Goal: Transaction & Acquisition: Purchase product/service

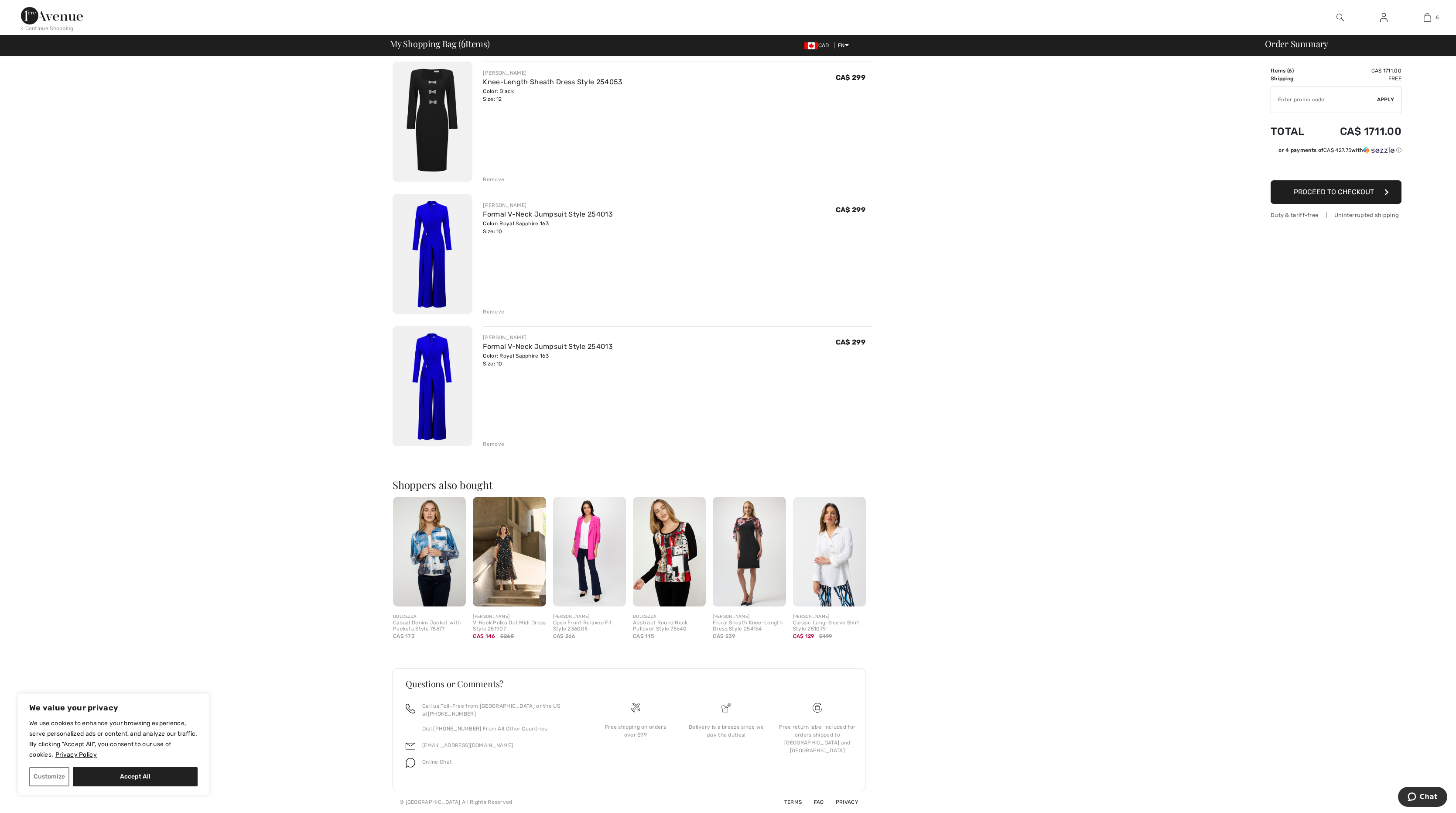
scroll to position [524, 0]
click at [504, 440] on div "Remove" at bounding box center [493, 444] width 21 height 8
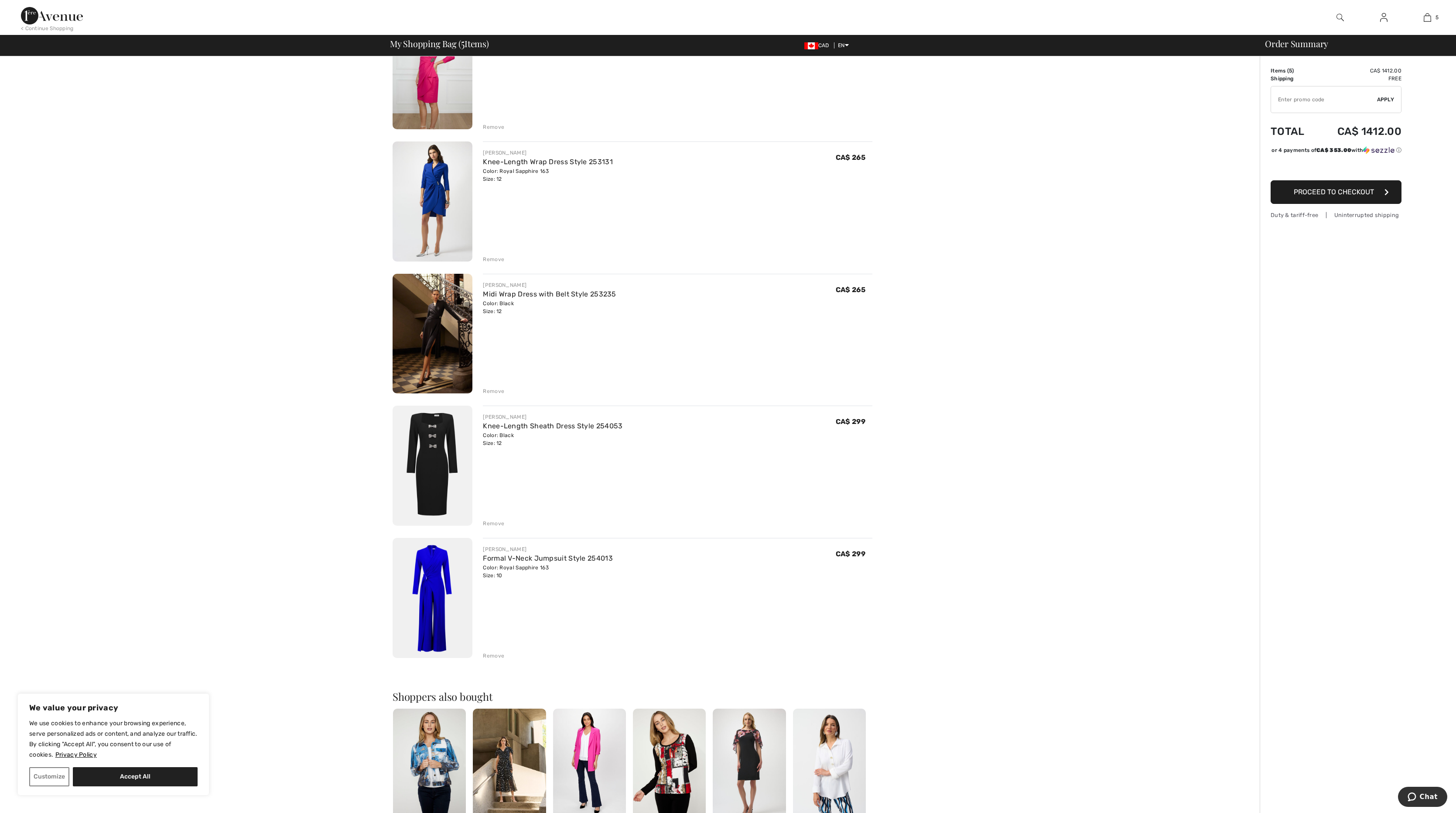
scroll to position [113, 0]
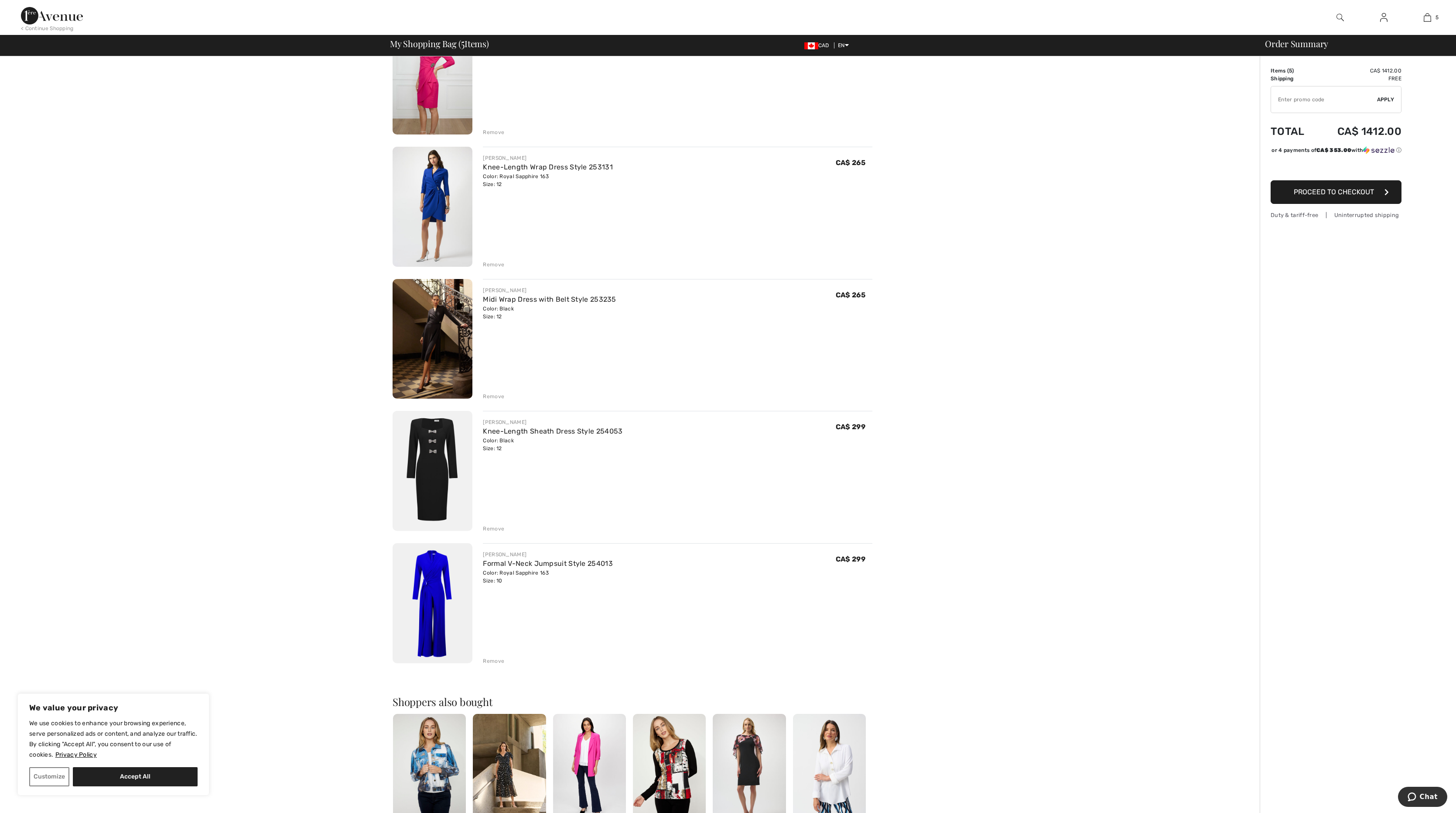
click at [436, 336] on img at bounding box center [431, 338] width 80 height 120
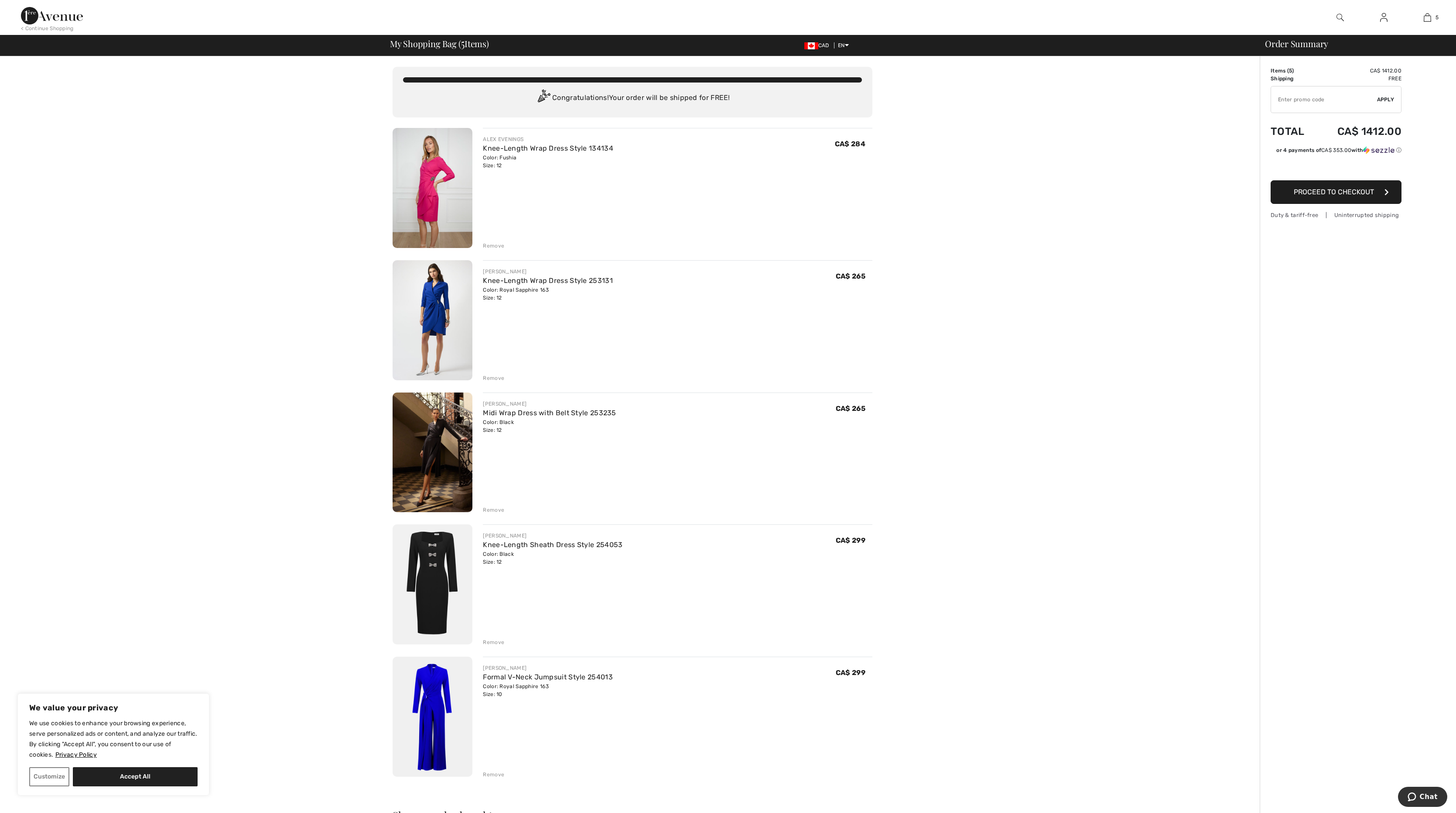
click at [420, 320] on img at bounding box center [431, 319] width 80 height 120
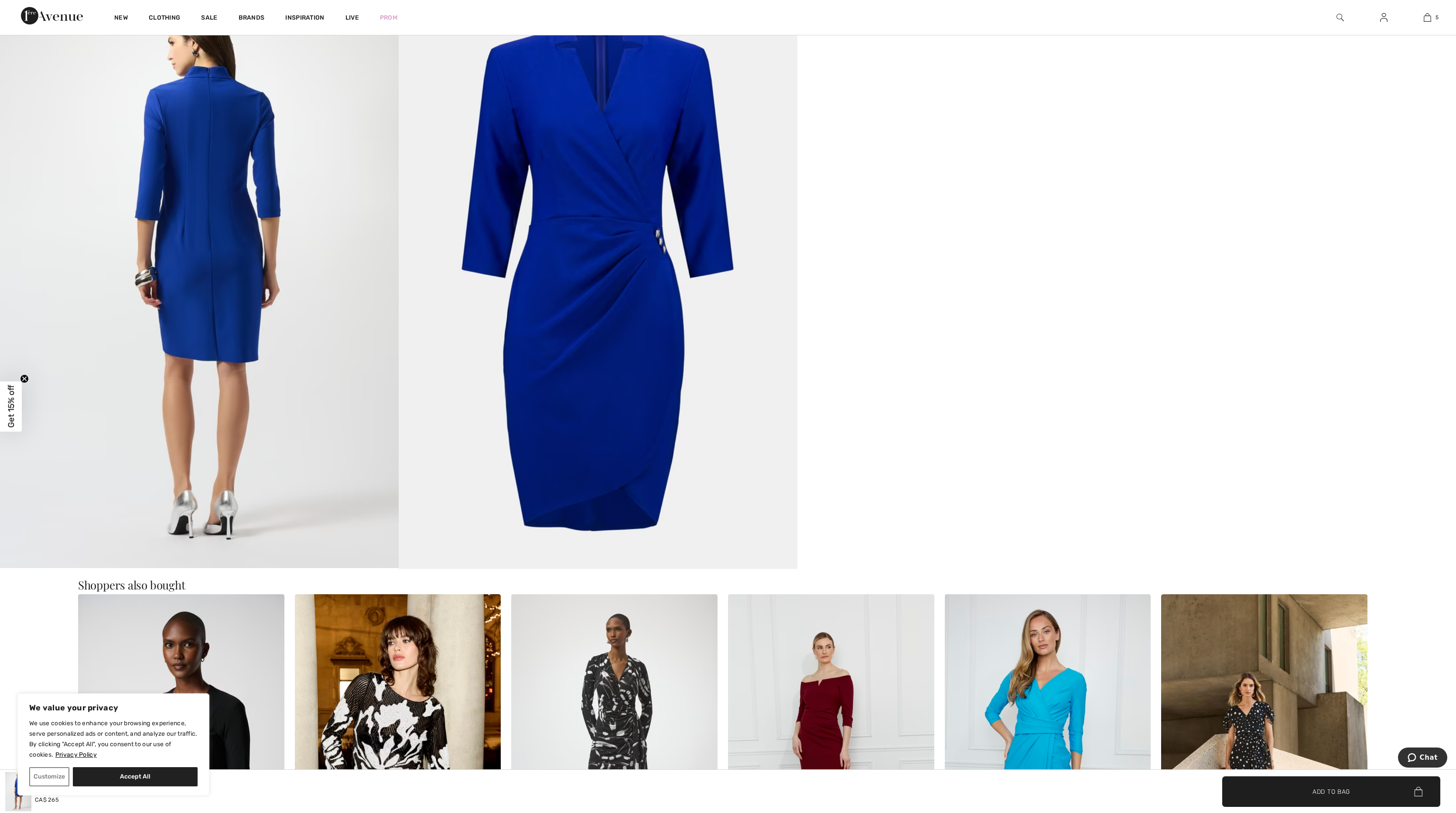
scroll to position [983, 0]
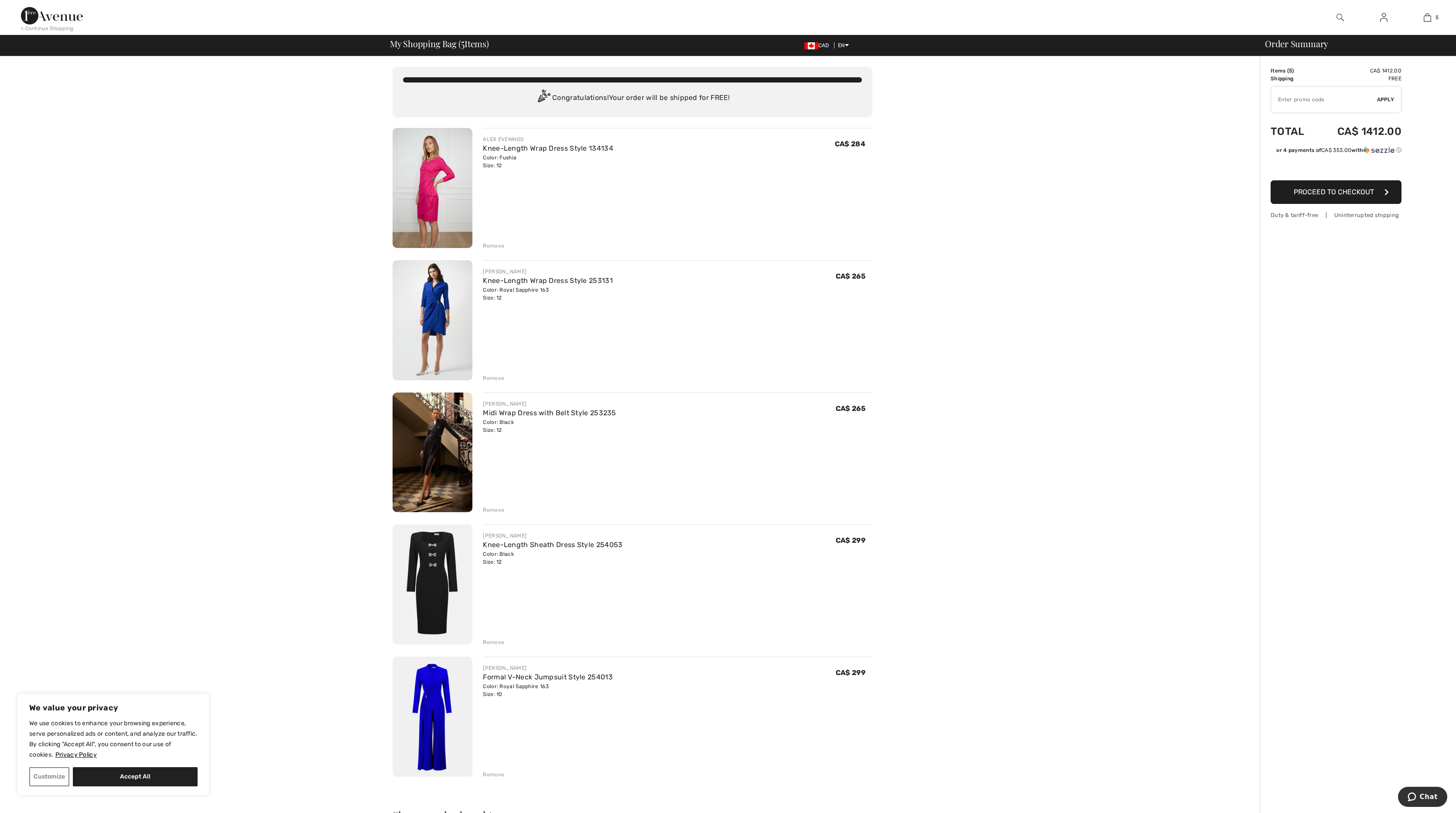
click at [442, 220] on img at bounding box center [431, 187] width 80 height 120
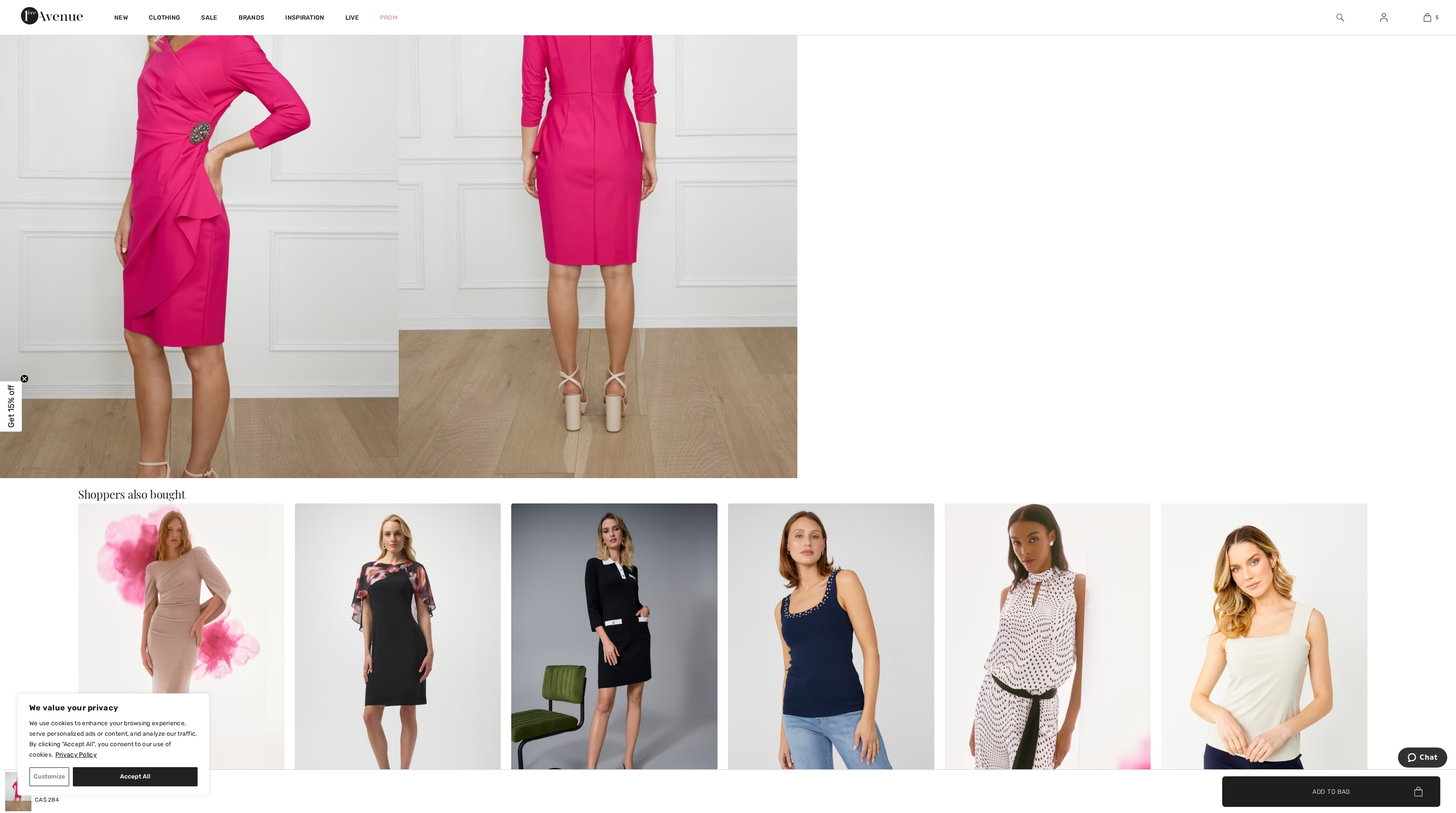
scroll to position [1107, 0]
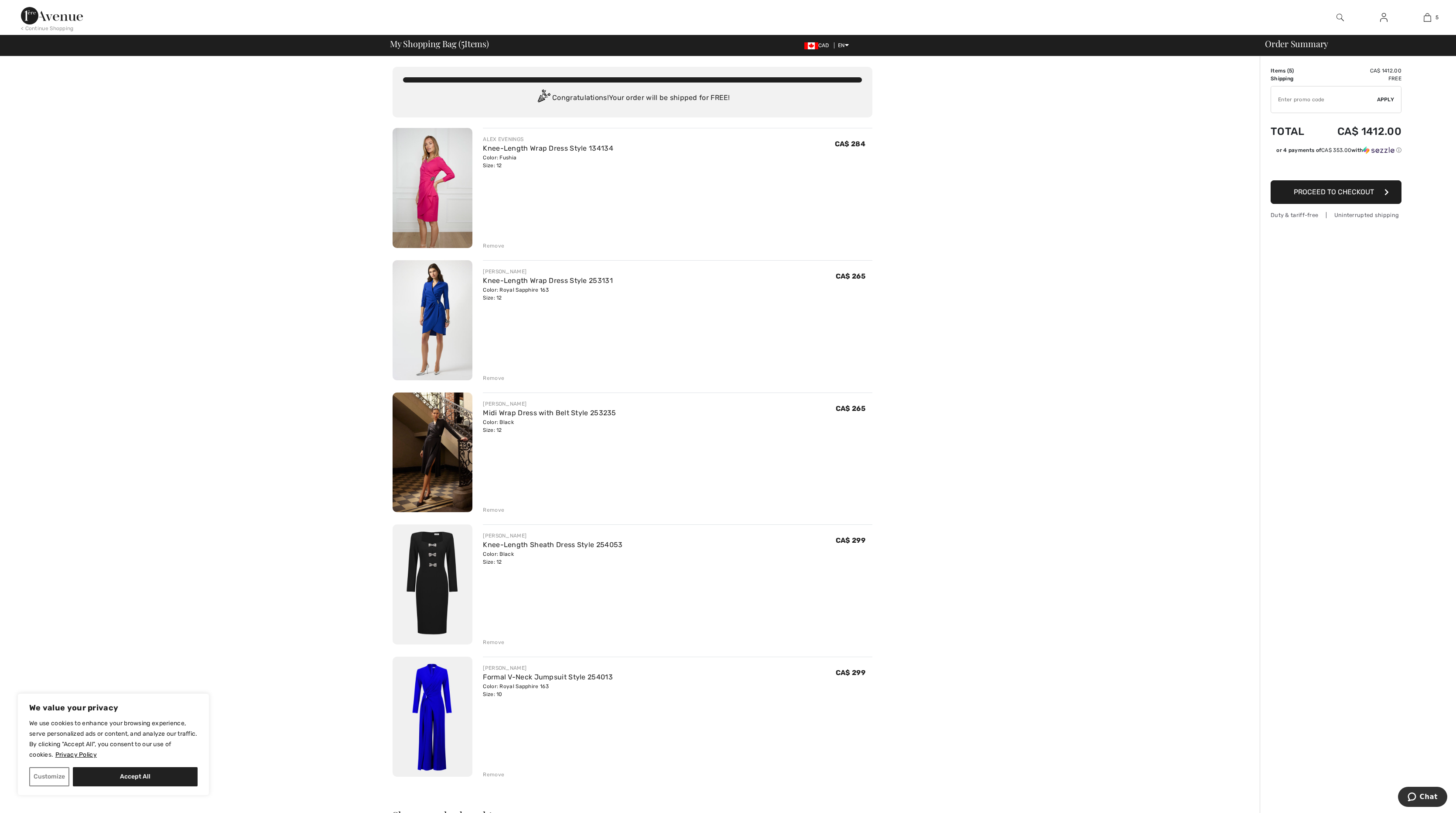
click at [504, 250] on div "Remove" at bounding box center [493, 245] width 21 height 8
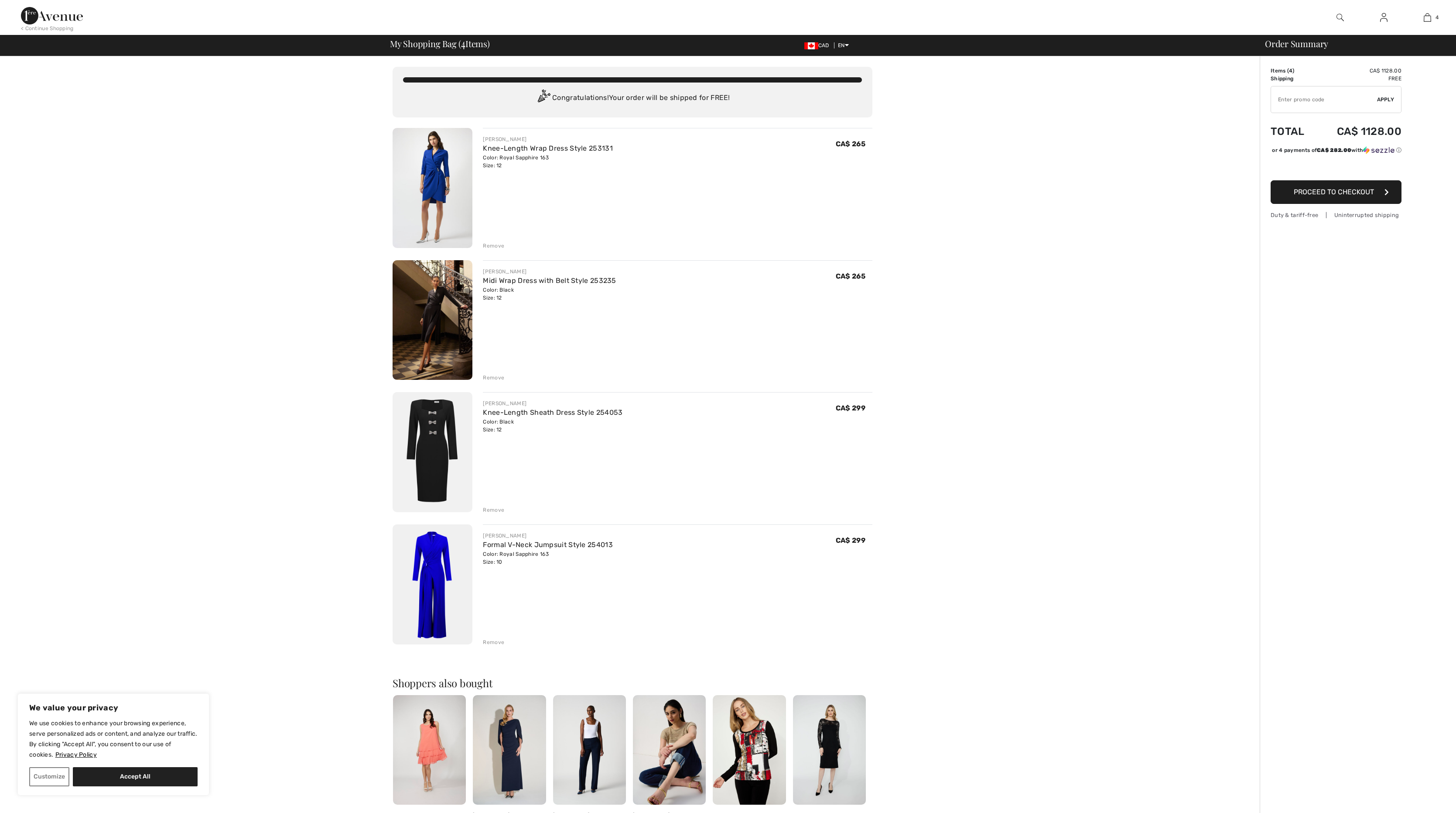
scroll to position [14, 0]
click at [451, 453] on img at bounding box center [431, 452] width 80 height 120
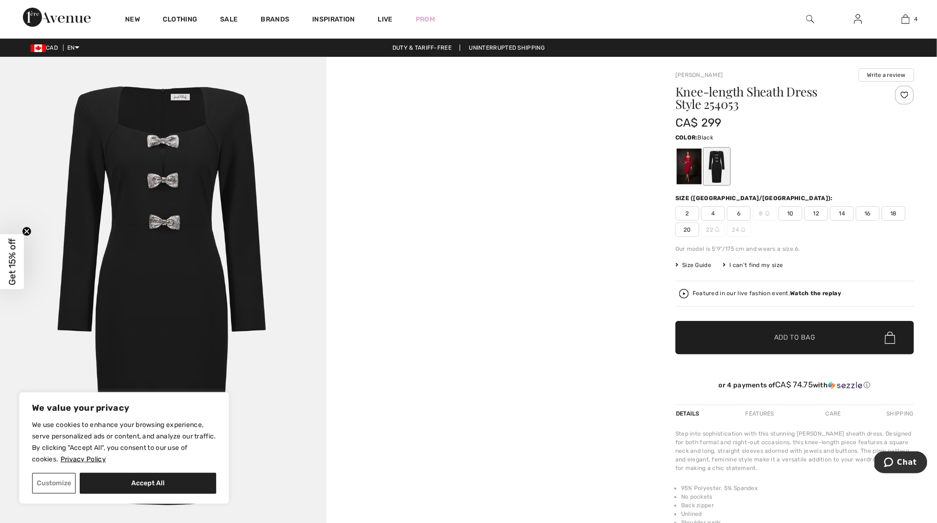
click at [718, 164] on div at bounding box center [716, 166] width 25 height 36
click at [226, 253] on img at bounding box center [163, 301] width 326 height 489
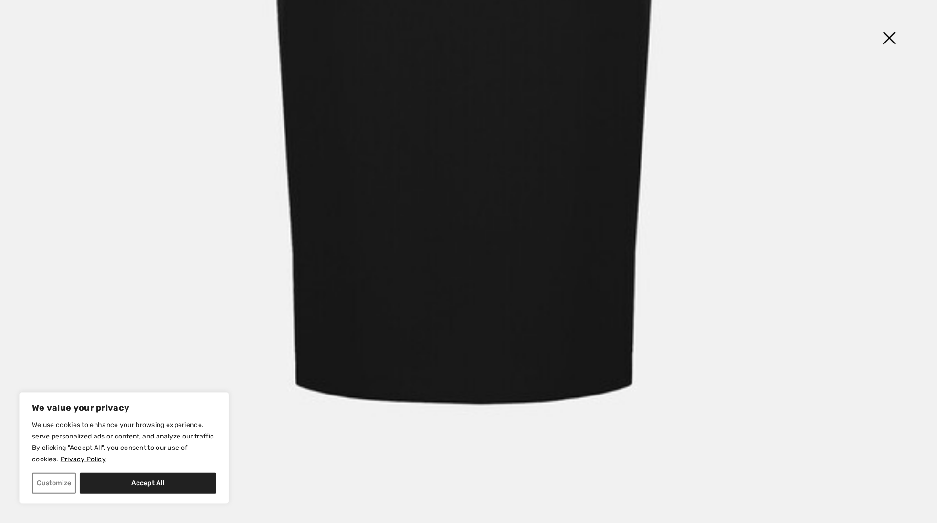
scroll to position [879, 0]
click at [893, 40] on img at bounding box center [889, 38] width 48 height 49
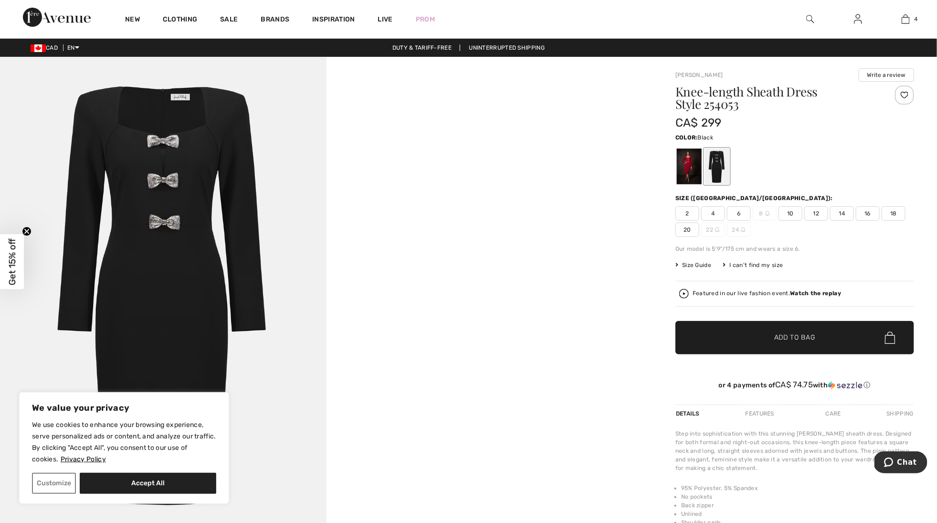
click at [789, 214] on span "10" at bounding box center [790, 213] width 24 height 14
click at [768, 335] on span "✔ Added to Bag" at bounding box center [780, 338] width 58 height 10
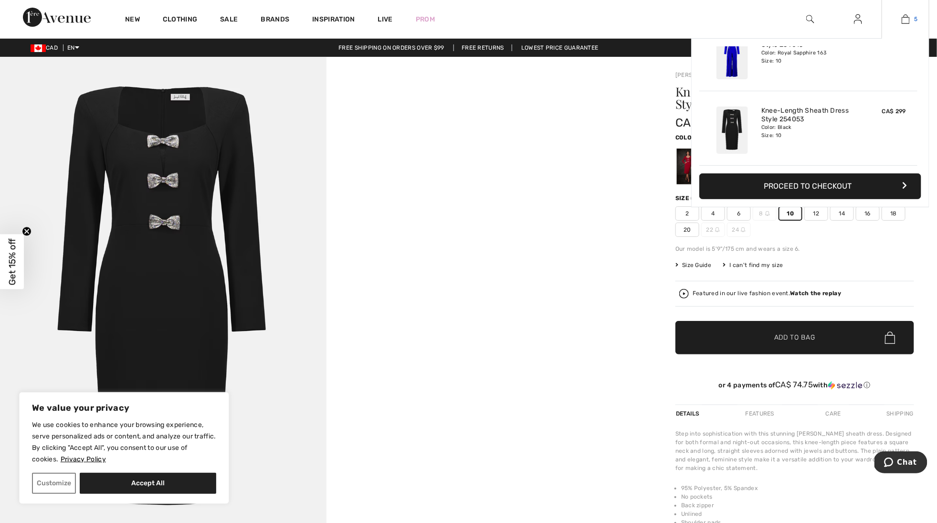
click at [909, 22] on img at bounding box center [905, 18] width 8 height 11
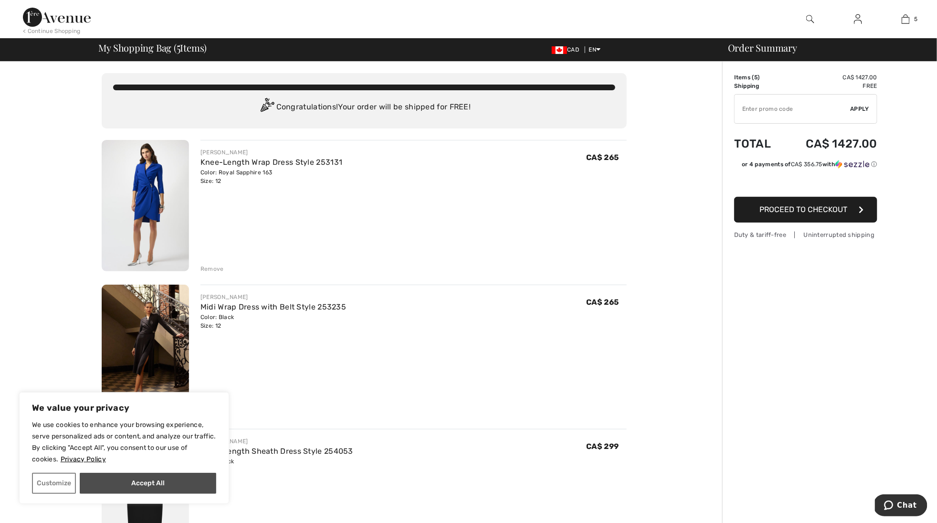
click at [135, 479] on button "Accept All" at bounding box center [148, 482] width 136 height 21
checkbox input "true"
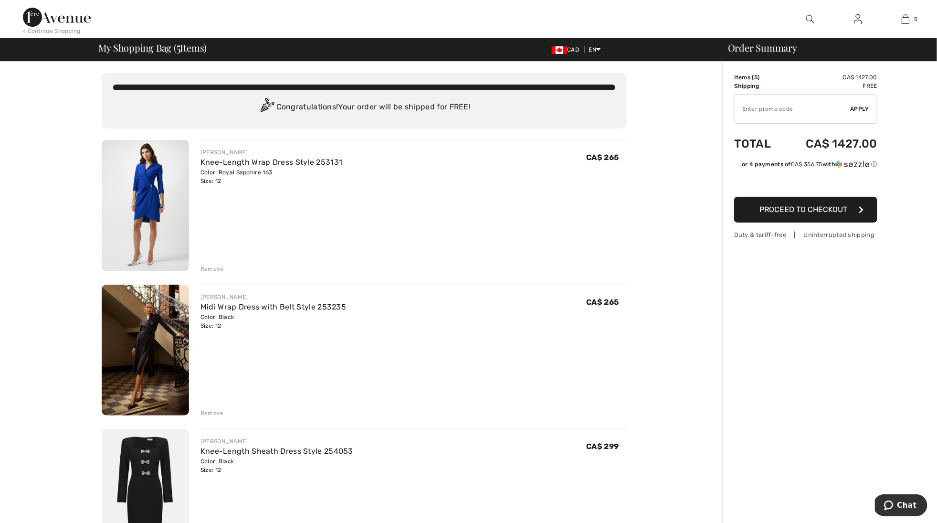
click at [138, 358] on img at bounding box center [145, 349] width 87 height 131
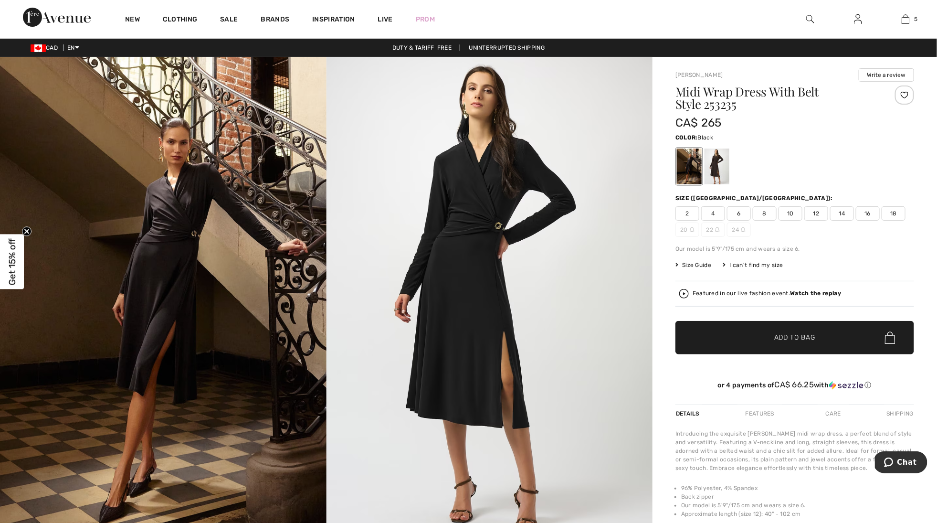
click at [792, 214] on span "10" at bounding box center [790, 213] width 24 height 14
click at [775, 336] on span "Add to Bag" at bounding box center [794, 338] width 41 height 10
click at [717, 172] on div at bounding box center [716, 166] width 25 height 36
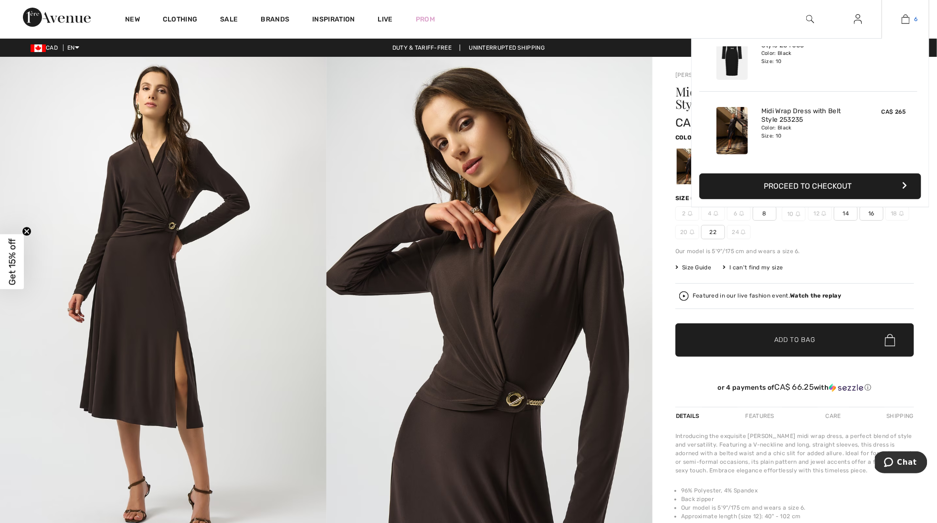
click at [904, 21] on img at bounding box center [905, 18] width 8 height 11
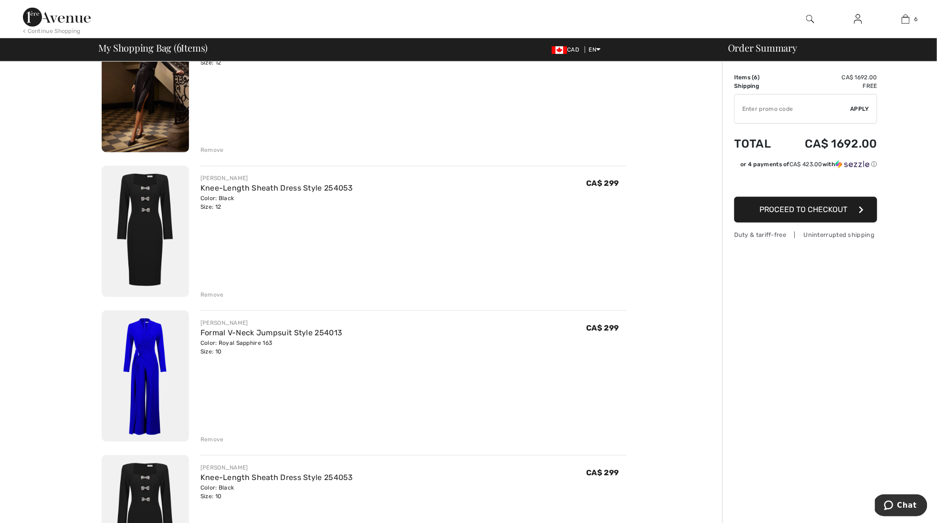
scroll to position [262, 0]
click at [217, 294] on div "Remove" at bounding box center [211, 295] width 23 height 9
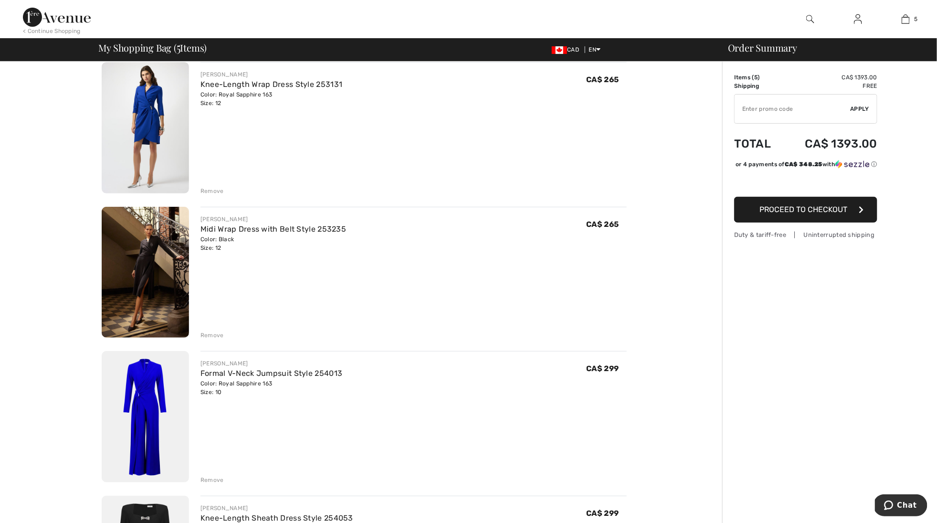
scroll to position [72, 0]
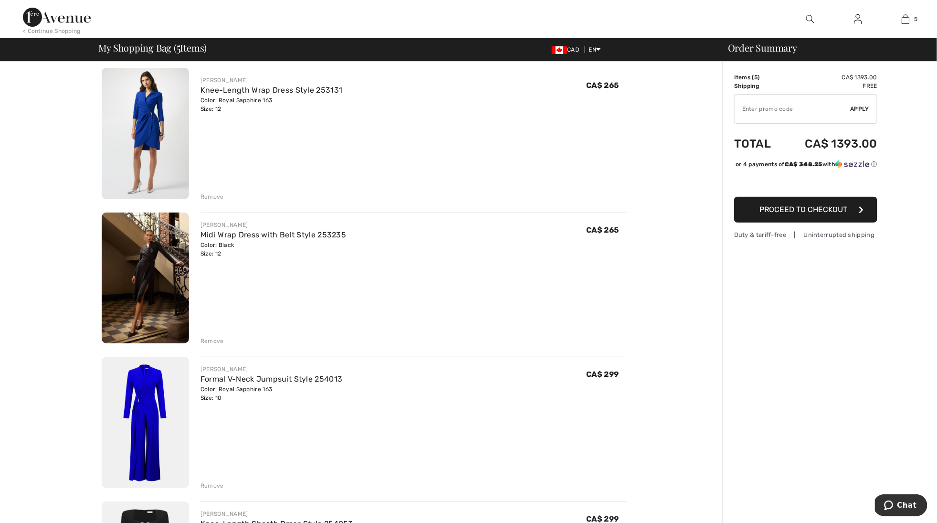
click at [209, 342] on div "Remove" at bounding box center [211, 340] width 23 height 9
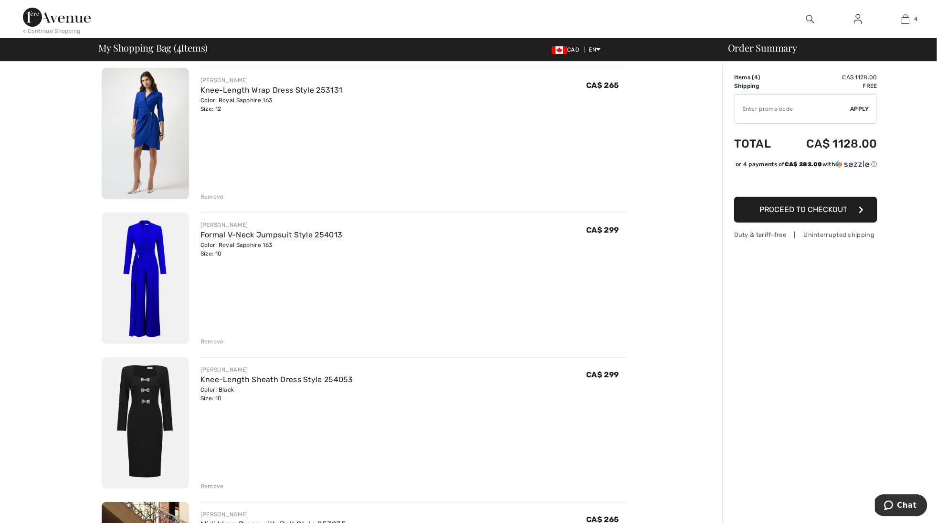
click at [169, 164] on img at bounding box center [145, 133] width 87 height 131
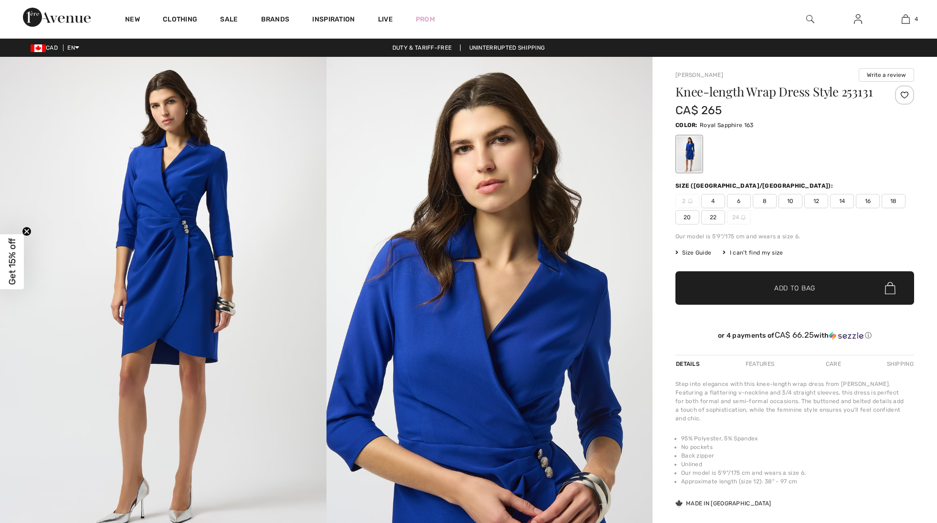
checkbox input "true"
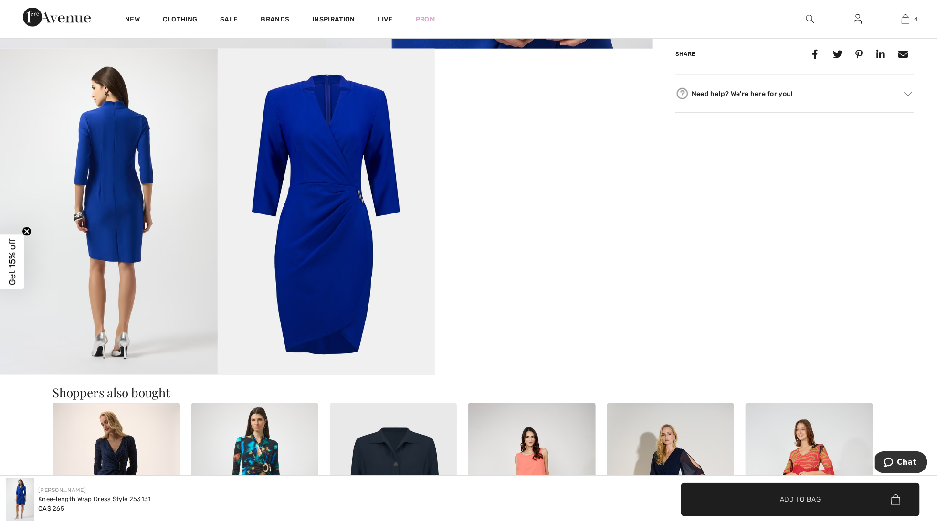
scroll to position [498, 0]
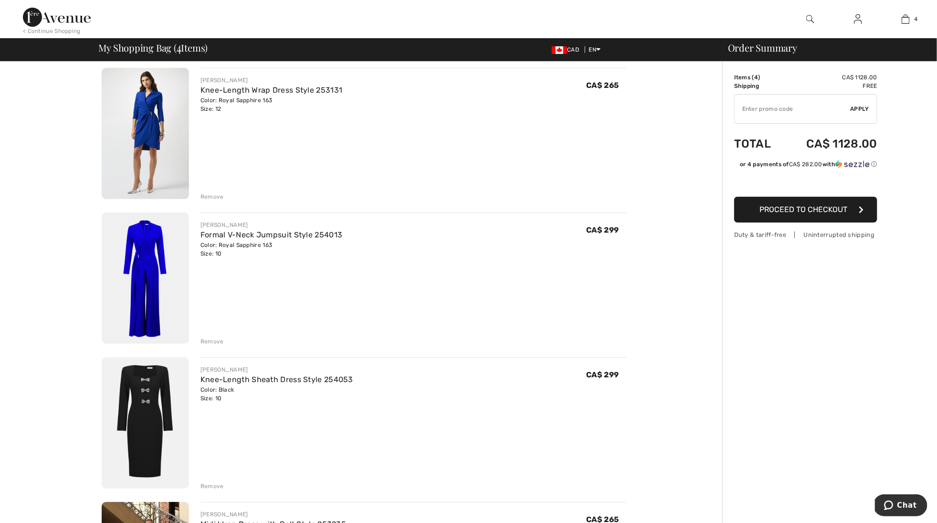
click at [214, 193] on div "Remove" at bounding box center [211, 196] width 23 height 9
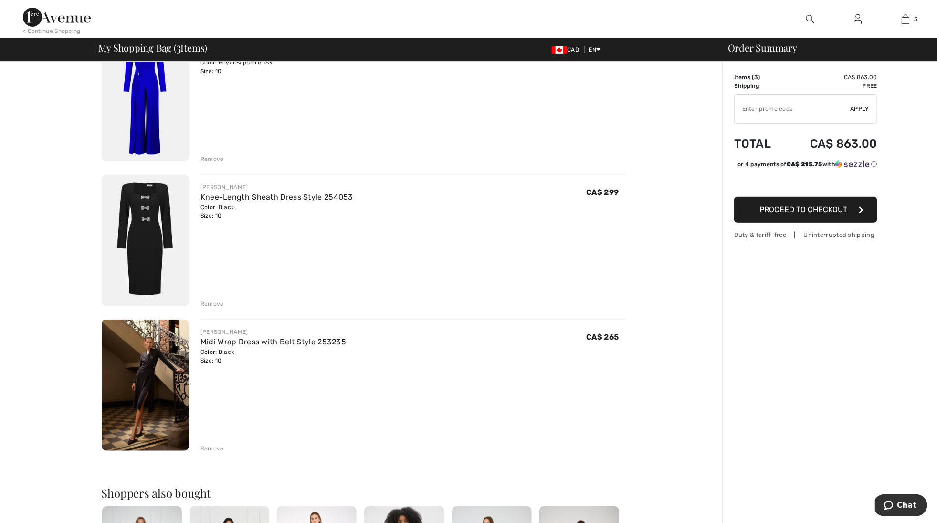
scroll to position [110, 0]
click at [154, 368] on img at bounding box center [145, 384] width 87 height 131
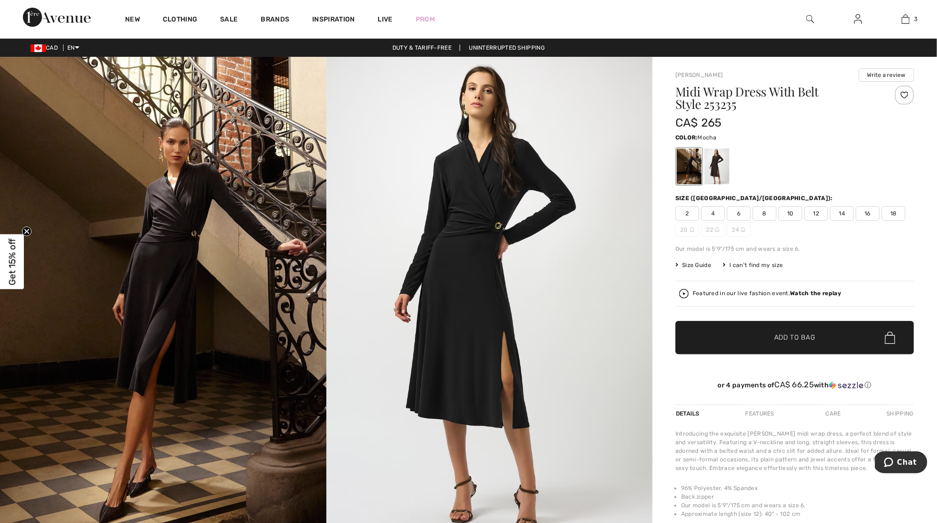
click at [723, 161] on div at bounding box center [716, 166] width 25 height 36
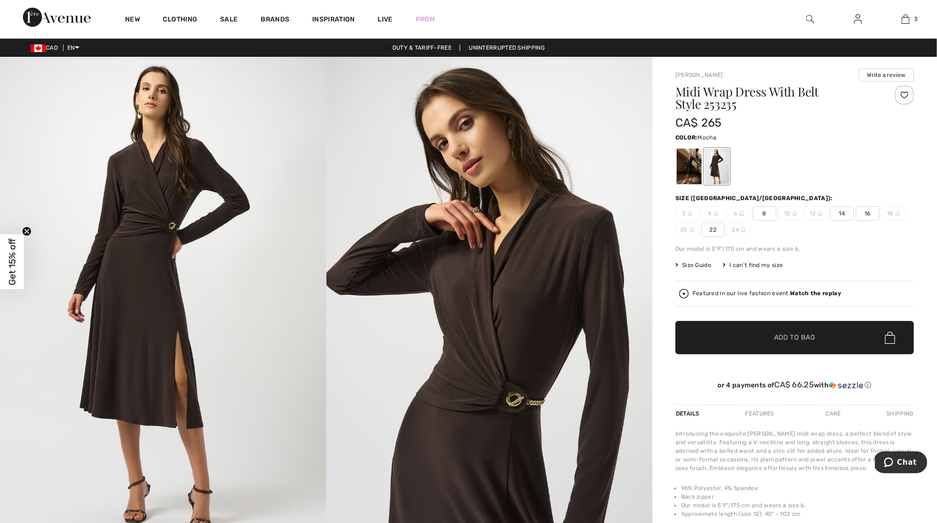
drag, startPoint x: 731, startPoint y: 73, endPoint x: 667, endPoint y: 76, distance: 63.5
copy link "[PERSON_NAME]"
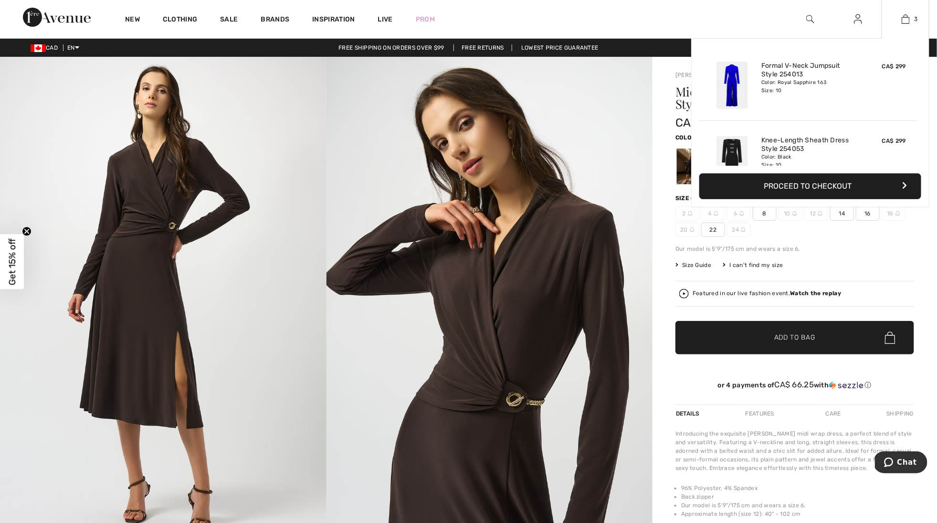
click at [832, 187] on button "Proceed to Checkout" at bounding box center [810, 186] width 222 height 26
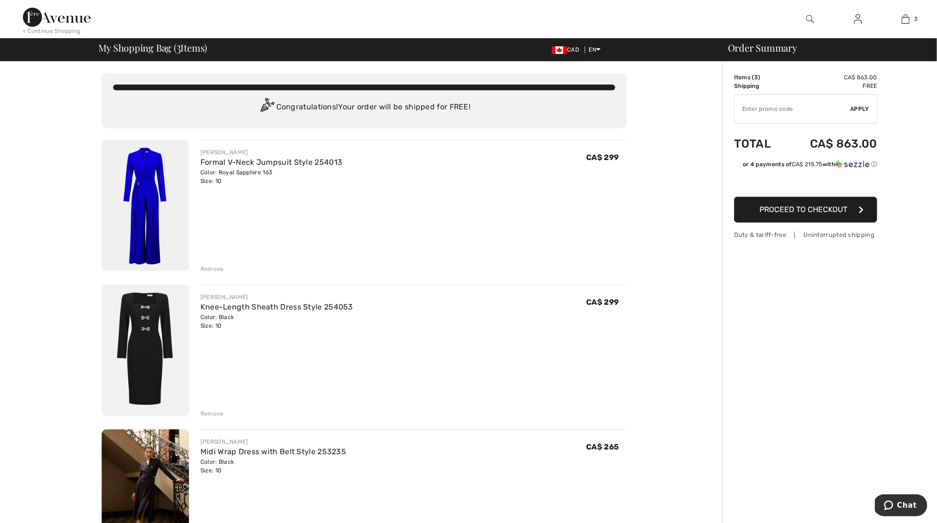
click at [820, 211] on span "Proceed to Checkout" at bounding box center [803, 209] width 88 height 9
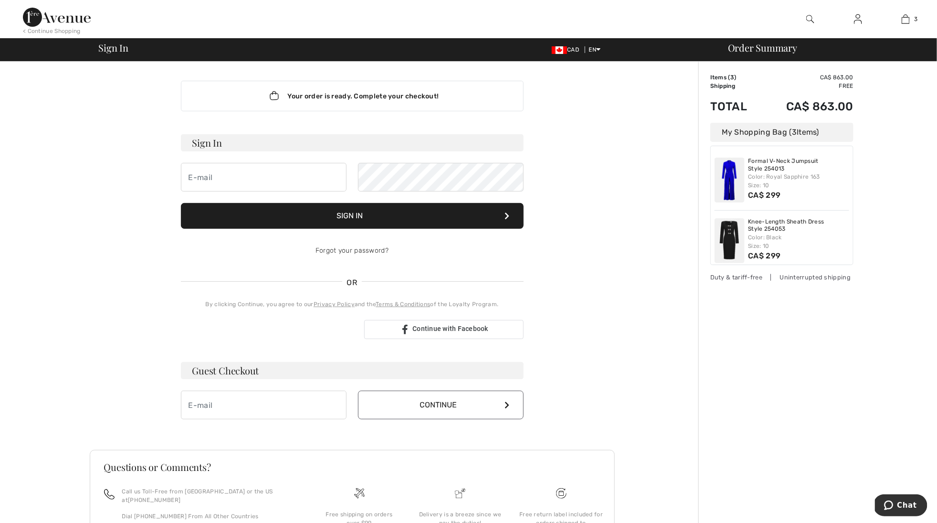
click at [58, 299] on div "Your order is ready. Complete your checkout! Sign In Sign In Forgot your passwo…" at bounding box center [352, 335] width 692 height 546
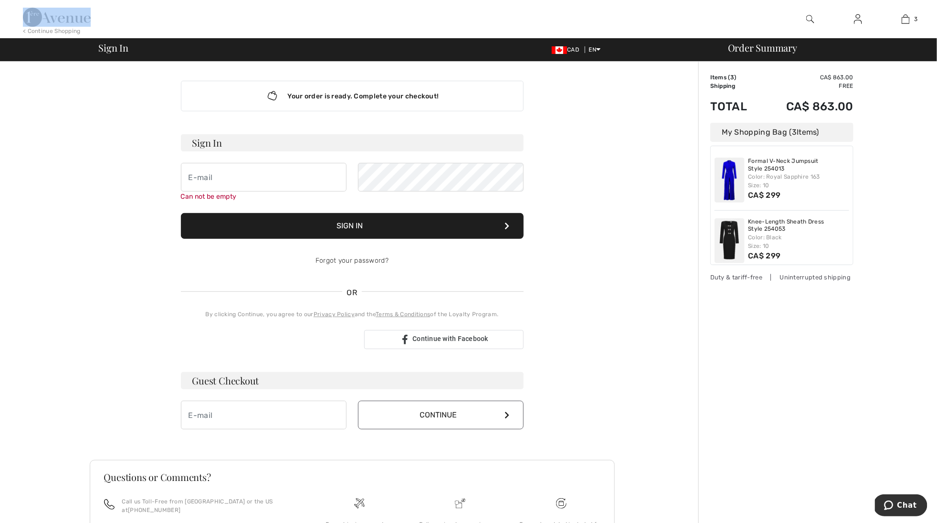
drag, startPoint x: 93, startPoint y: 17, endPoint x: 54, endPoint y: 18, distance: 38.2
click at [55, 18] on div "< Continue Shopping 3 Added to Bag Joseph Ribkoff Formal V-neck Jumpsuit Style …" at bounding box center [468, 19] width 937 height 38
click at [230, 414] on input "email" at bounding box center [264, 414] width 166 height 29
type input "mwetherup@gmail.com"
click at [414, 418] on button "Continue" at bounding box center [441, 414] width 166 height 29
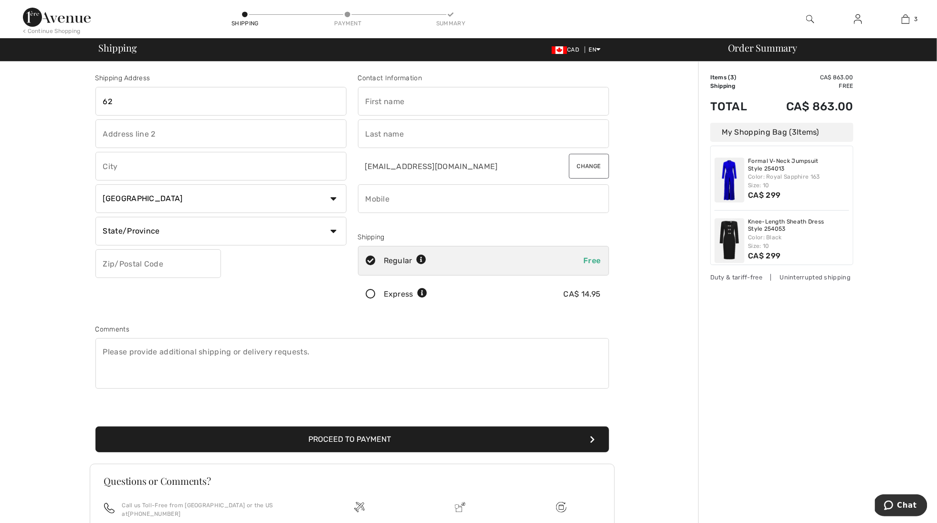
type input "622"
type input "[STREET_ADDRESS]"
type input "Westmount"
select select "QC"
type input "H3Y2Z4"
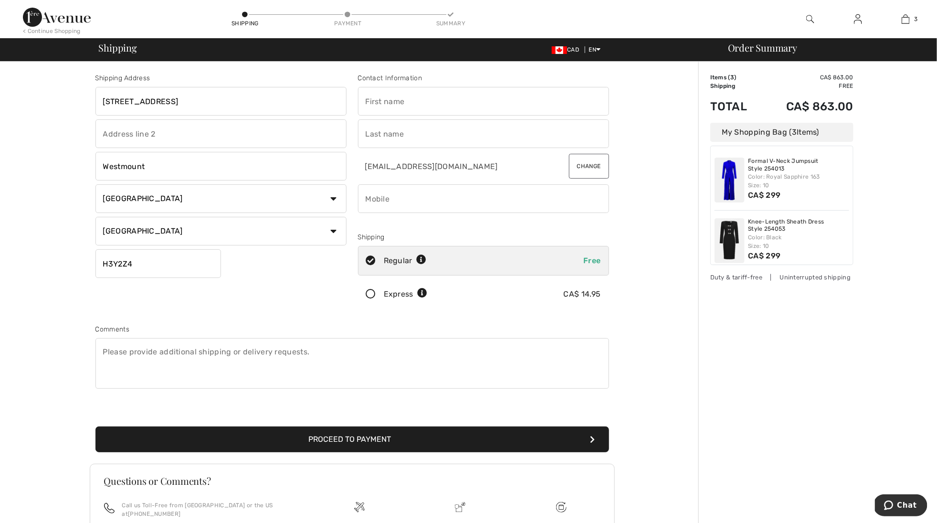
type input "Brian"
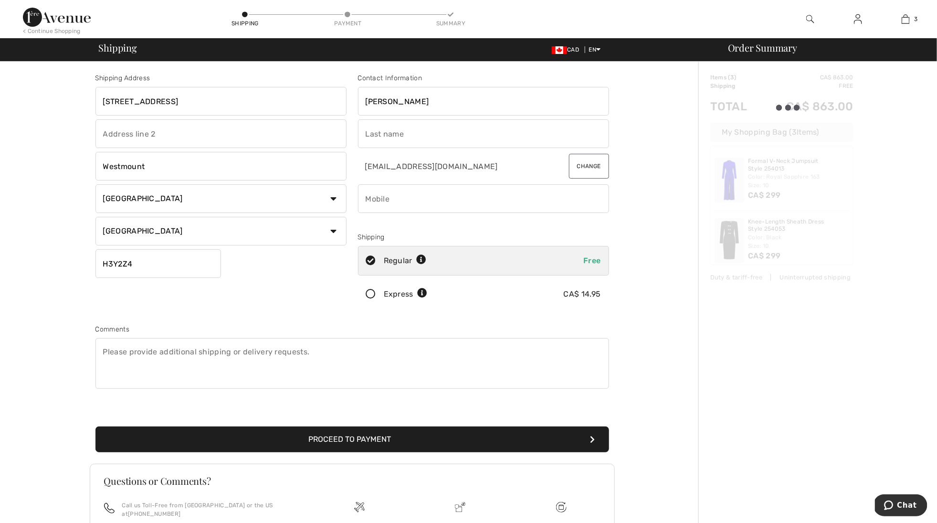
type input "[PERSON_NAME]"
type input "5144831495"
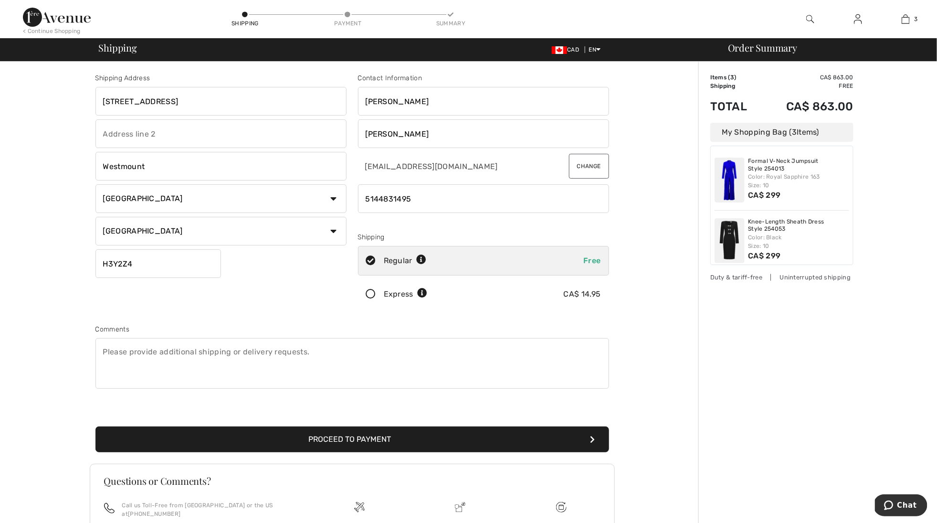
click at [377, 101] on input "Brian" at bounding box center [483, 101] width 251 height 29
type input "[PERSON_NAME]"
click at [393, 131] on input "[PERSON_NAME]" at bounding box center [483, 133] width 251 height 29
click at [352, 437] on button "Proceed to Payment" at bounding box center [351, 439] width 513 height 26
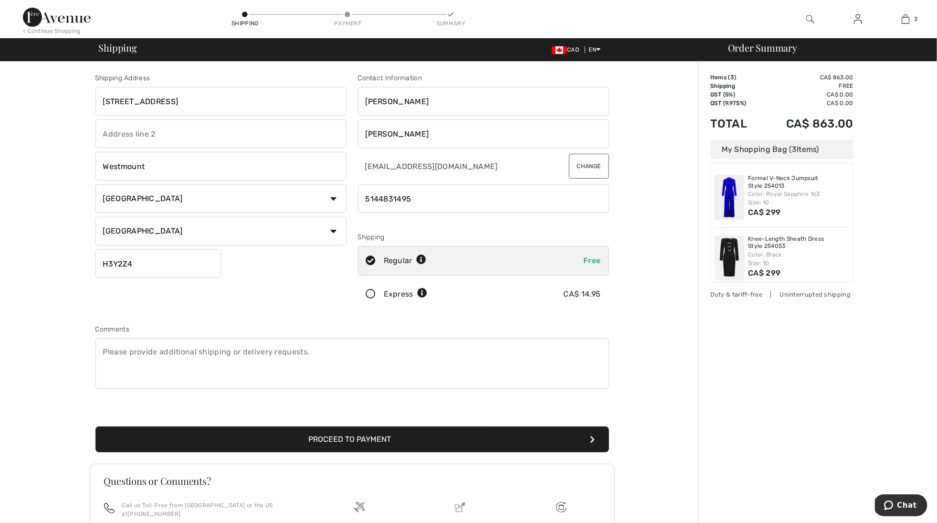
click at [375, 136] on input "Bronfman" at bounding box center [483, 133] width 251 height 29
type input "Wetherup"
click at [384, 201] on input "phone" at bounding box center [483, 198] width 251 height 29
type input "5149429400"
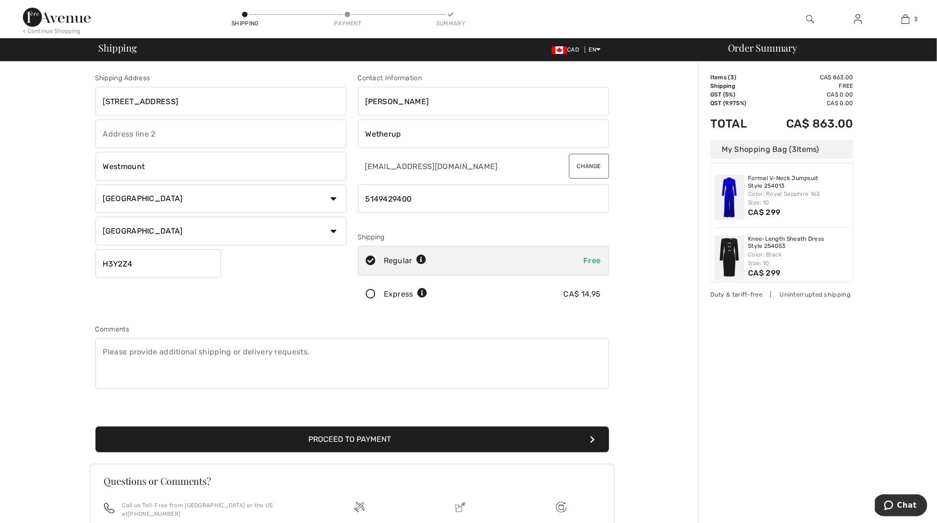
click at [304, 440] on button "Proceed to Payment" at bounding box center [351, 439] width 513 height 26
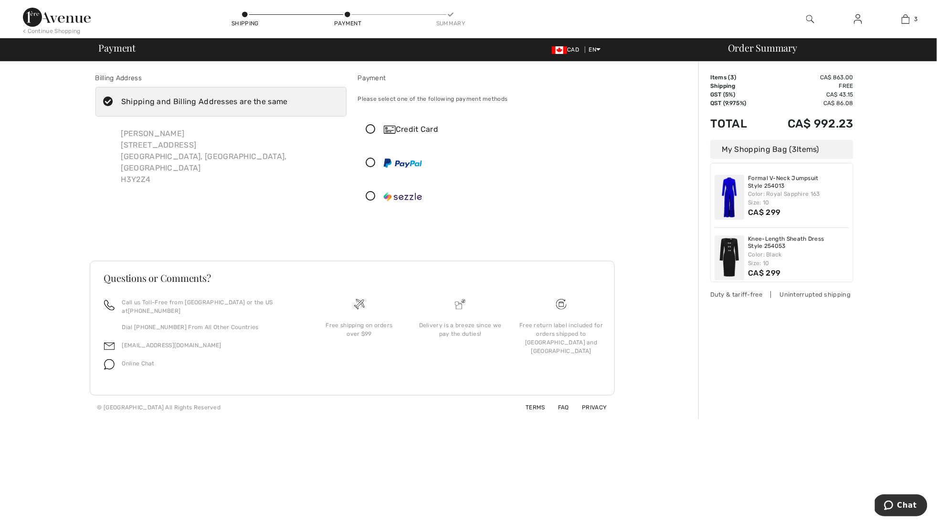
click at [389, 126] on img at bounding box center [390, 130] width 12 height 8
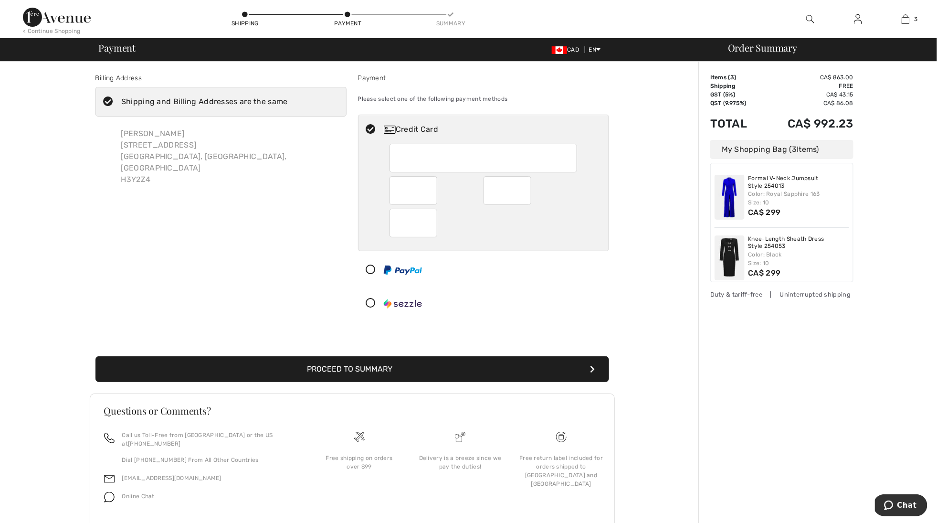
click at [443, 366] on button "Proceed to Summary" at bounding box center [351, 369] width 513 height 26
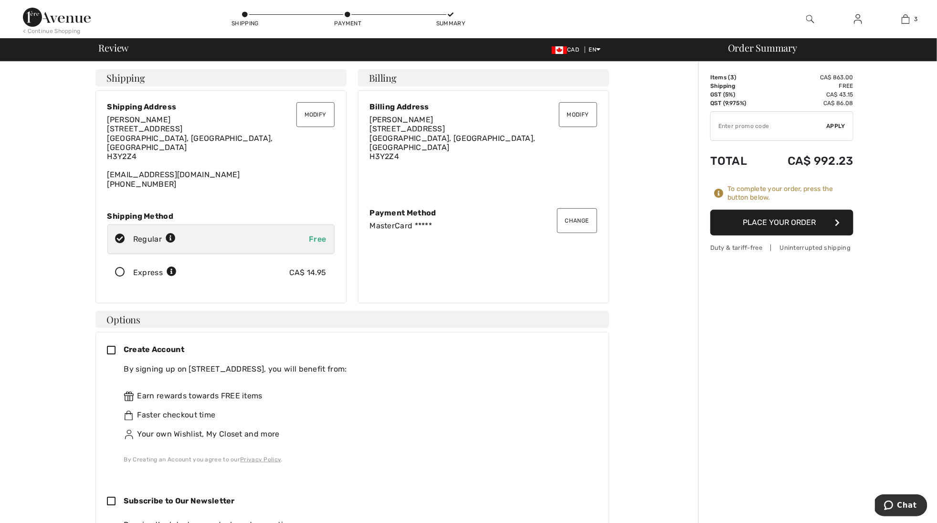
click at [830, 227] on button "Place Your Order" at bounding box center [781, 222] width 143 height 26
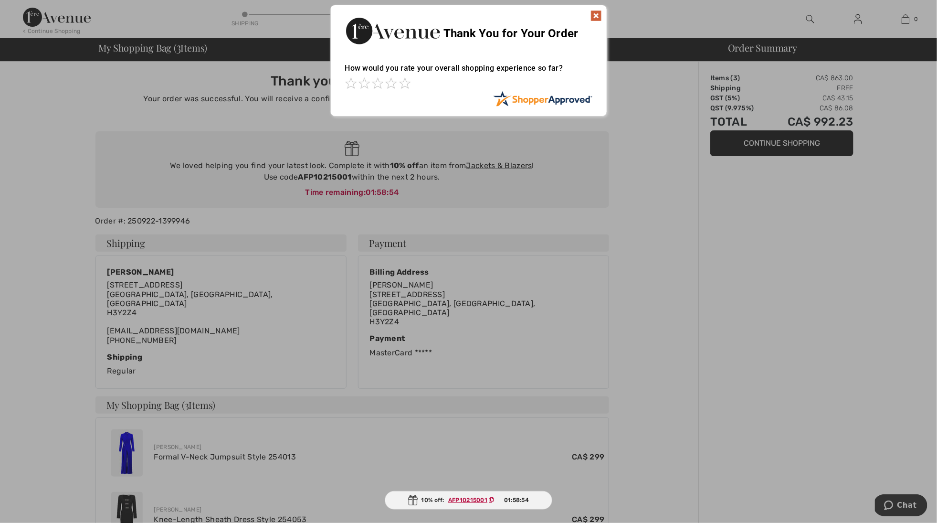
click at [593, 14] on img at bounding box center [595, 15] width 11 height 11
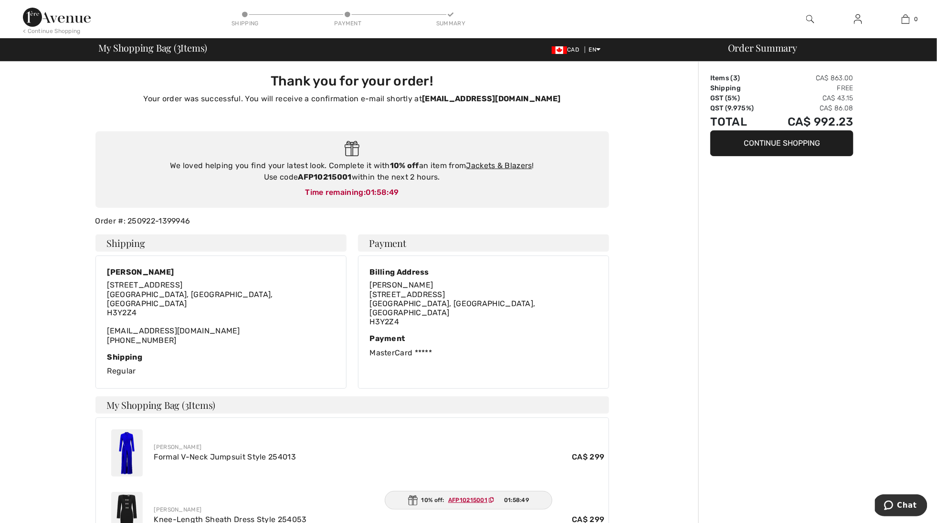
click at [64, 18] on img at bounding box center [57, 17] width 68 height 19
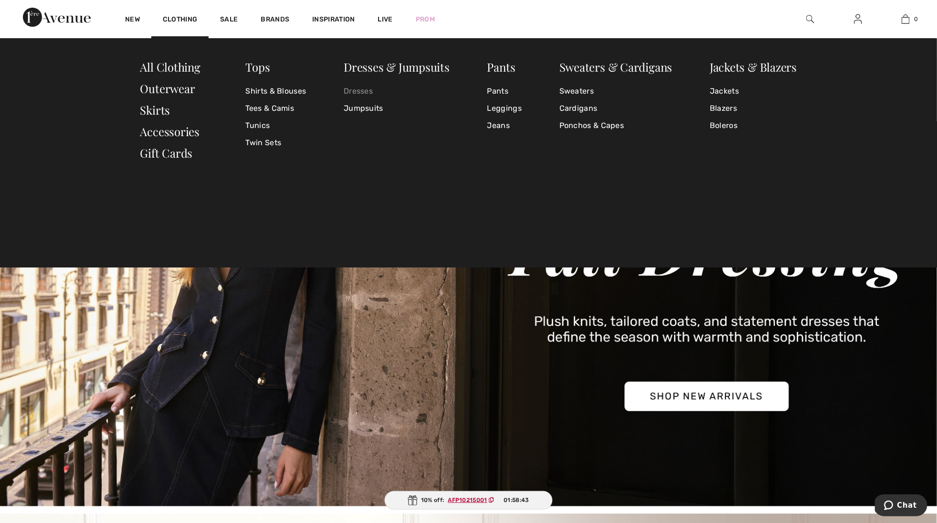
click at [361, 87] on link "Dresses" at bounding box center [397, 91] width 106 height 17
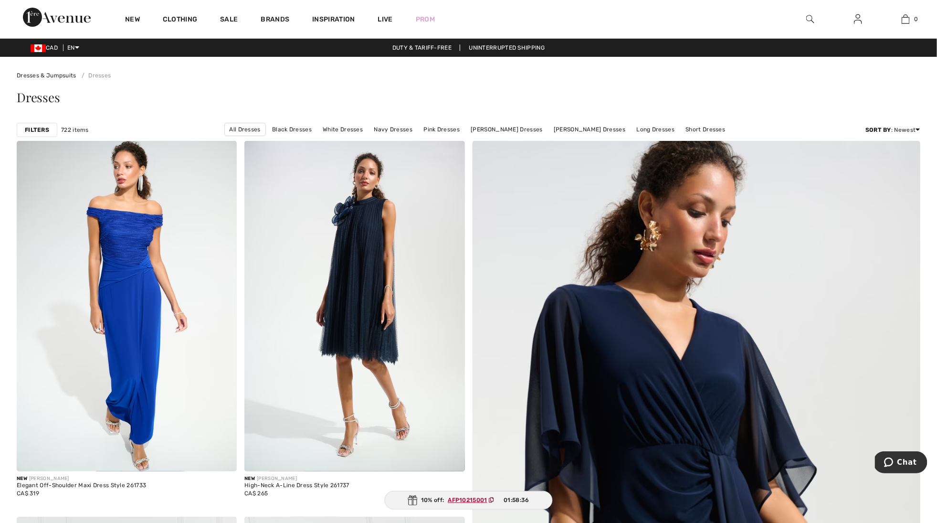
click at [34, 128] on strong "Filters" at bounding box center [37, 130] width 24 height 9
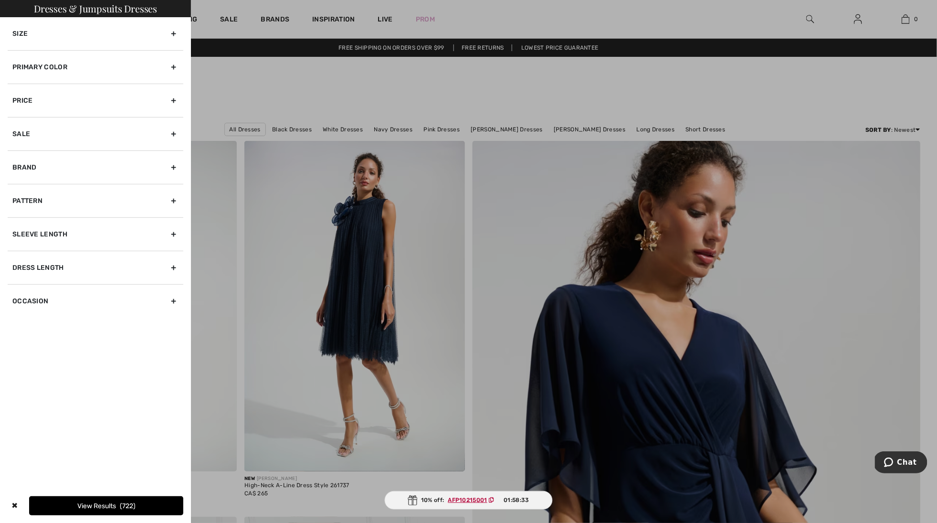
click at [53, 66] on div "Primary Color" at bounding box center [96, 66] width 176 height 33
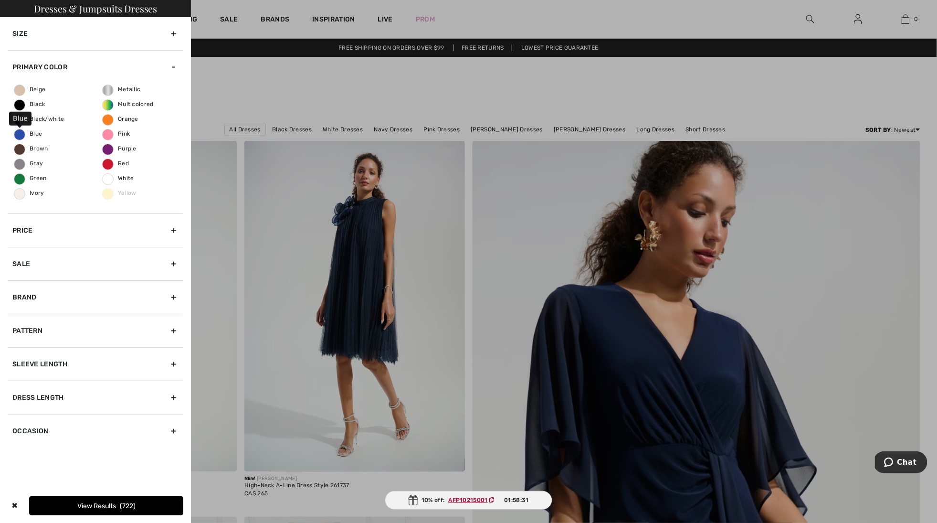
click at [28, 133] on span "Blue" at bounding box center [28, 133] width 28 height 7
click at [0, 0] on input "Blue" at bounding box center [0, 0] width 0 height 0
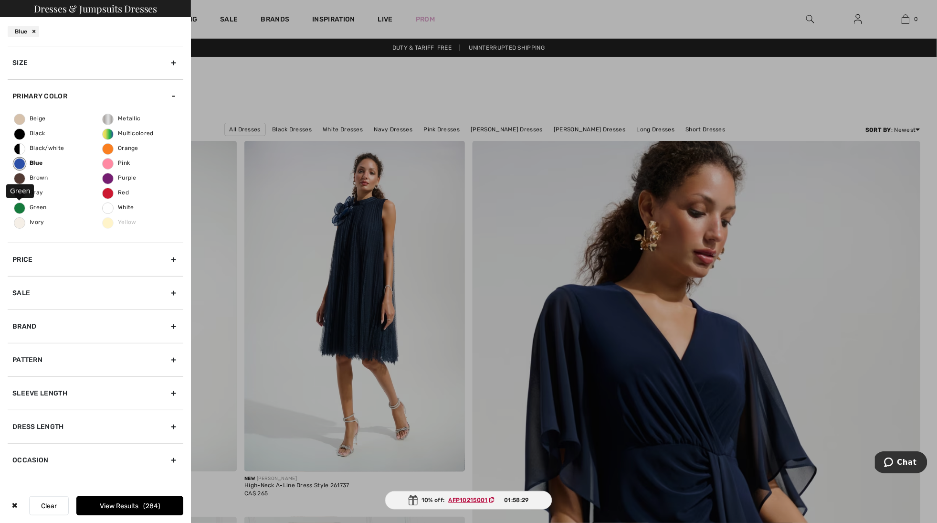
click at [39, 205] on span "Green" at bounding box center [30, 207] width 32 height 7
click at [0, 0] on input "Green" at bounding box center [0, 0] width 0 height 0
click at [142, 132] on span "Multicolored" at bounding box center [128, 133] width 51 height 7
click at [0, 0] on input "Multicolored" at bounding box center [0, 0] width 0 height 0
click at [128, 160] on span "Pink" at bounding box center [116, 162] width 27 height 7
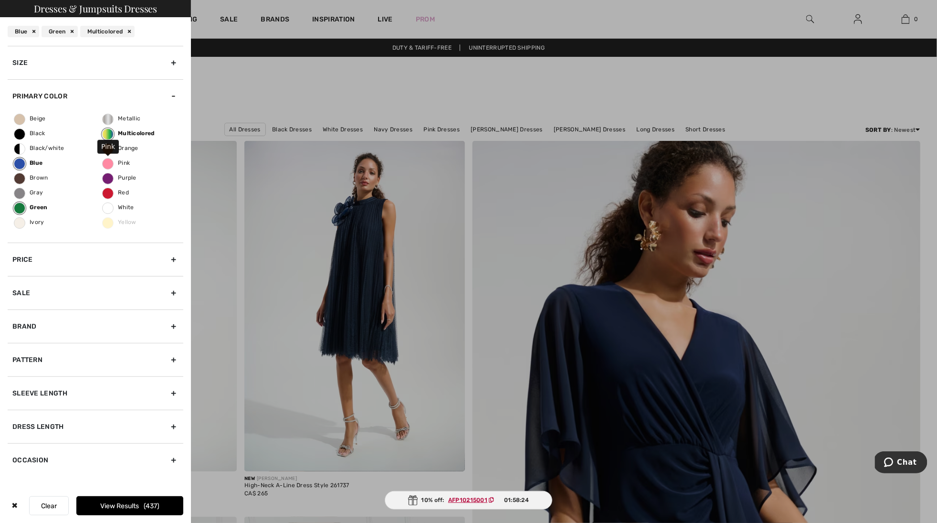
click at [0, 0] on input "Pink" at bounding box center [0, 0] width 0 height 0
click at [128, 174] on span "Purple" at bounding box center [120, 177] width 34 height 7
click at [0, 0] on input "Purple" at bounding box center [0, 0] width 0 height 0
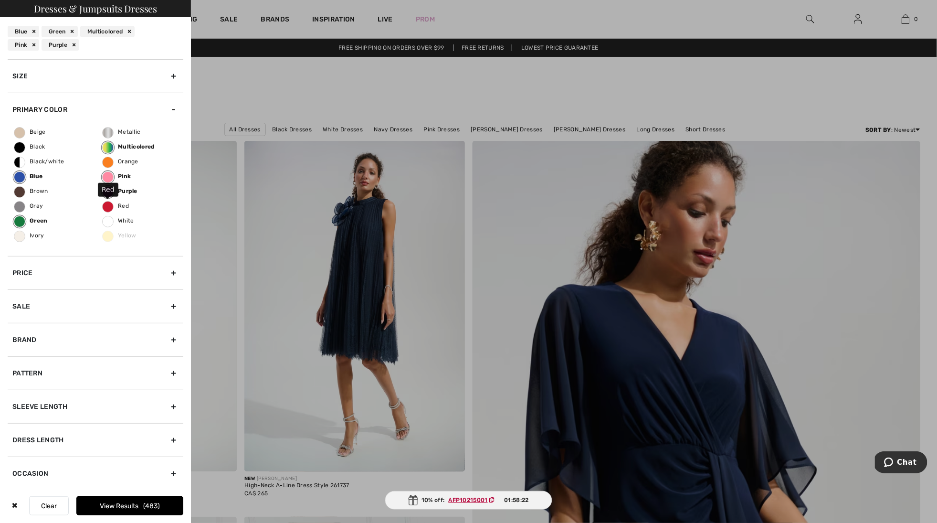
click at [127, 204] on span "Red" at bounding box center [116, 205] width 26 height 7
click at [0, 0] on input "Red" at bounding box center [0, 0] width 0 height 0
click at [144, 505] on span "513" at bounding box center [151, 506] width 15 height 8
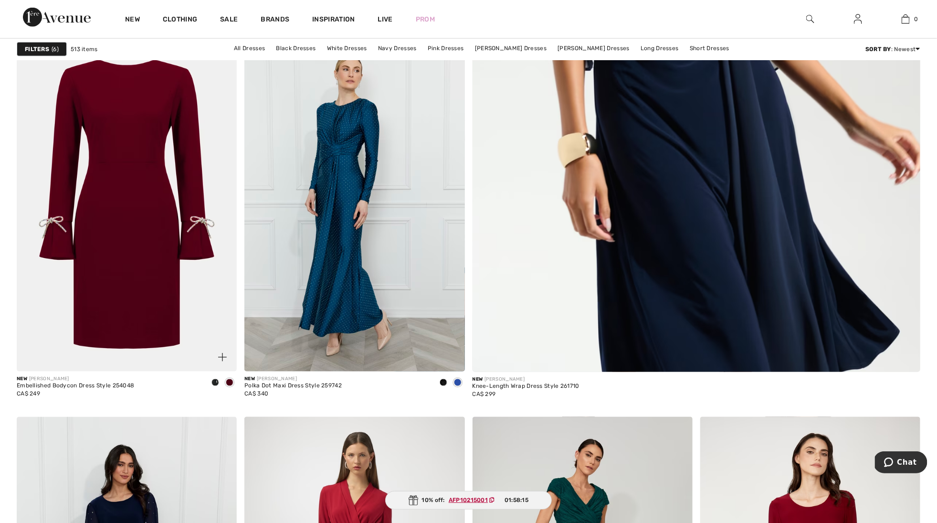
scroll to position [476, 0]
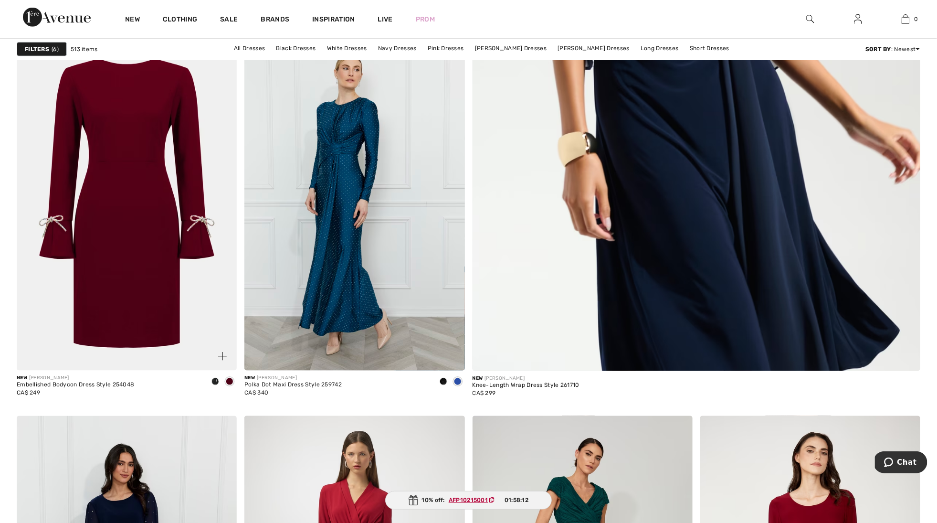
click at [216, 382] on span at bounding box center [215, 381] width 8 height 8
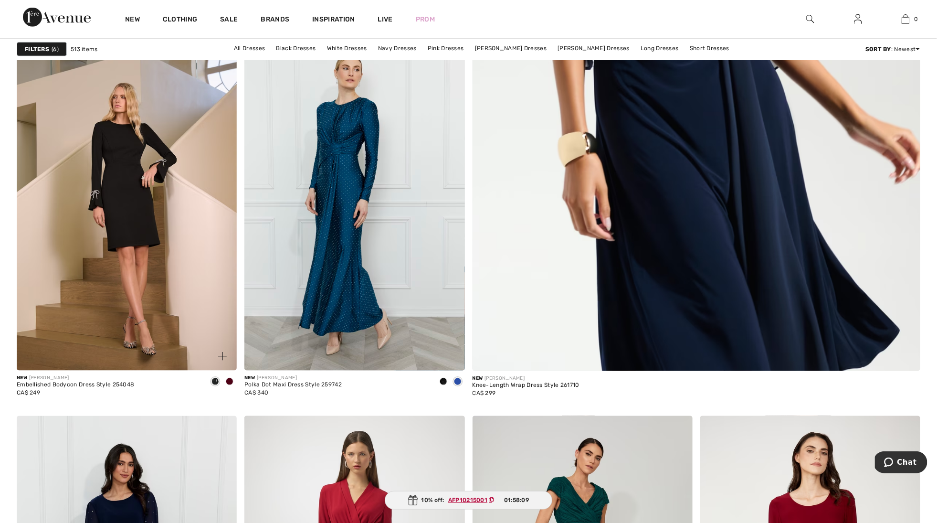
click at [152, 251] on img at bounding box center [127, 205] width 220 height 330
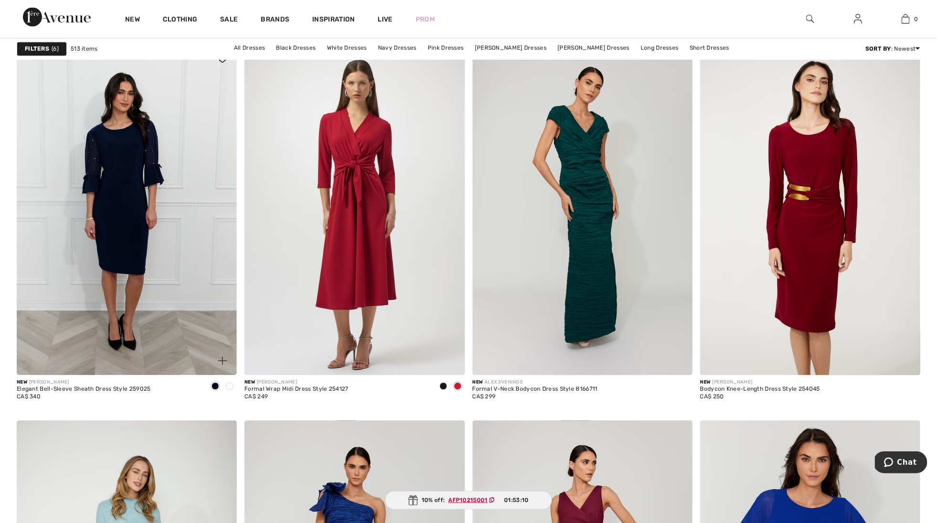
scroll to position [848, 0]
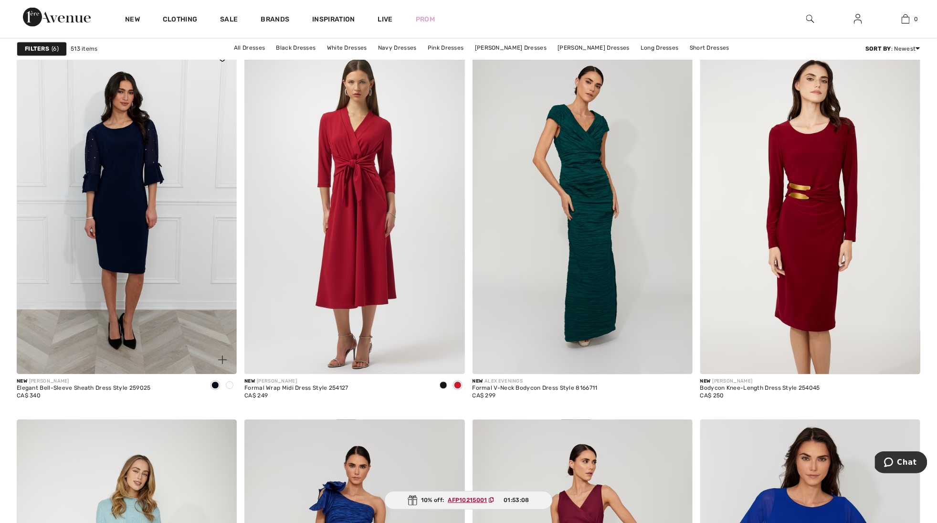
click at [228, 384] on span at bounding box center [230, 385] width 8 height 8
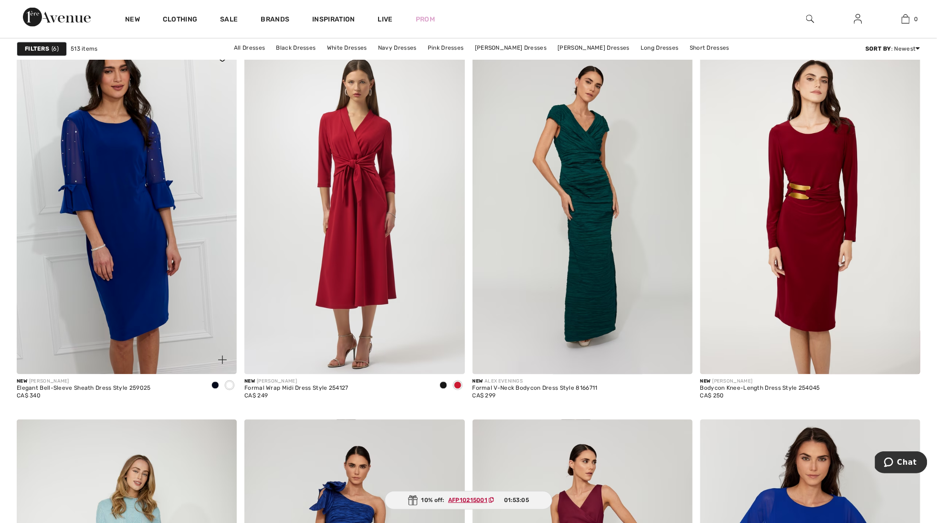
click at [130, 249] on img at bounding box center [127, 209] width 220 height 330
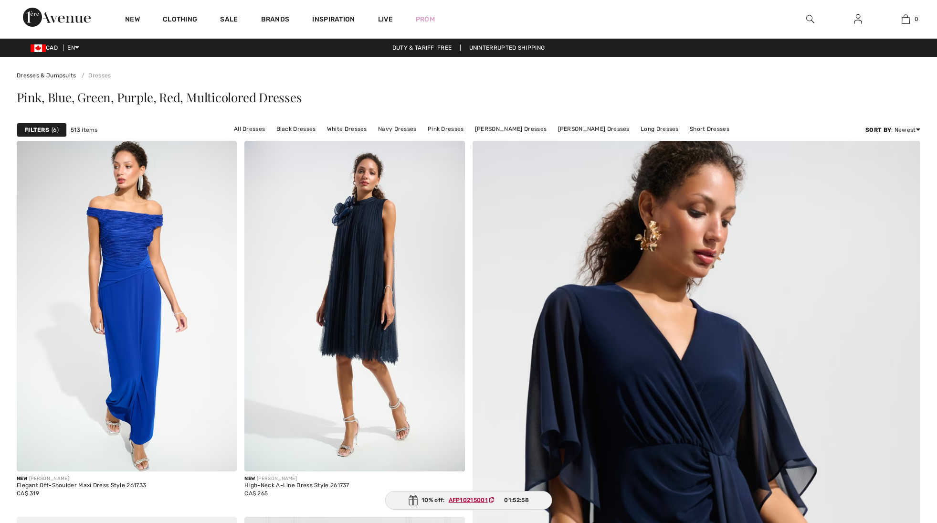
checkbox input "true"
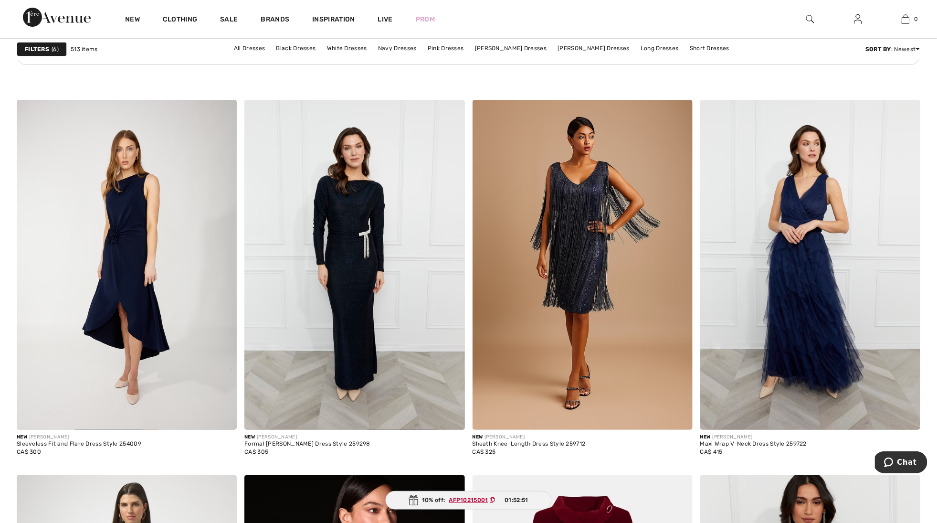
scroll to position [1714, 0]
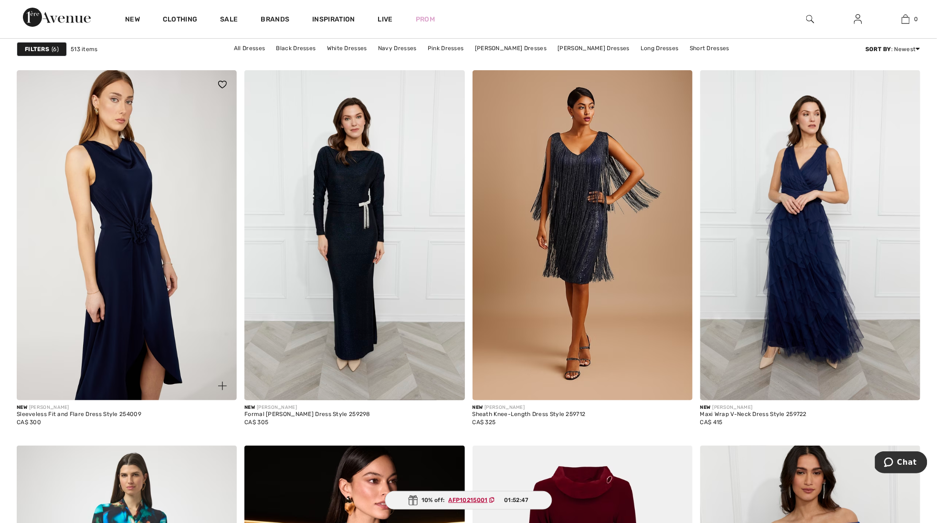
click at [151, 261] on img at bounding box center [127, 235] width 220 height 330
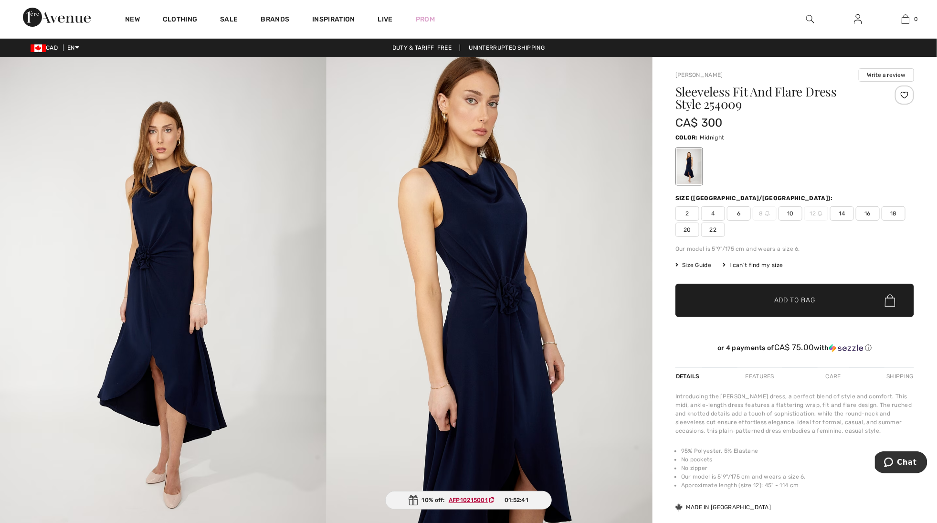
click at [165, 263] on img at bounding box center [163, 301] width 326 height 489
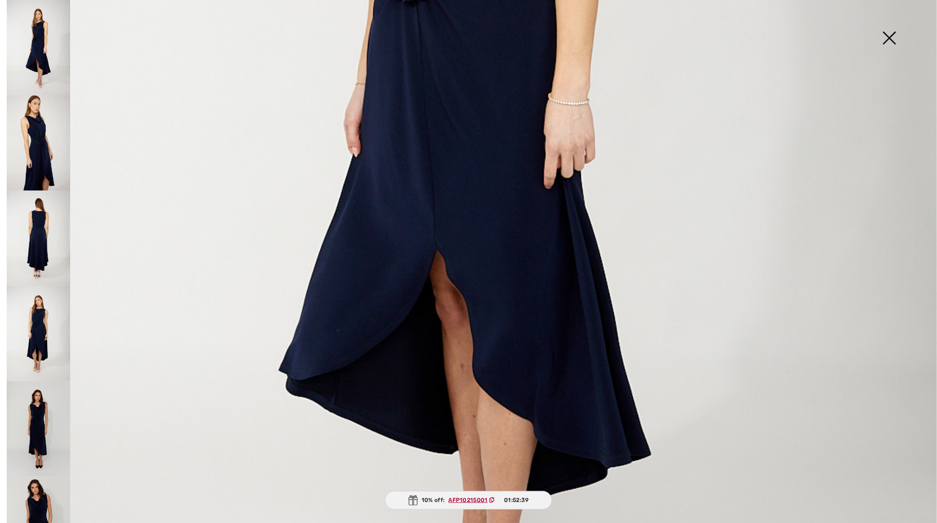
scroll to position [689, 0]
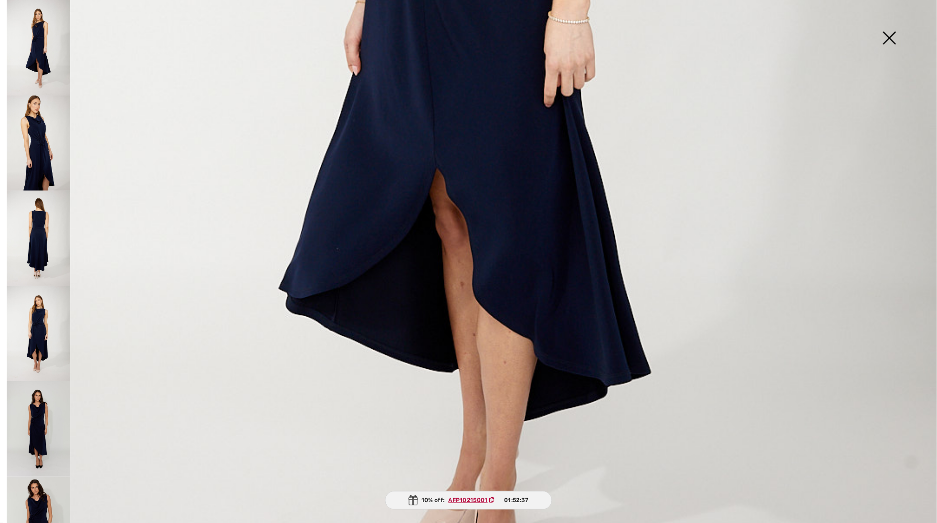
click at [49, 160] on img at bounding box center [38, 142] width 63 height 95
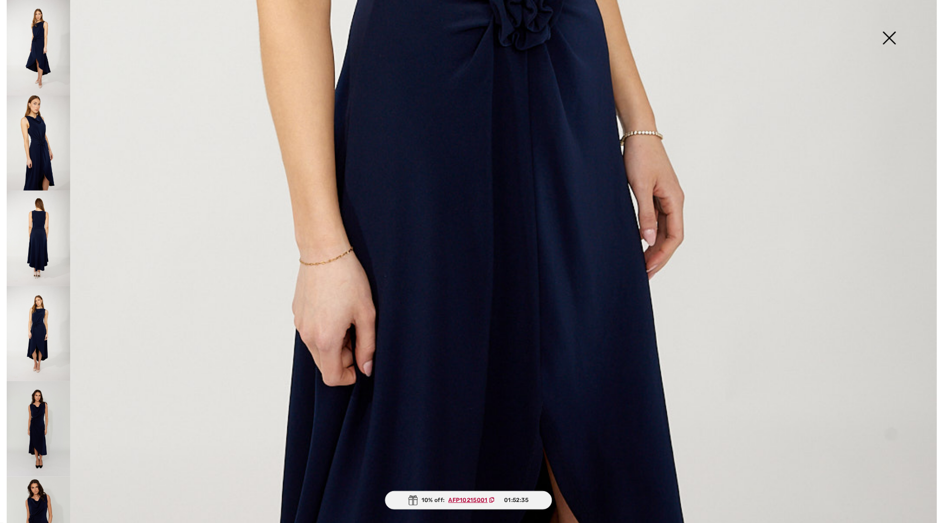
click at [56, 233] on img at bounding box center [38, 237] width 63 height 95
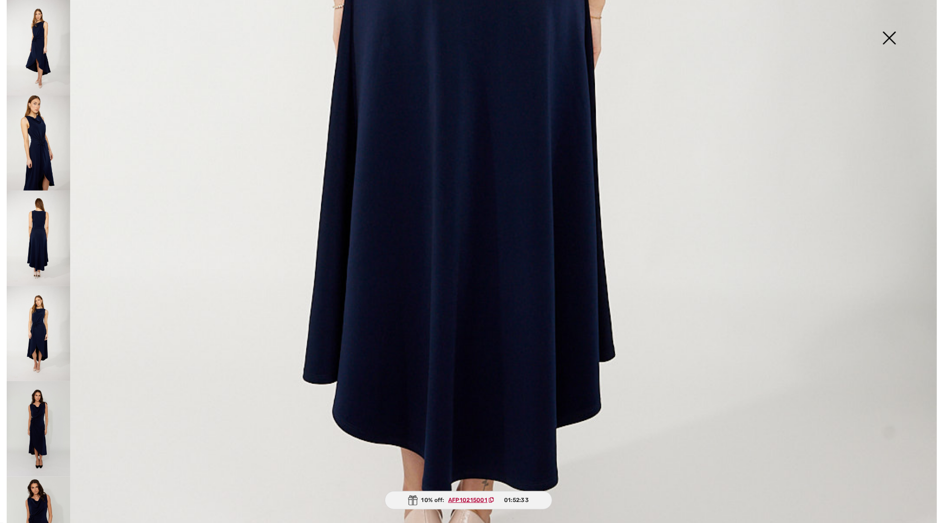
click at [47, 292] on img at bounding box center [38, 333] width 63 height 95
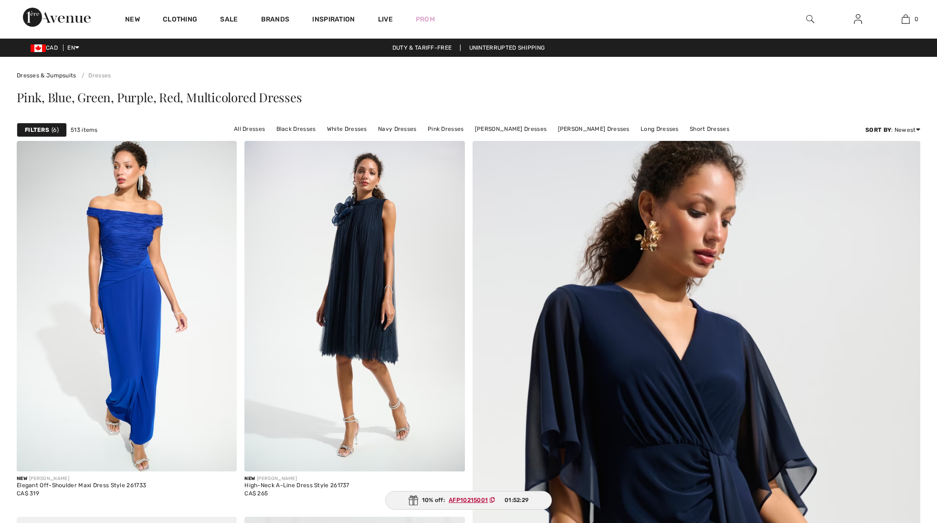
scroll to position [1714, 0]
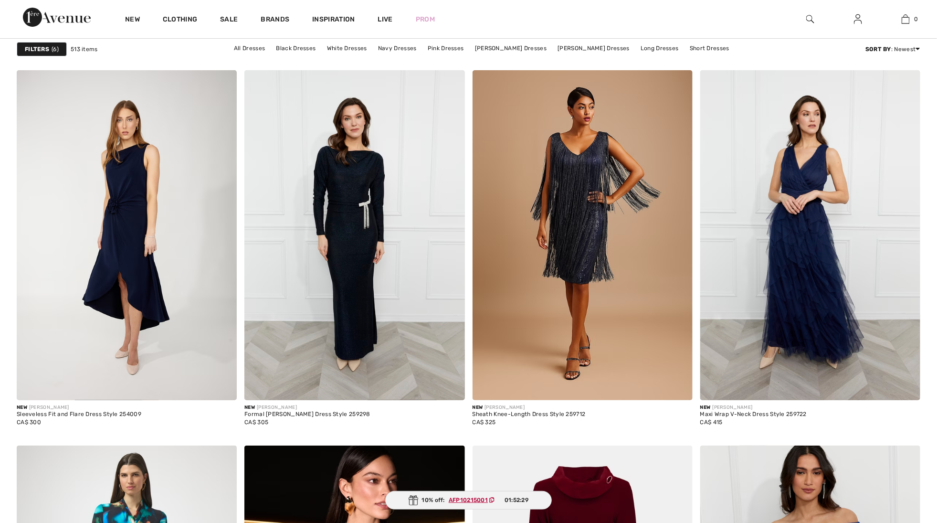
checkbox input "true"
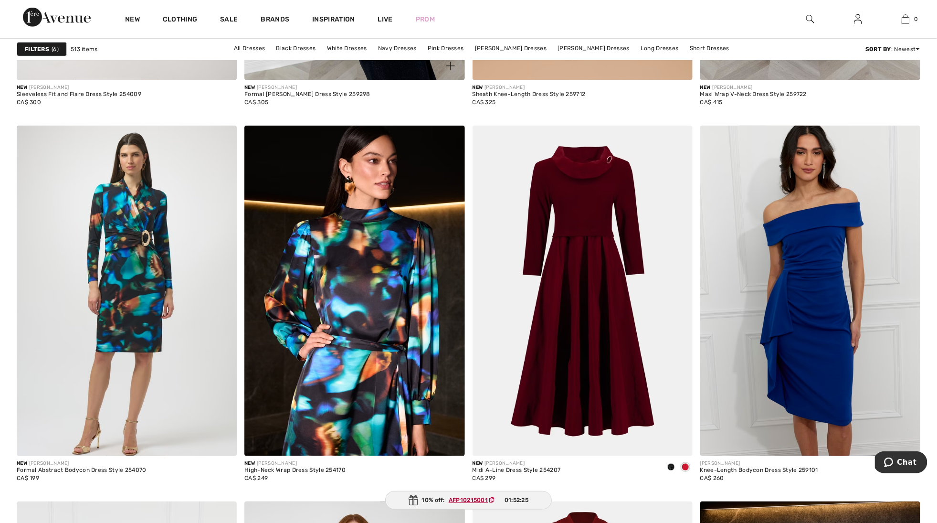
scroll to position [2036, 0]
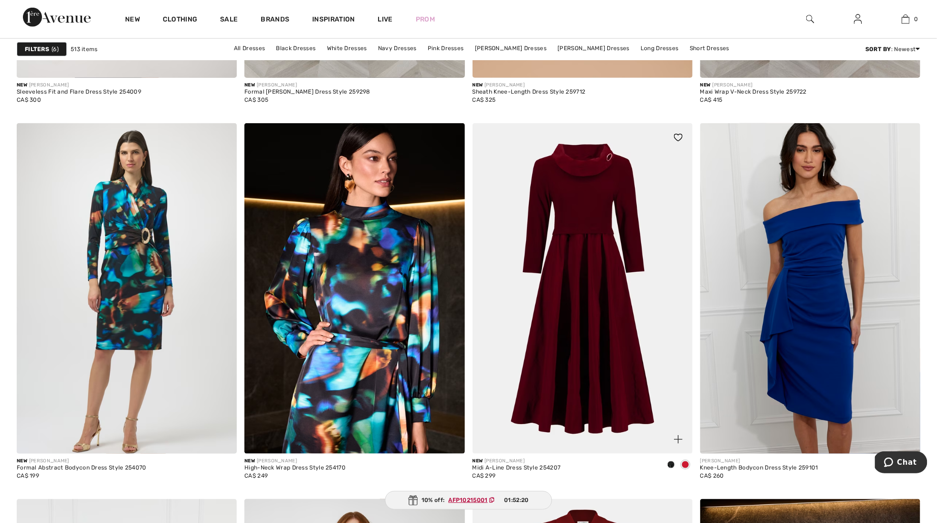
click at [686, 465] on span at bounding box center [685, 465] width 8 height 8
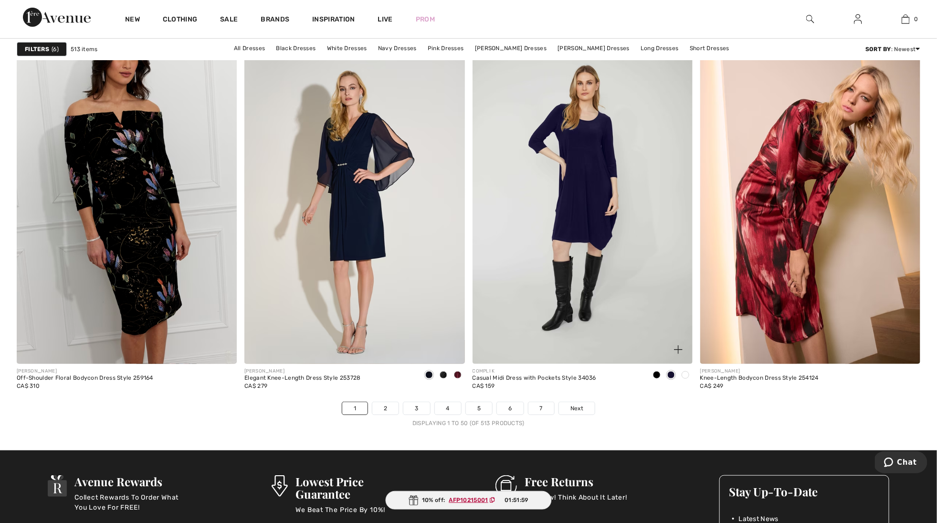
scroll to position [5439, 0]
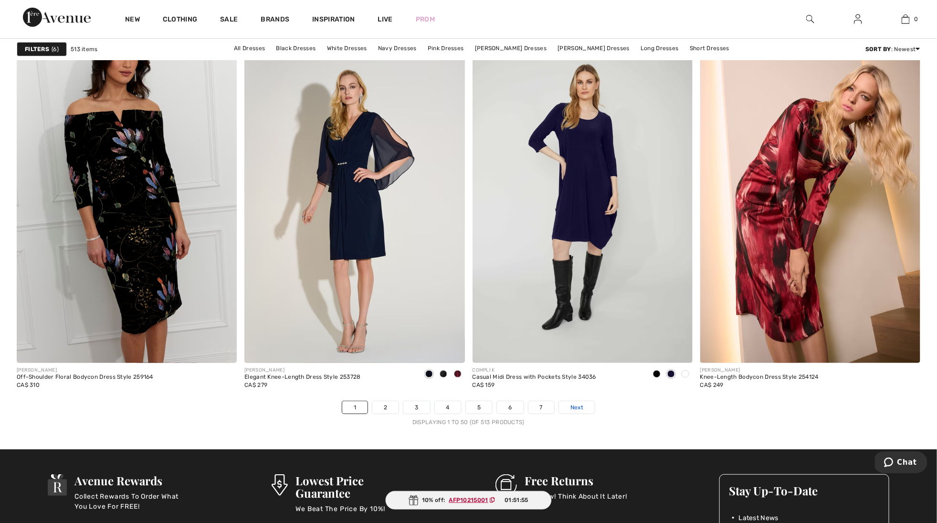
click at [582, 409] on span "Next" at bounding box center [576, 407] width 13 height 9
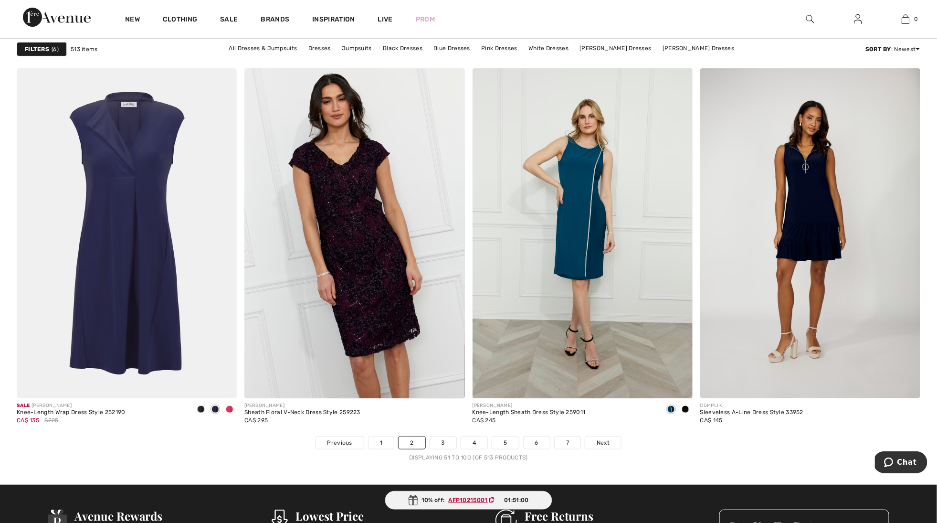
scroll to position [5407, 0]
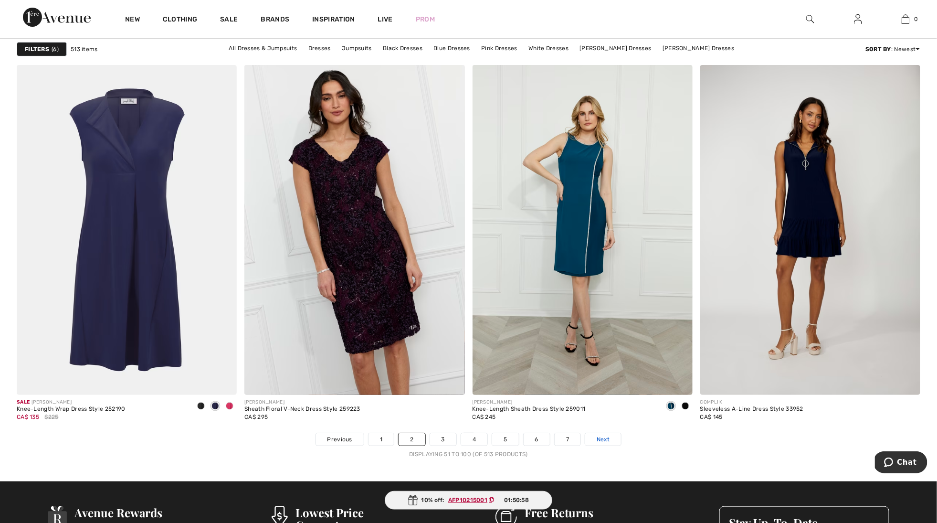
click at [610, 434] on link "Next" at bounding box center [603, 439] width 36 height 12
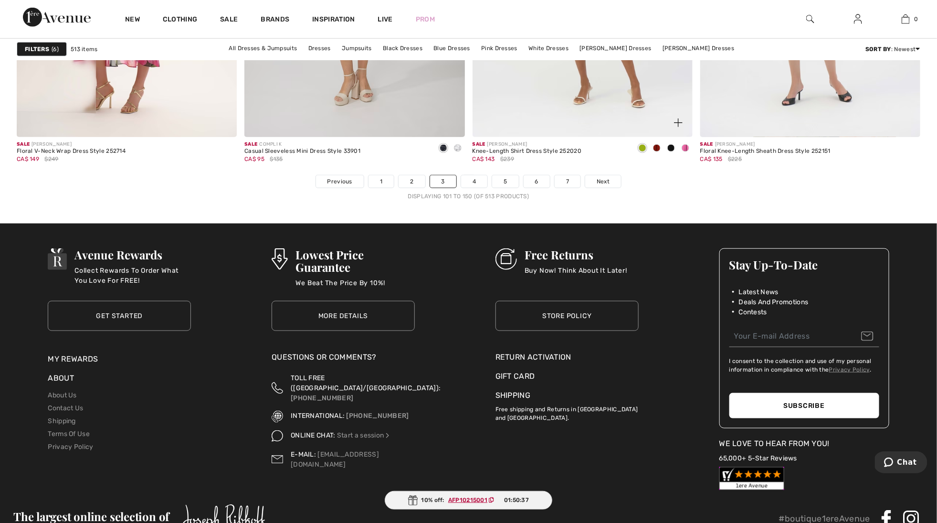
scroll to position [5670, 0]
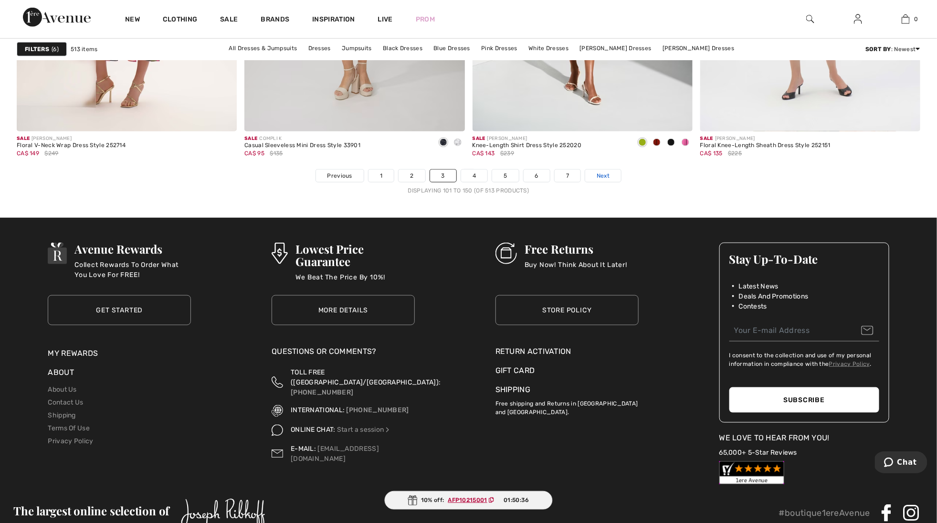
click at [609, 175] on span "Next" at bounding box center [603, 175] width 13 height 9
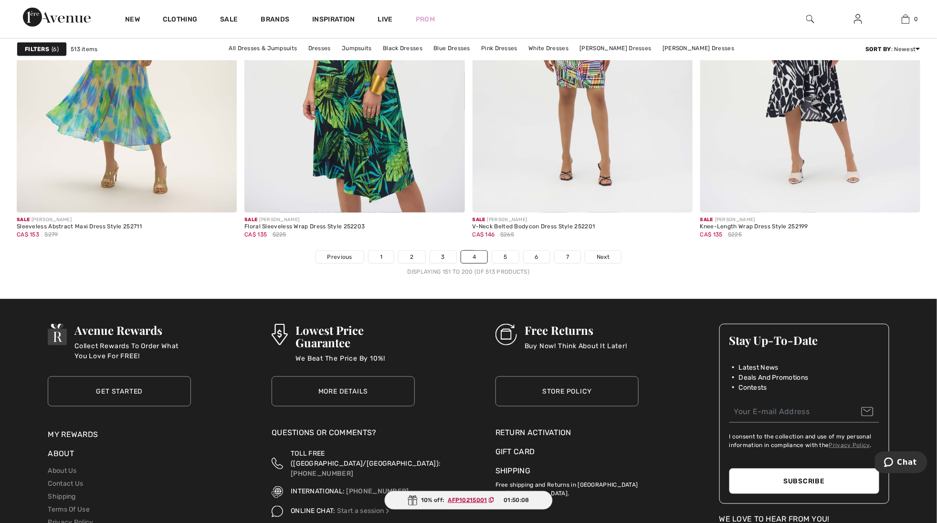
scroll to position [5603, 0]
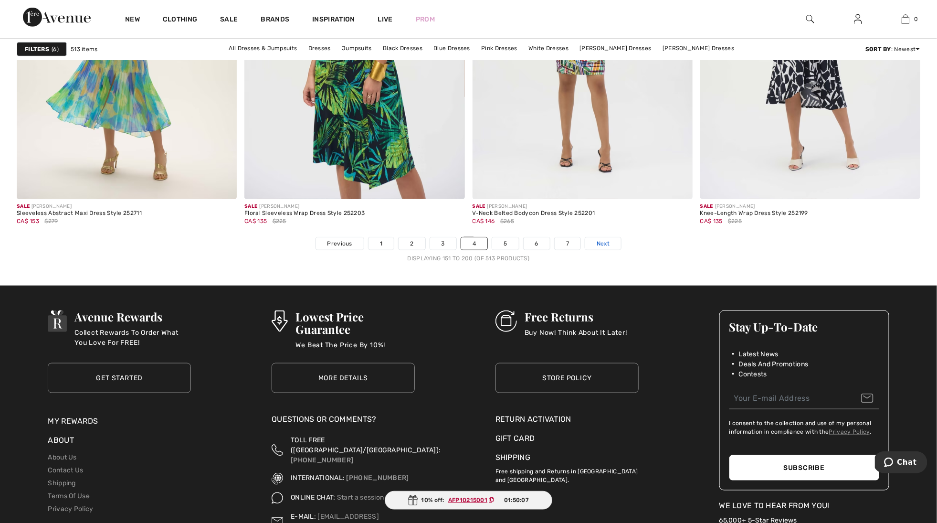
click at [606, 243] on span "Next" at bounding box center [603, 243] width 13 height 9
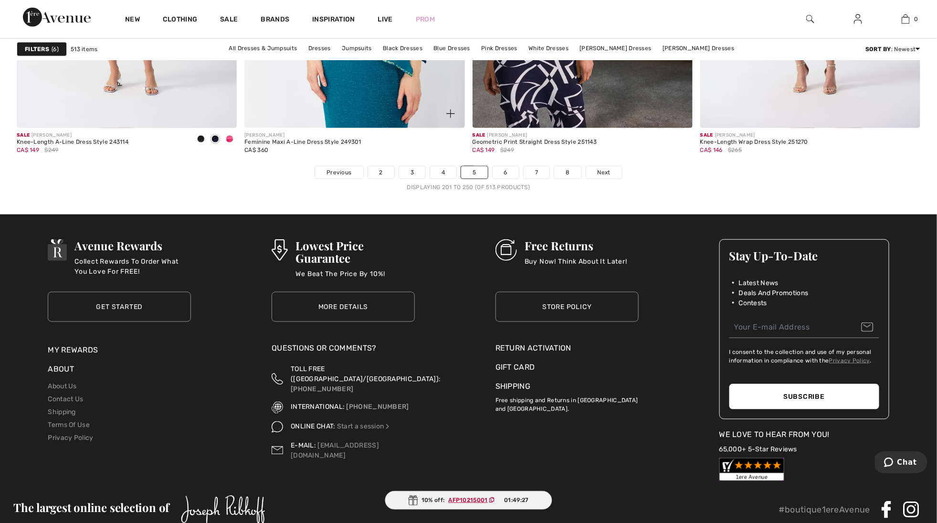
scroll to position [5679, 0]
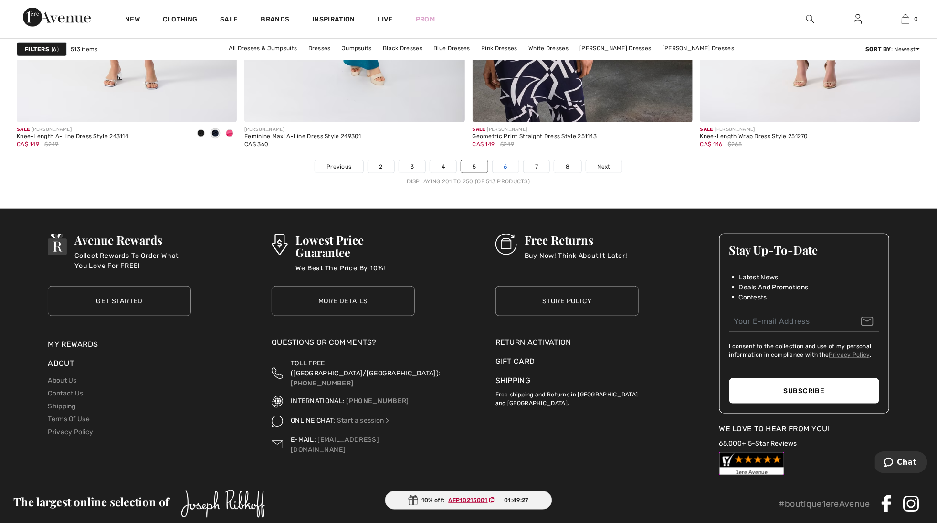
click at [513, 168] on link "6" at bounding box center [505, 166] width 26 height 12
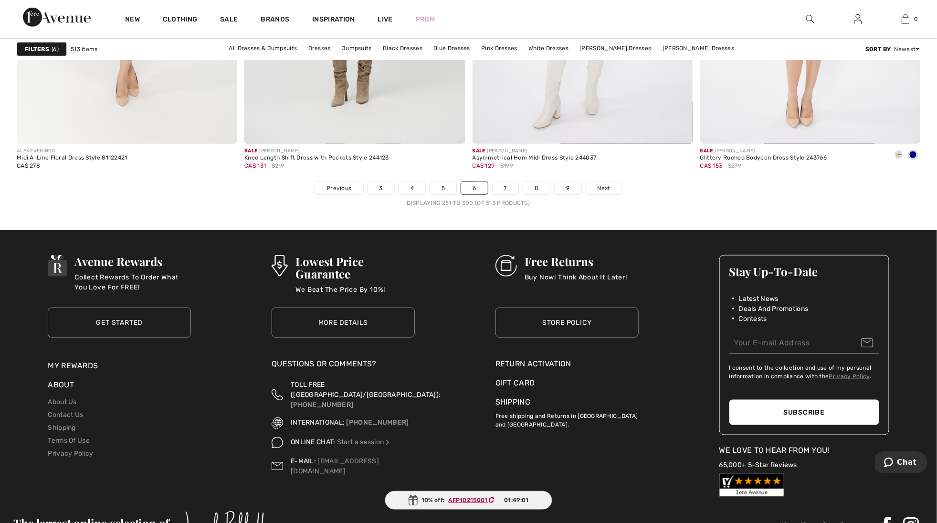
scroll to position [5662, 0]
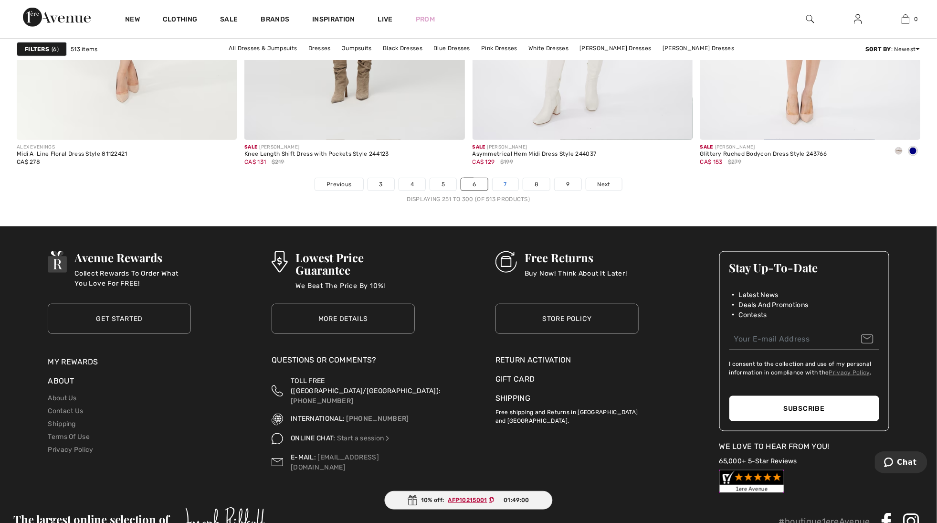
click at [510, 186] on link "7" at bounding box center [505, 184] width 26 height 12
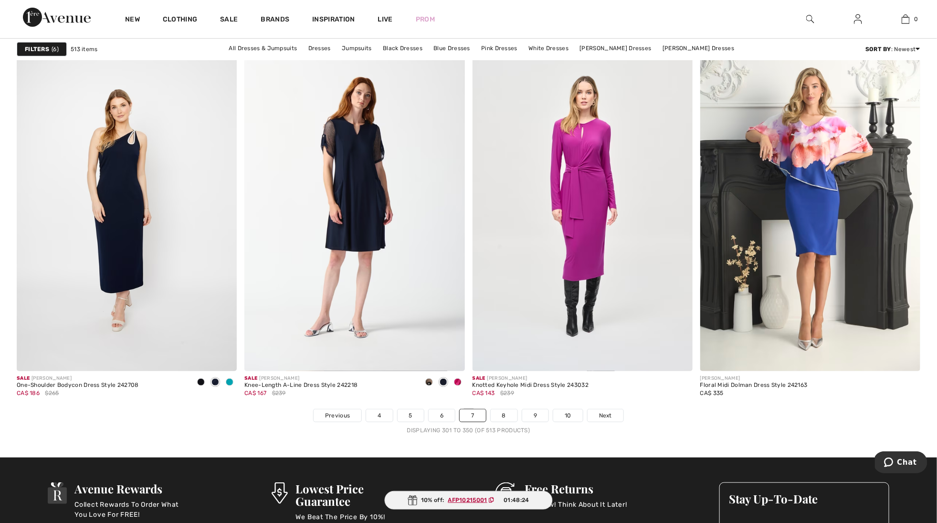
scroll to position [5432, 0]
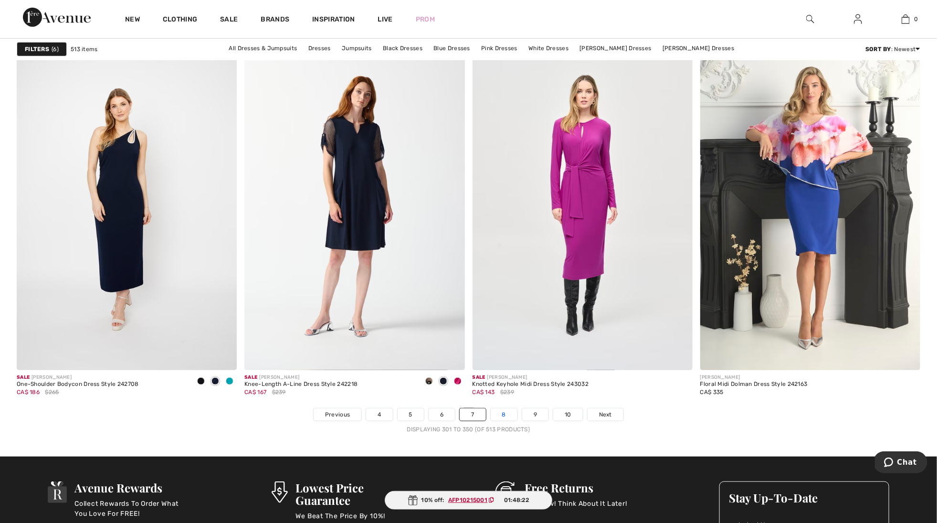
click at [505, 419] on link "8" at bounding box center [504, 414] width 27 height 12
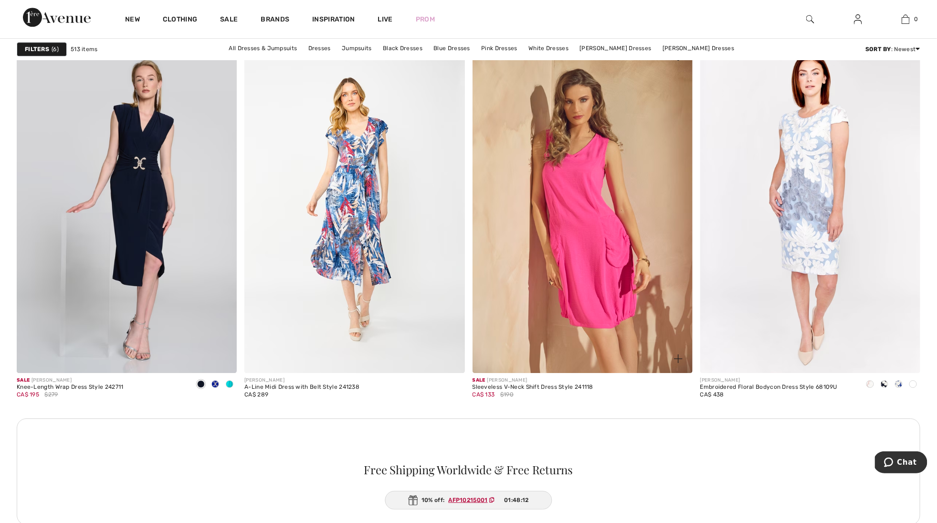
scroll to position [1230, 0]
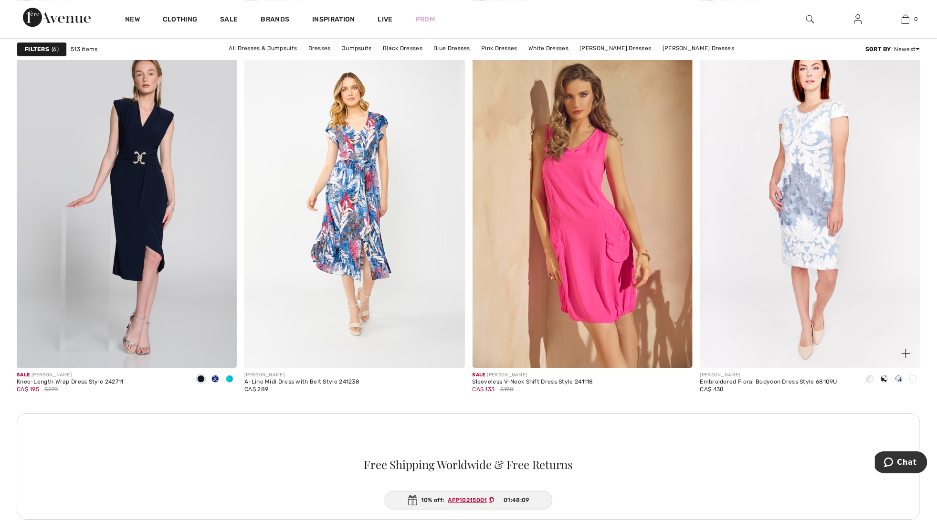
click at [885, 376] on span at bounding box center [884, 379] width 8 height 8
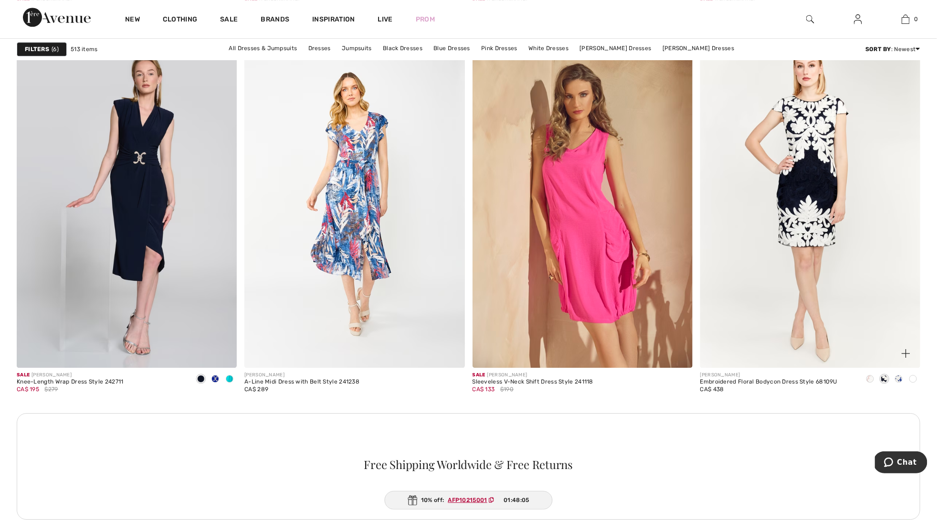
click at [902, 379] on div at bounding box center [898, 379] width 14 height 16
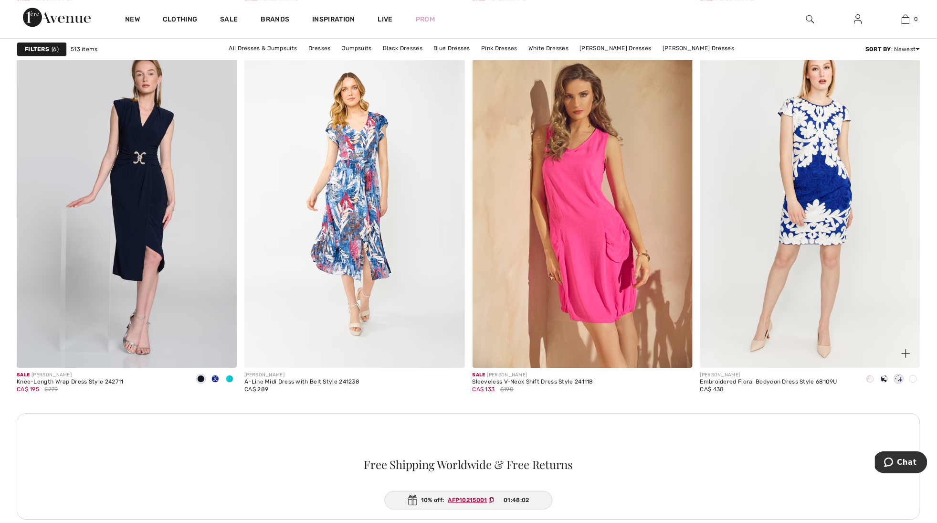
click at [913, 378] on span at bounding box center [913, 379] width 8 height 8
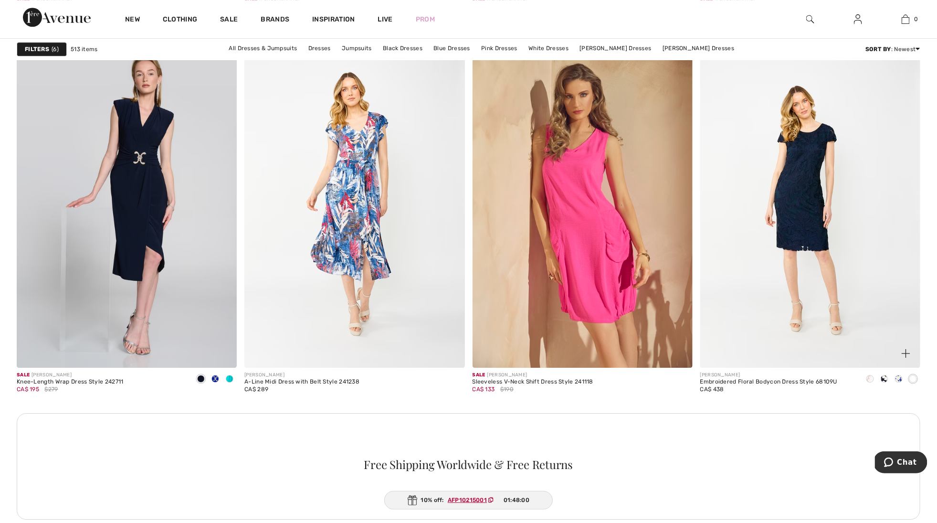
click at [901, 380] on span at bounding box center [899, 379] width 8 height 8
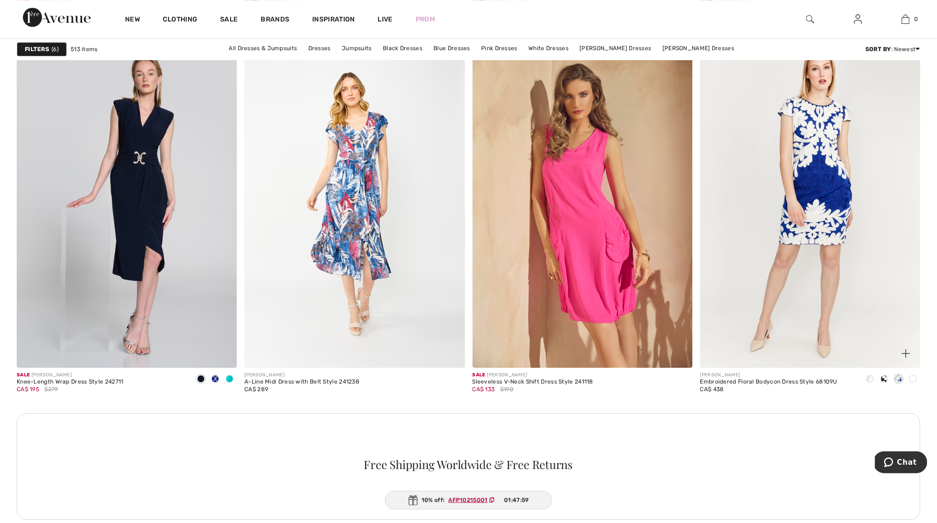
click at [889, 377] on div at bounding box center [884, 379] width 14 height 16
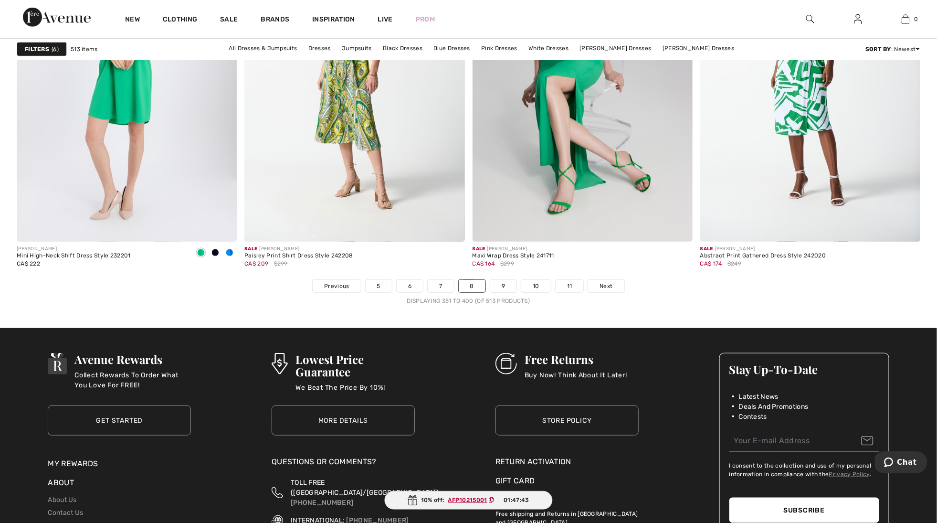
scroll to position [5573, 0]
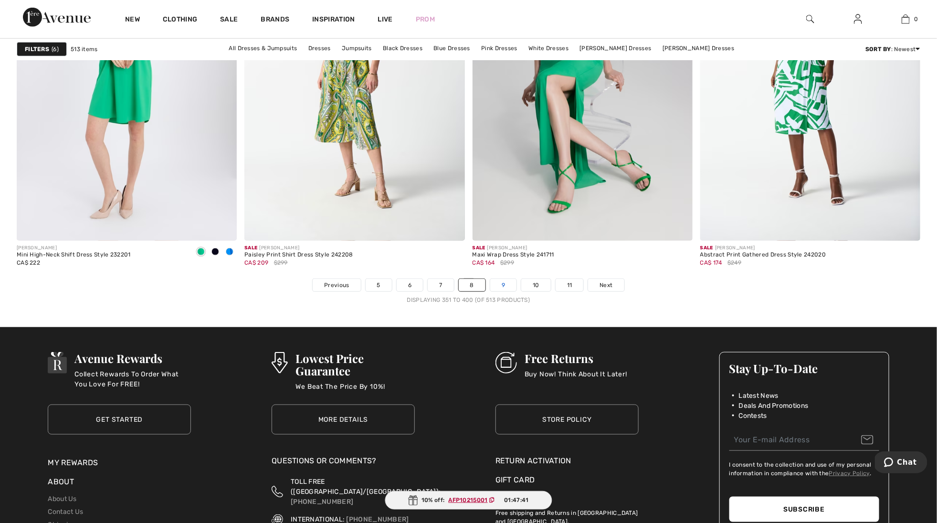
click at [503, 279] on link "9" at bounding box center [503, 285] width 26 height 12
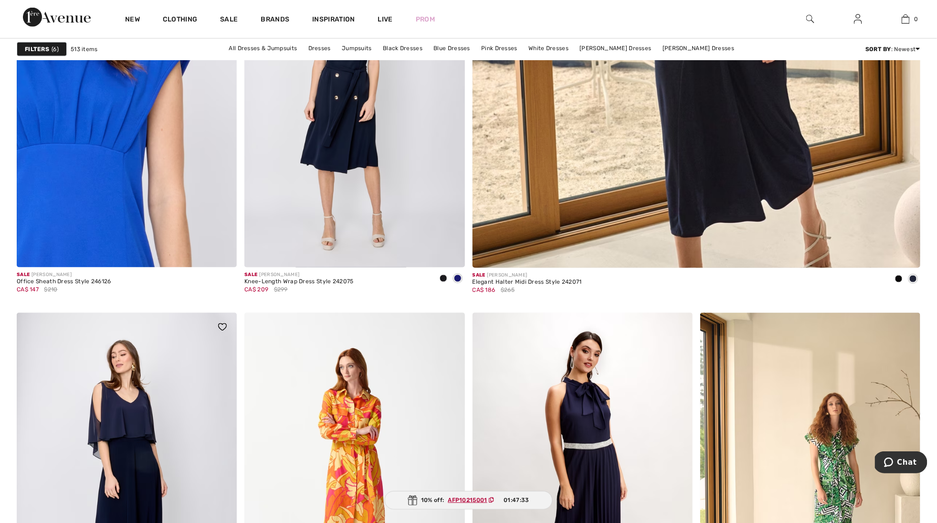
scroll to position [568, 0]
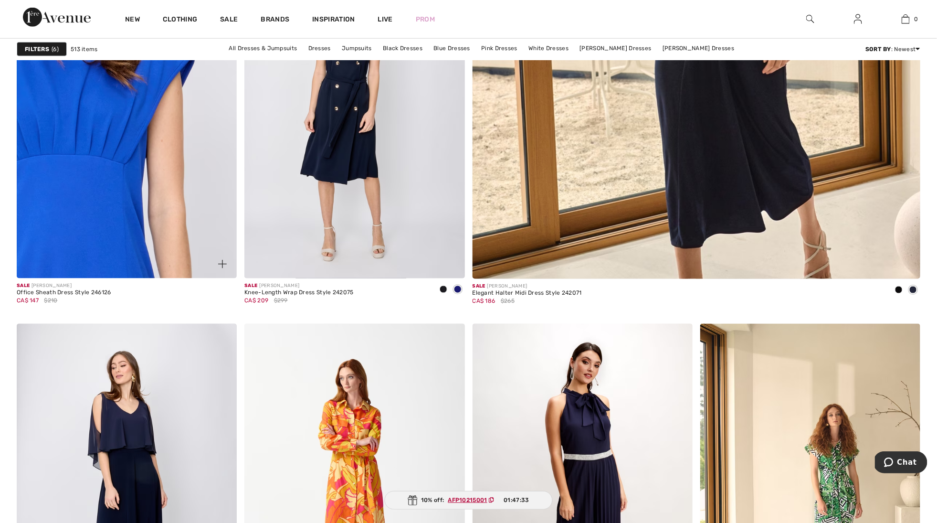
click at [152, 190] on img at bounding box center [127, 113] width 220 height 330
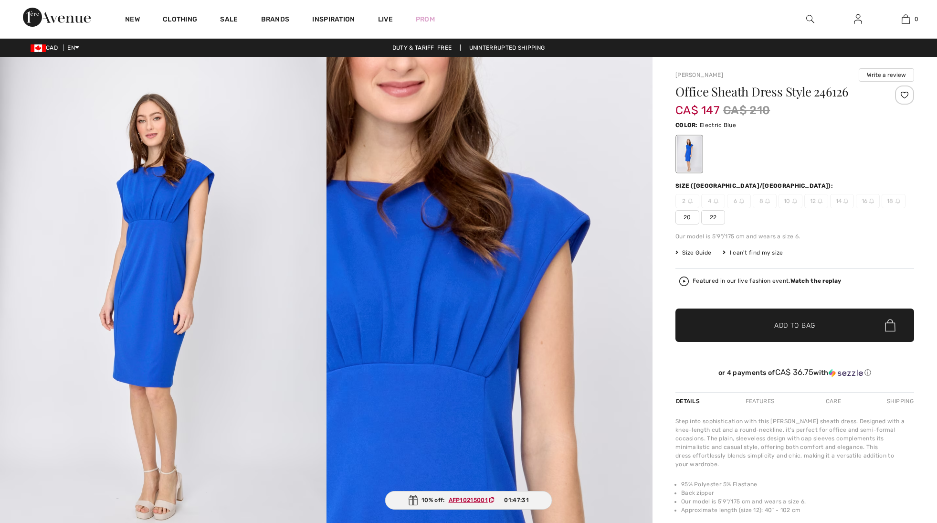
checkbox input "true"
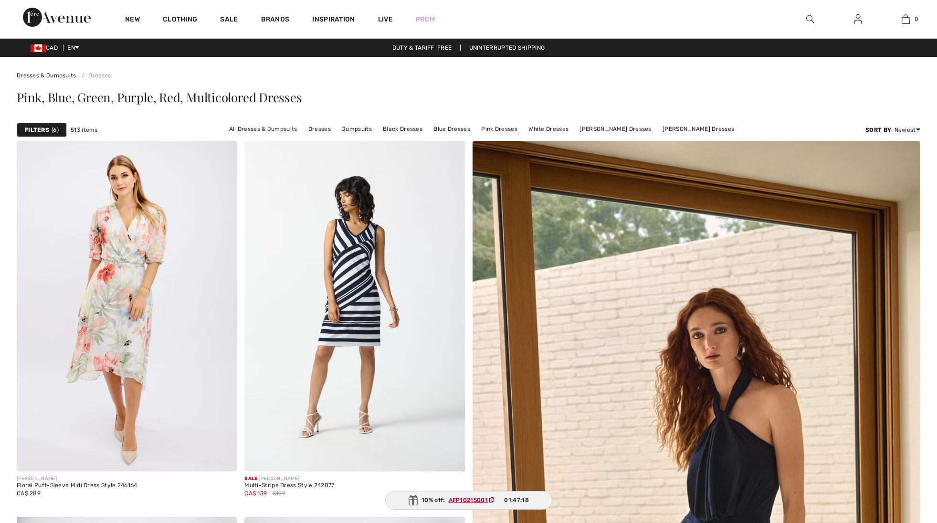
scroll to position [568, 0]
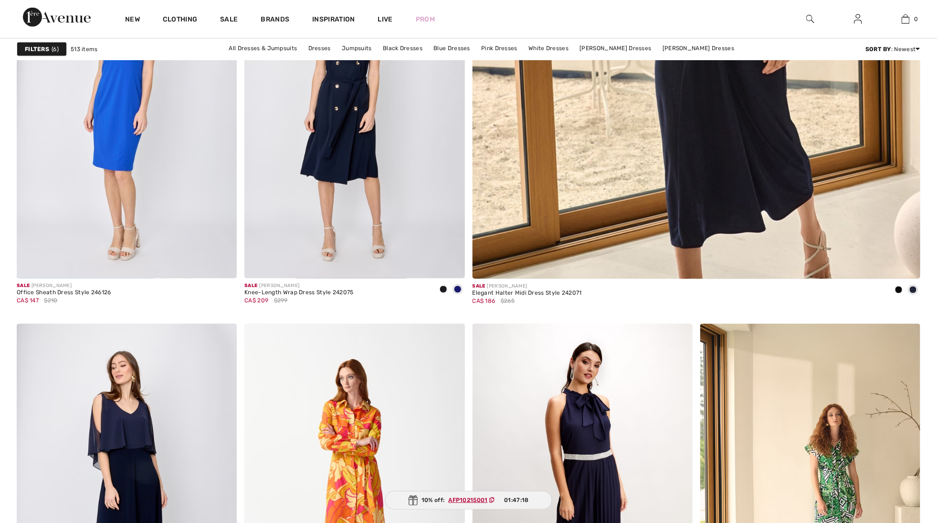
checkbox input "true"
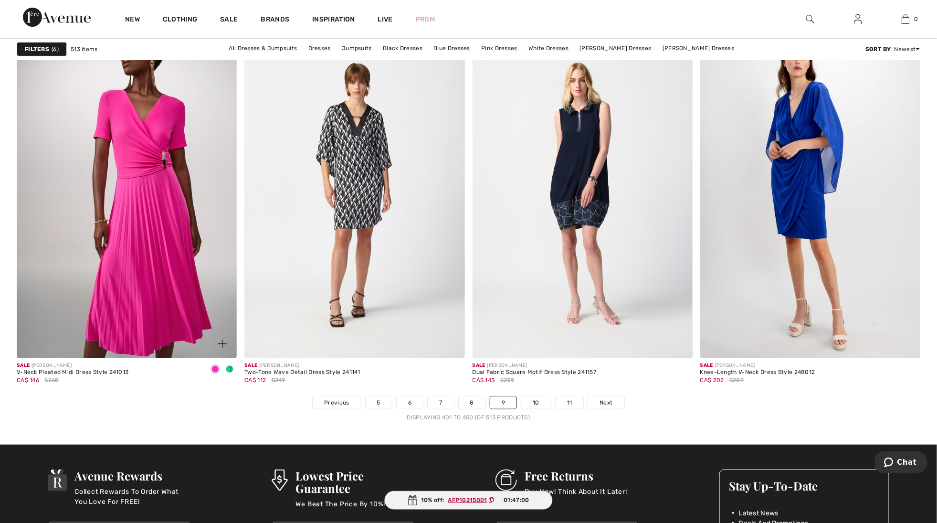
scroll to position [5442, 0]
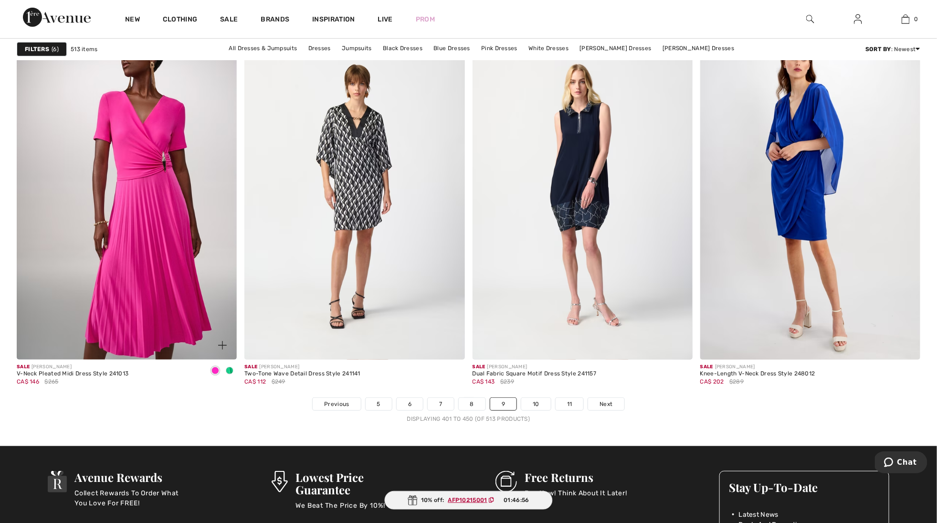
click at [128, 220] on img at bounding box center [127, 195] width 220 height 330
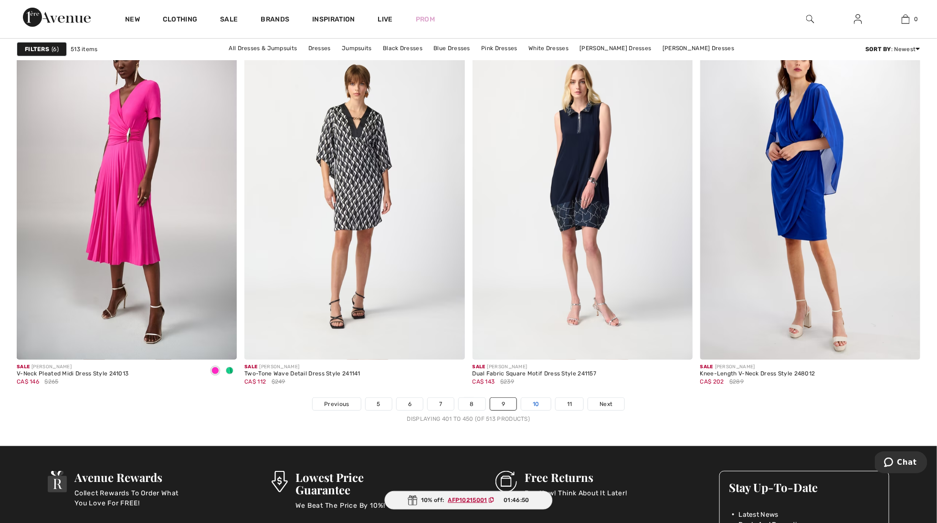
click at [537, 405] on link "10" at bounding box center [536, 404] width 30 height 12
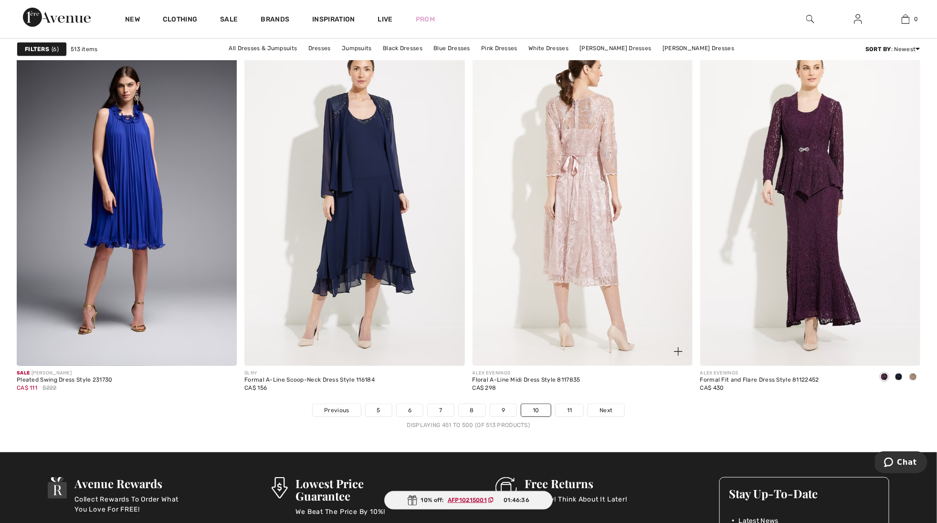
scroll to position [5448, 0]
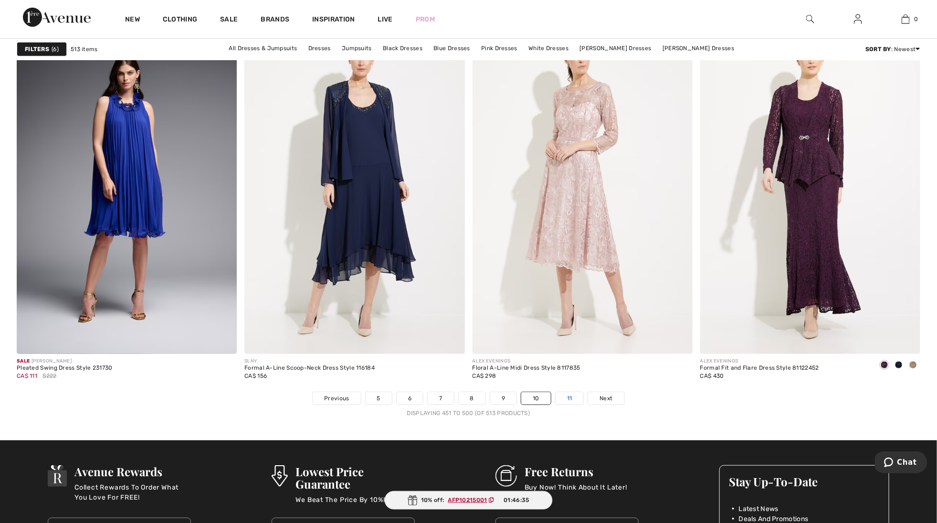
click at [571, 398] on link "11" at bounding box center [569, 398] width 28 height 12
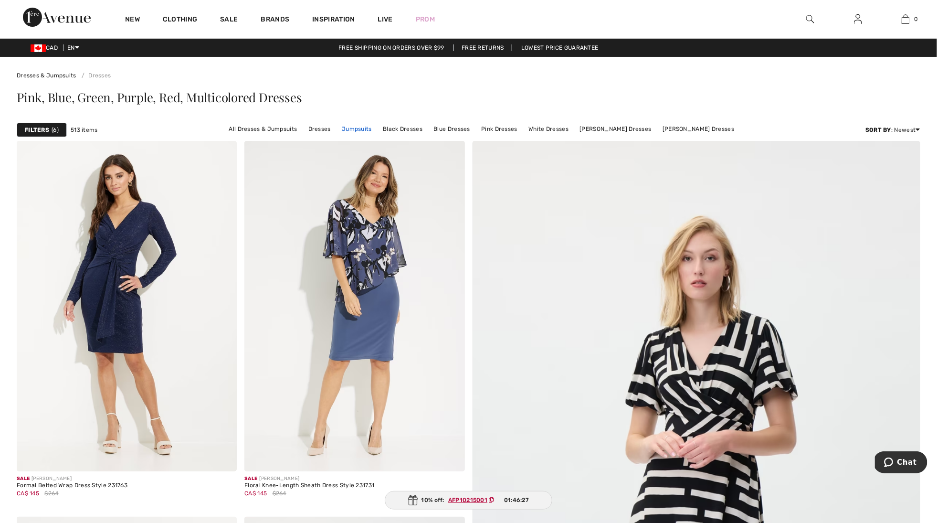
click at [359, 126] on link "Jumpsuits" at bounding box center [357, 129] width 40 height 12
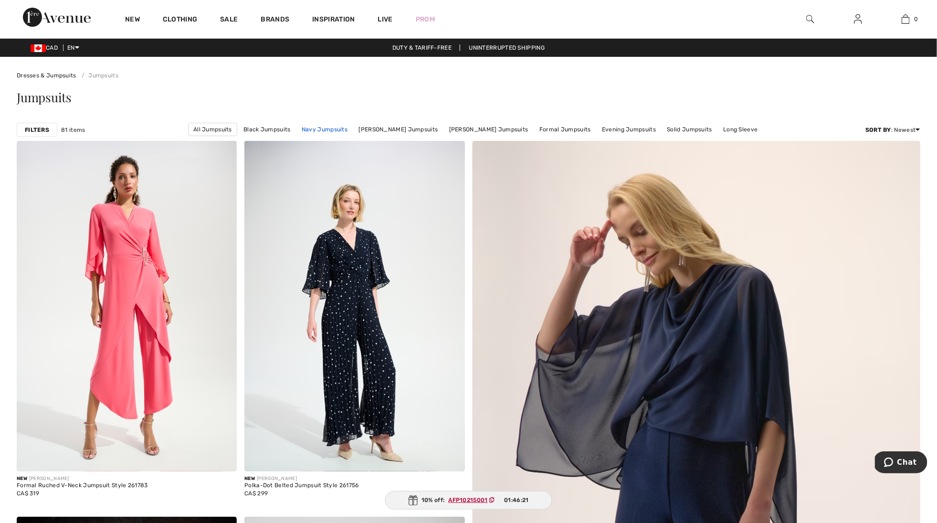
click at [330, 127] on link "Navy Jumpsuits" at bounding box center [324, 129] width 55 height 12
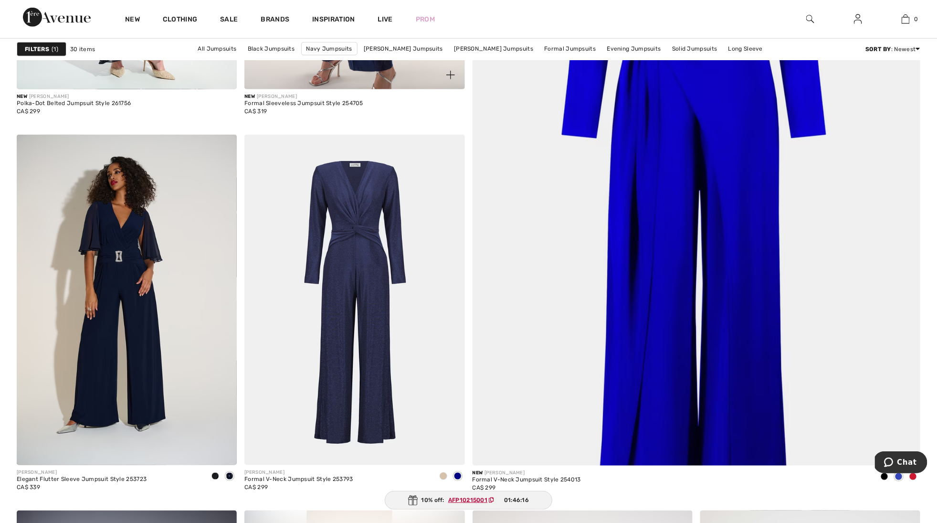
scroll to position [382, 0]
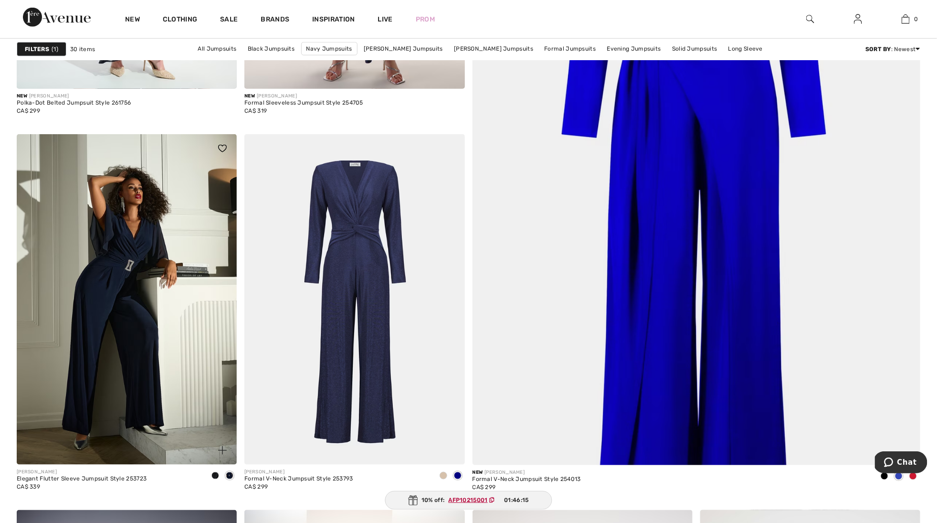
click at [147, 297] on img at bounding box center [127, 299] width 220 height 330
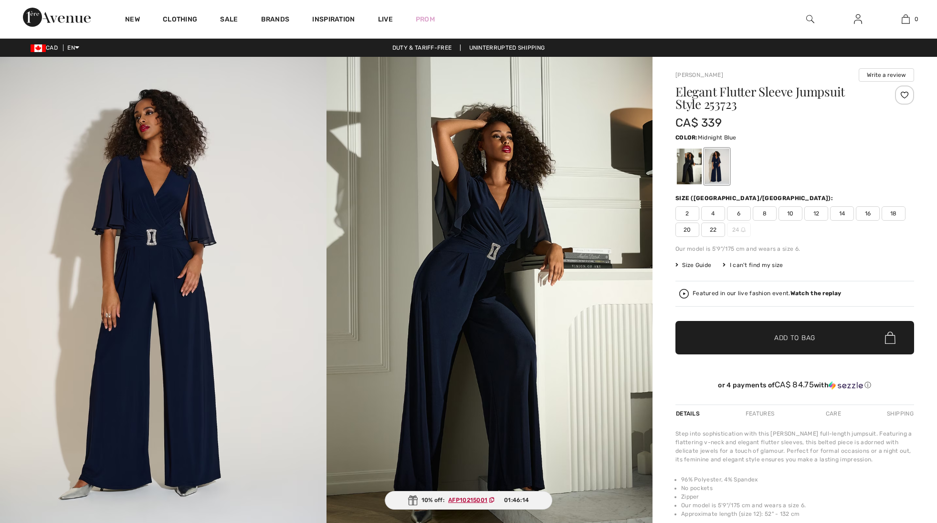
checkbox input "true"
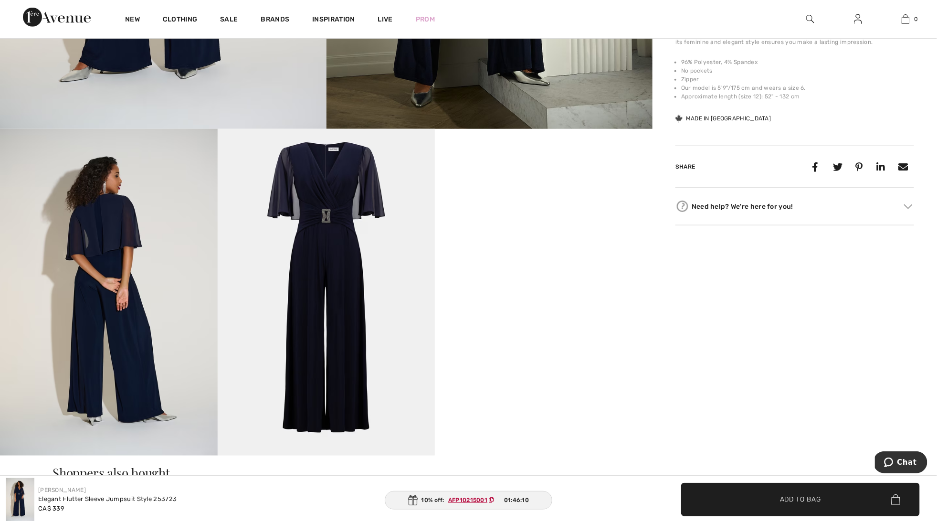
scroll to position [418, 0]
click at [313, 306] on img at bounding box center [327, 291] width 218 height 326
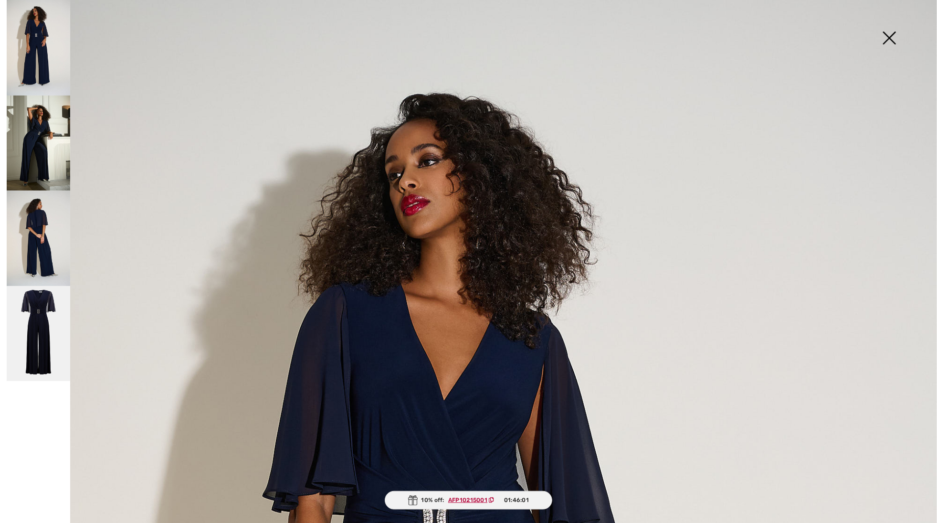
click at [31, 145] on img at bounding box center [38, 142] width 63 height 95
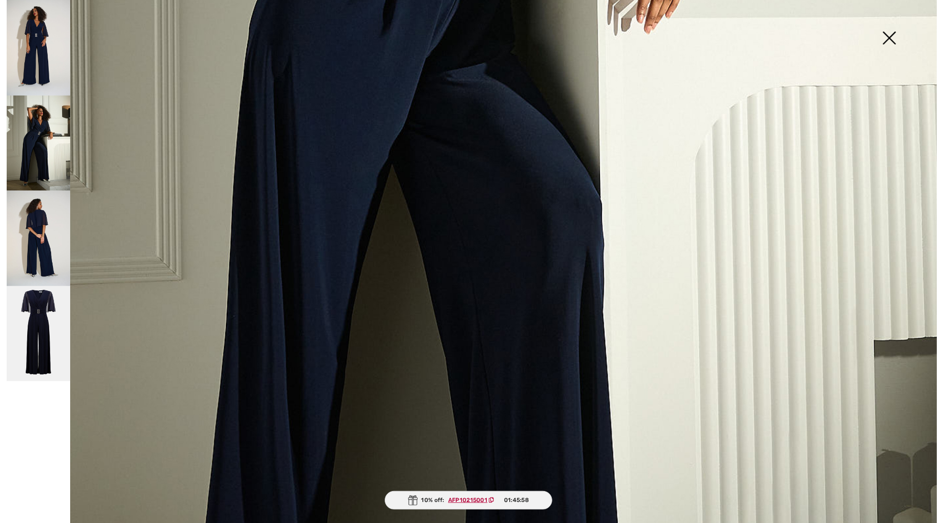
scroll to position [631, 0]
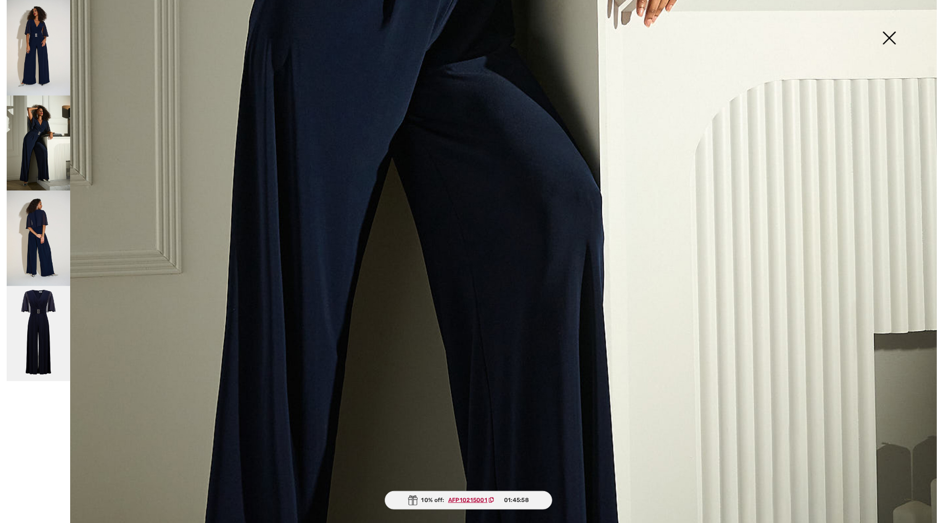
click at [31, 43] on img at bounding box center [38, 47] width 63 height 95
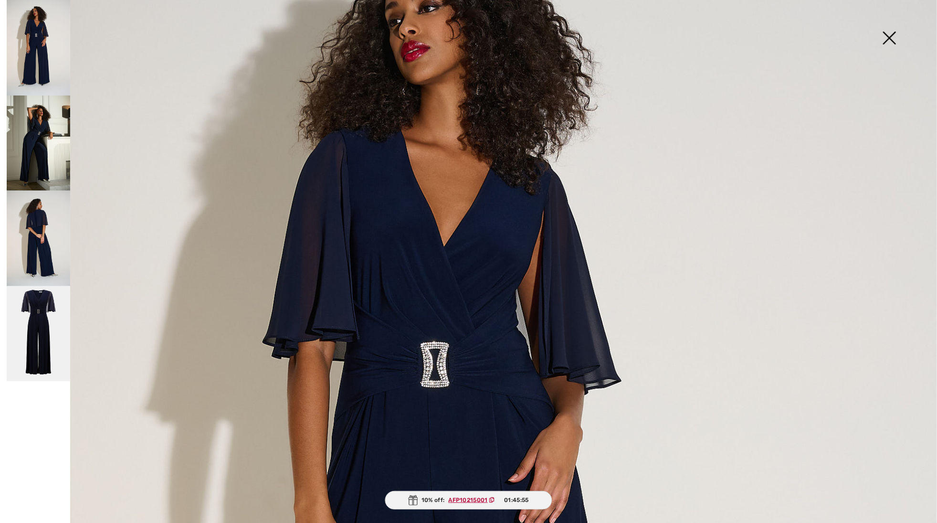
scroll to position [150, 0]
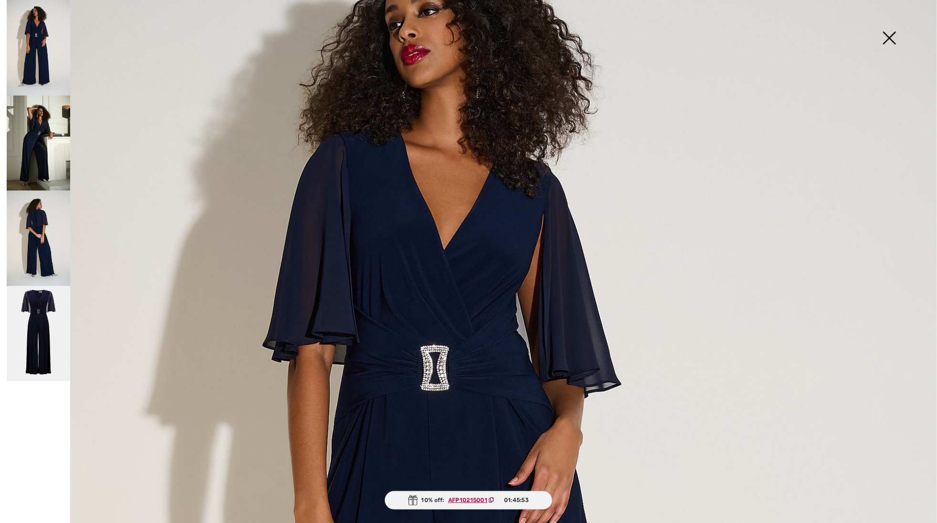
click at [46, 328] on img at bounding box center [38, 333] width 63 height 95
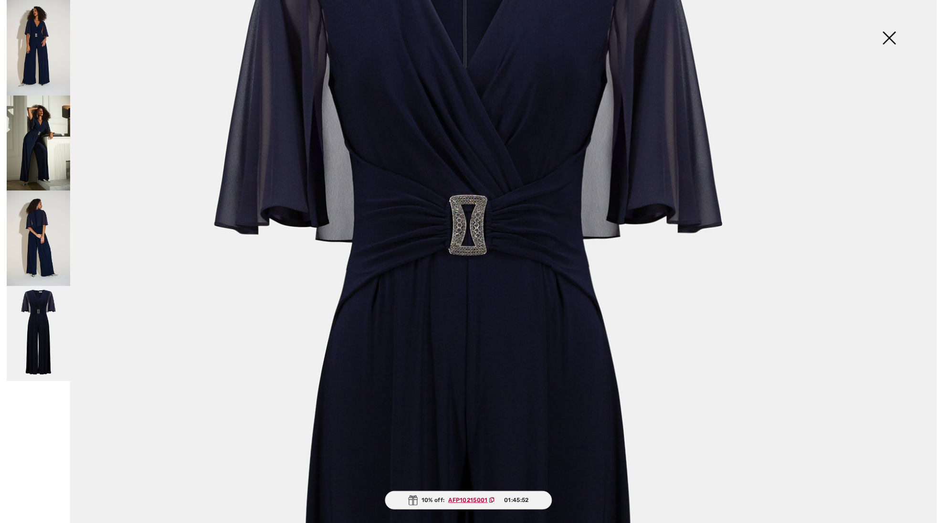
click at [48, 236] on img at bounding box center [38, 237] width 63 height 95
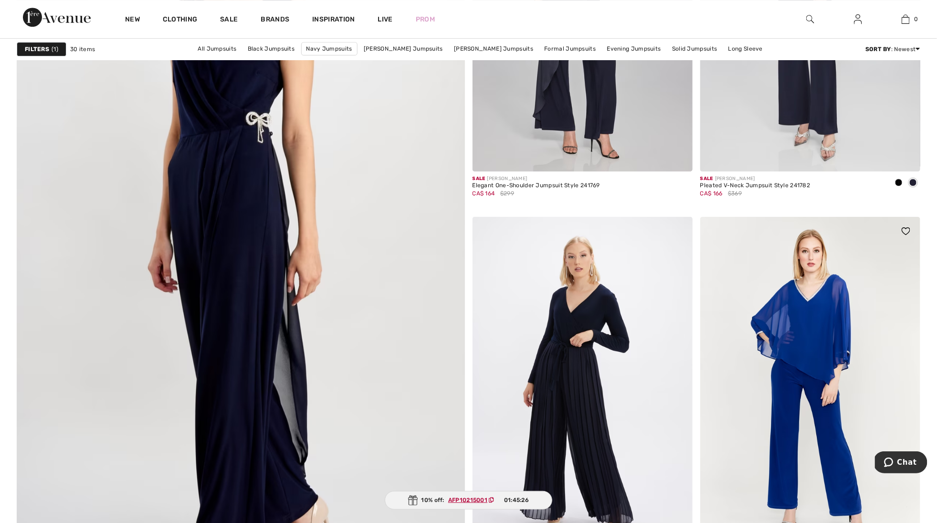
scroll to position [3210, 0]
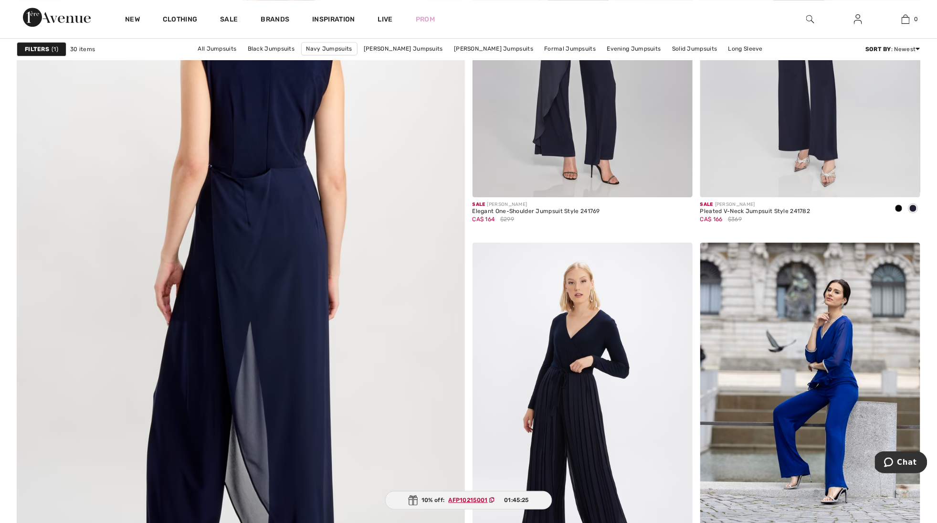
click at [319, 306] on img at bounding box center [240, 270] width 537 height 806
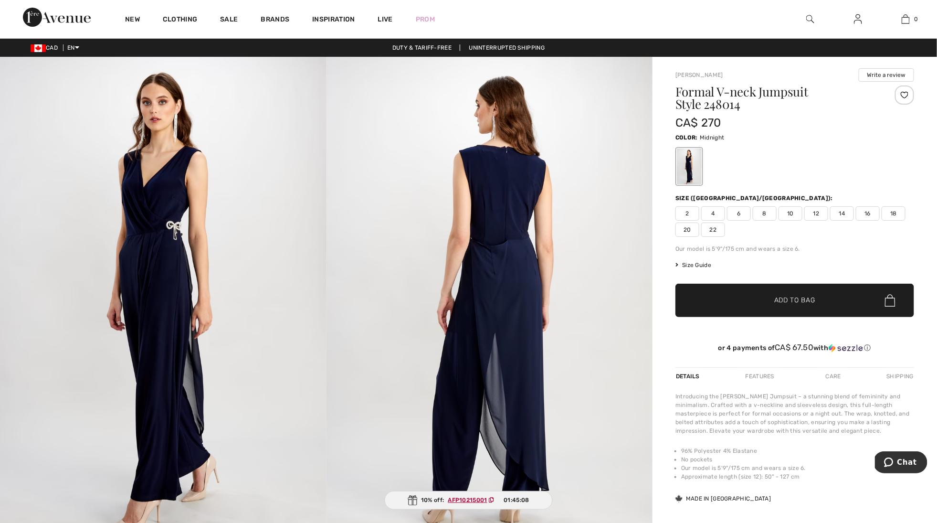
click at [190, 370] on img at bounding box center [163, 301] width 326 height 489
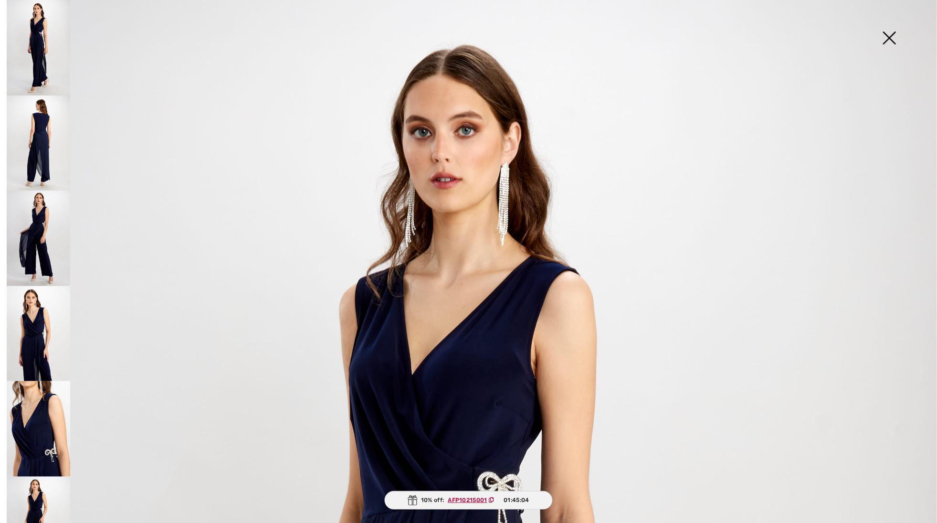
click at [36, 152] on img at bounding box center [38, 142] width 63 height 95
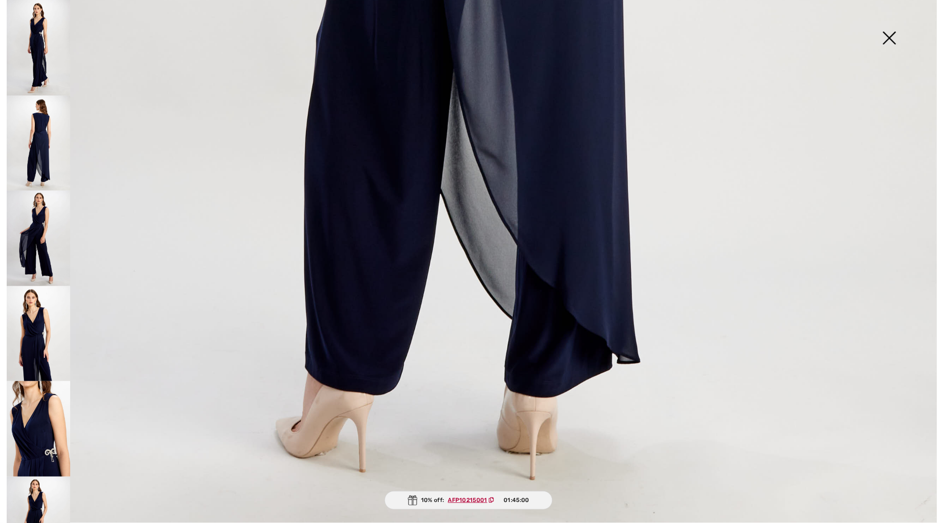
scroll to position [883, 0]
click at [52, 53] on img at bounding box center [38, 47] width 63 height 95
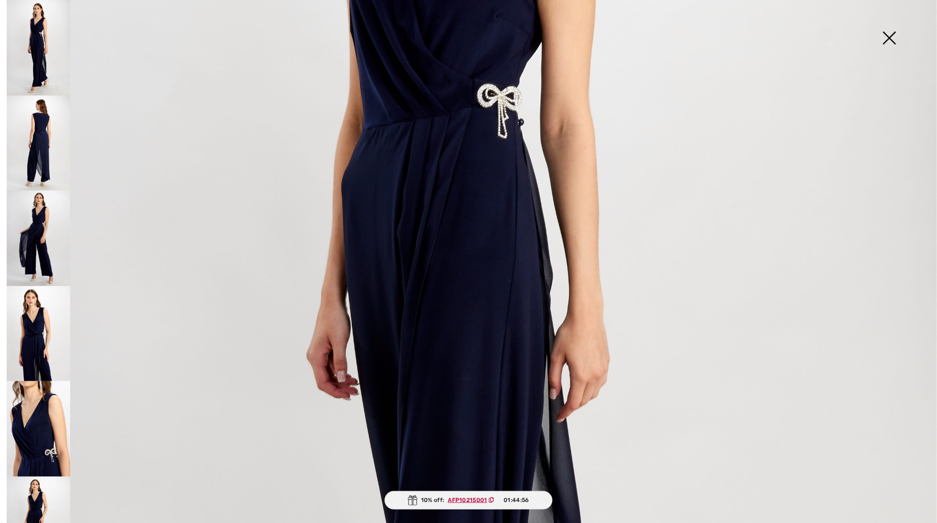
scroll to position [314, 0]
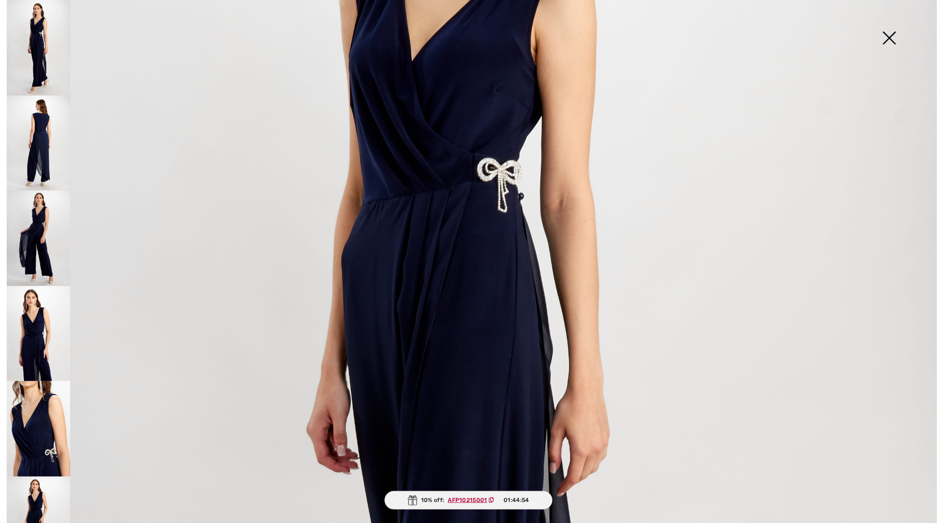
click at [52, 223] on img at bounding box center [38, 237] width 63 height 95
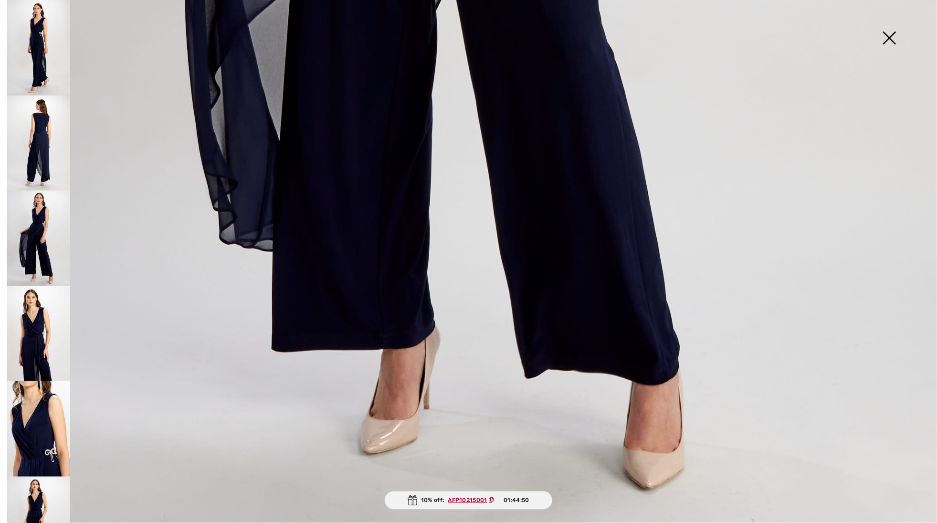
scroll to position [882, 0]
click at [52, 328] on img at bounding box center [38, 333] width 63 height 95
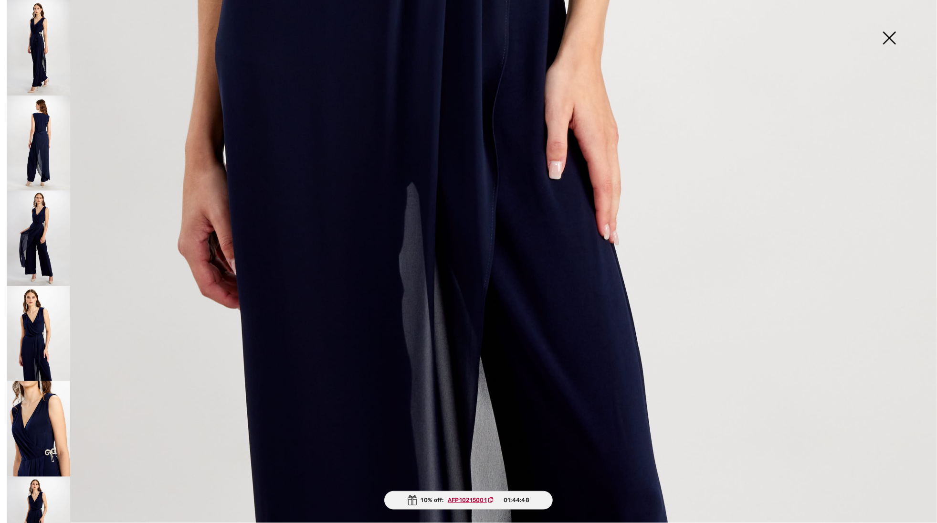
click at [56, 437] on img at bounding box center [38, 428] width 63 height 95
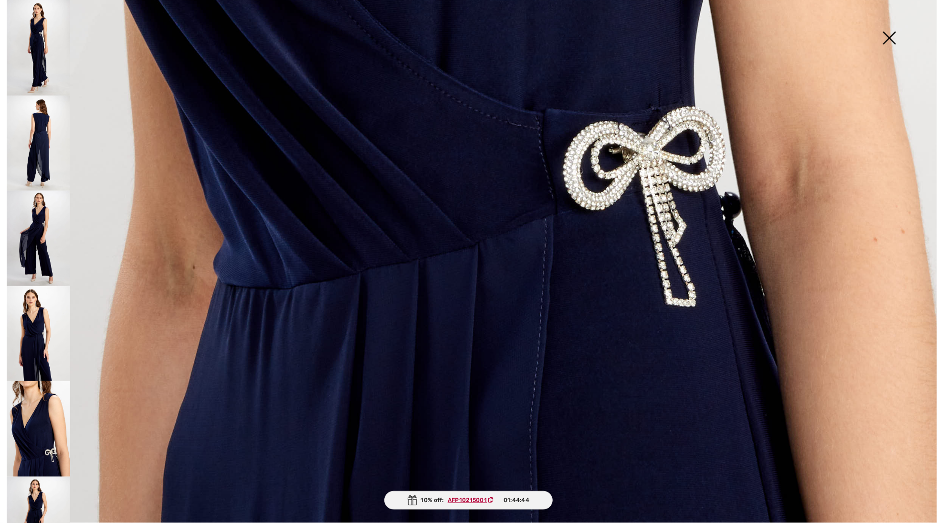
scroll to position [883, 0]
click at [892, 40] on img at bounding box center [889, 38] width 48 height 49
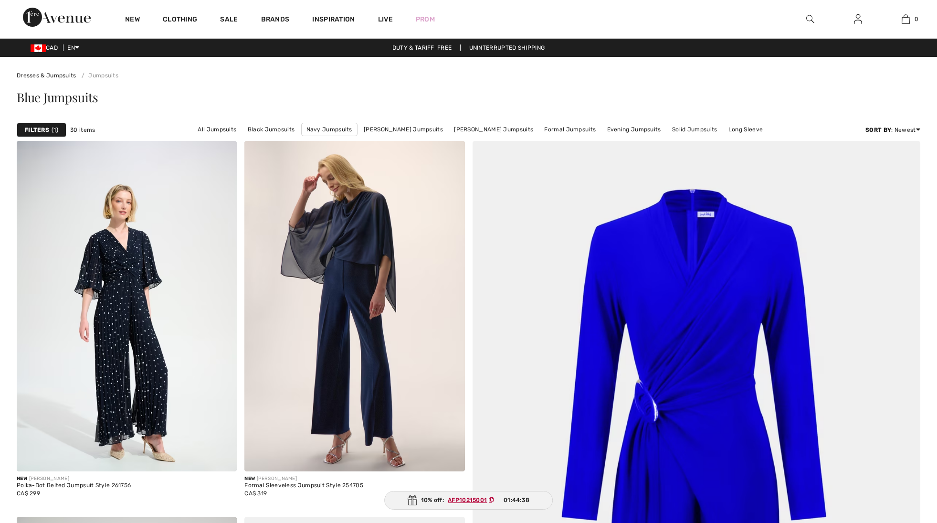
scroll to position [3210, 0]
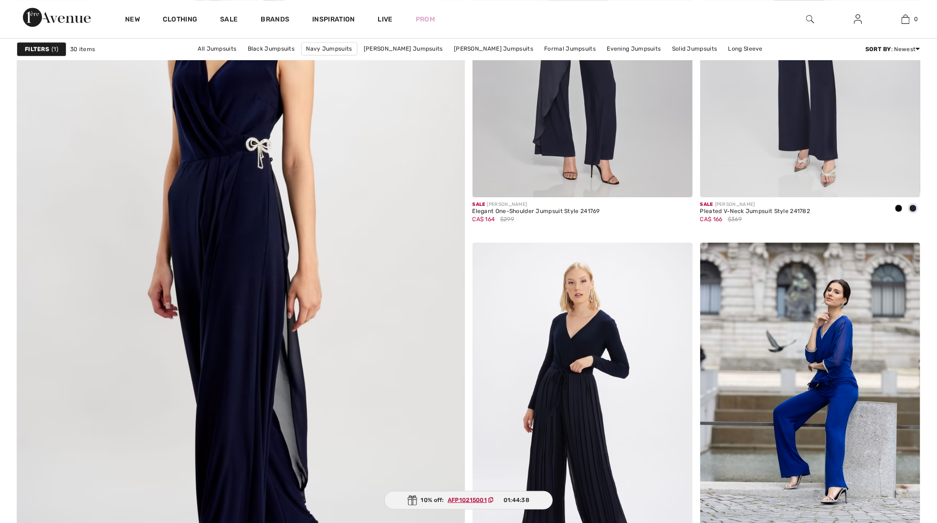
checkbox input "true"
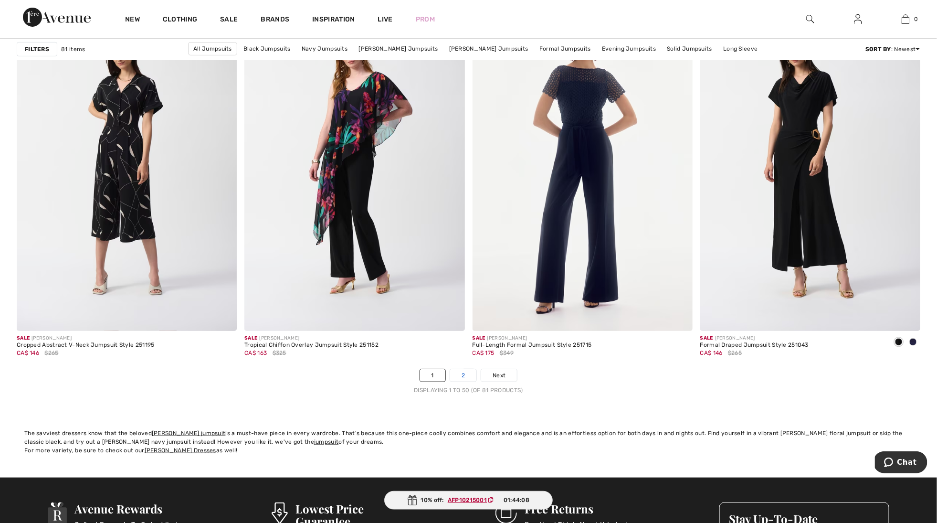
scroll to position [5472, 0]
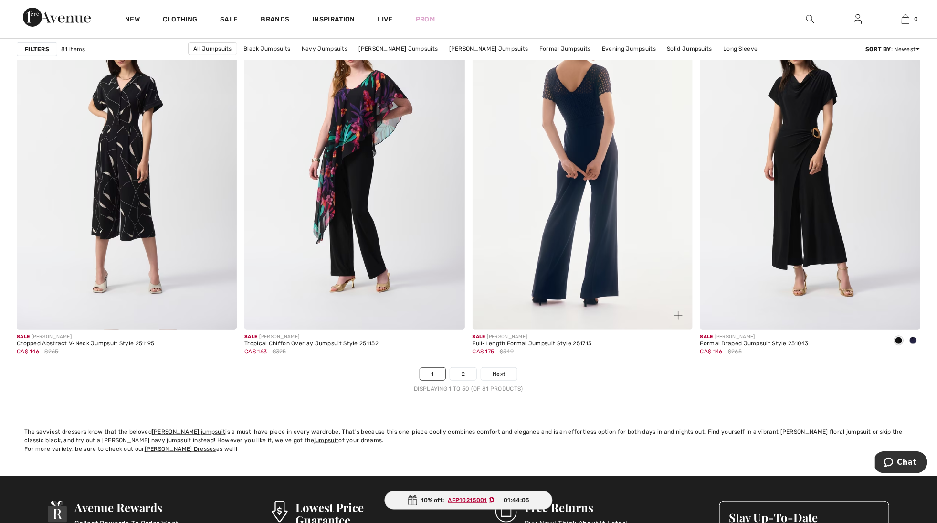
click at [562, 196] on img at bounding box center [582, 165] width 220 height 330
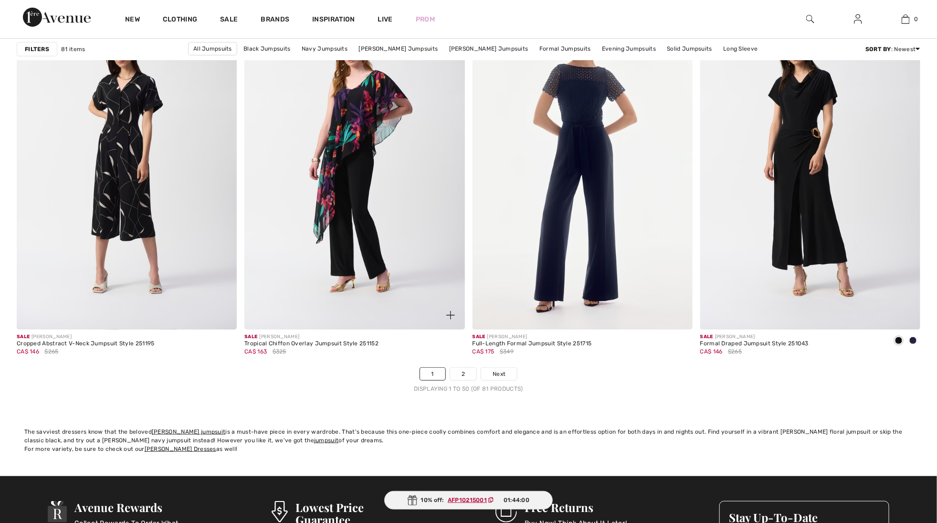
scroll to position [5472, 0]
click at [461, 372] on link "2" at bounding box center [463, 373] width 26 height 12
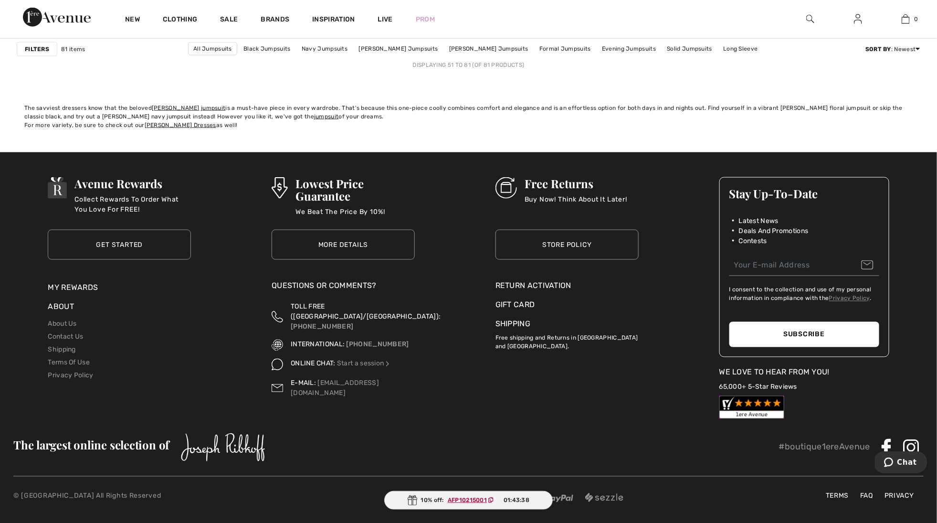
scroll to position [4152, 0]
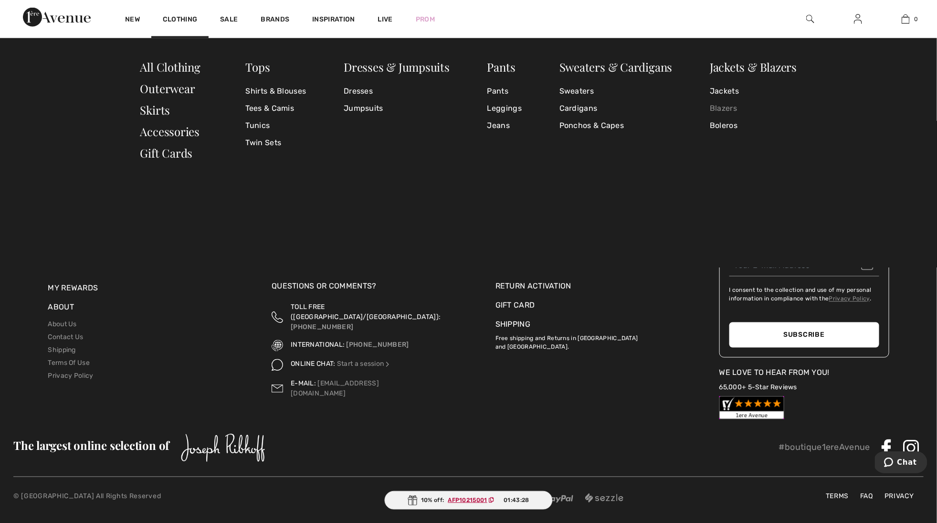
click at [727, 108] on link "Blazers" at bounding box center [753, 108] width 87 height 17
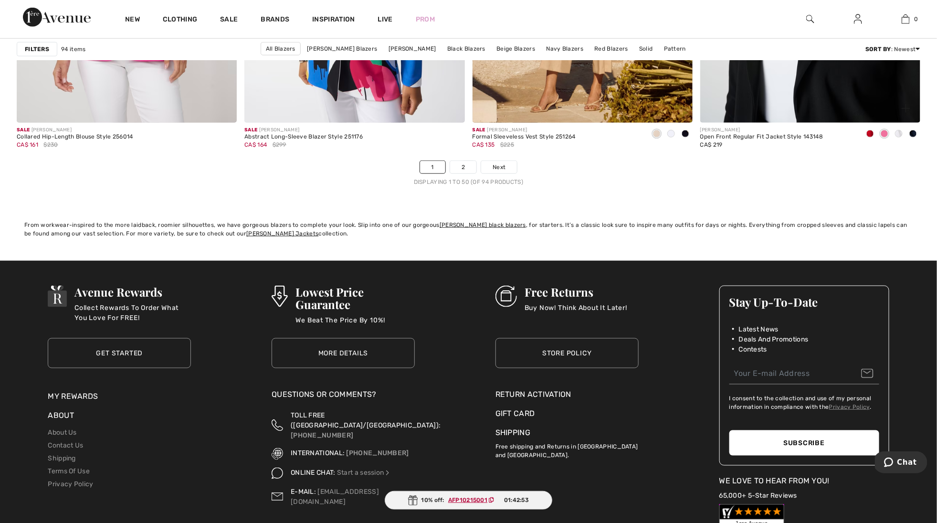
scroll to position [5679, 0]
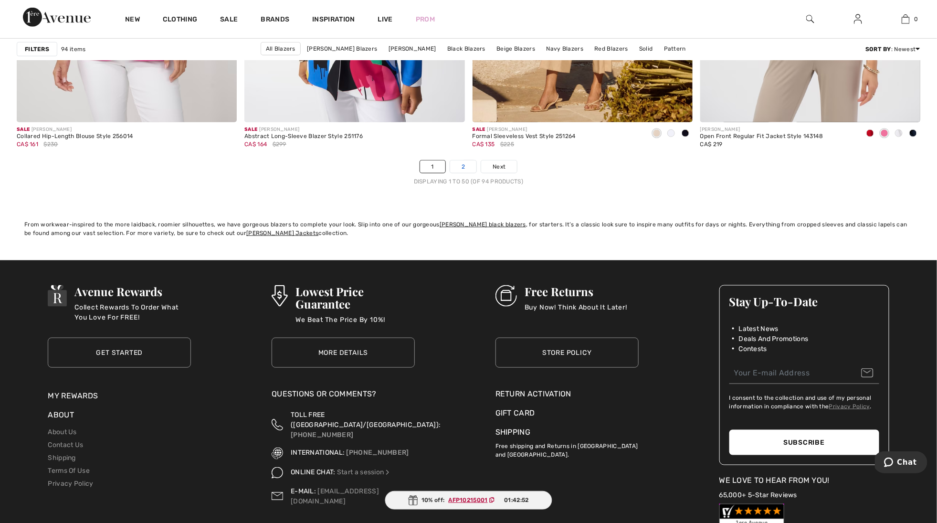
click at [465, 171] on link "2" at bounding box center [463, 166] width 26 height 12
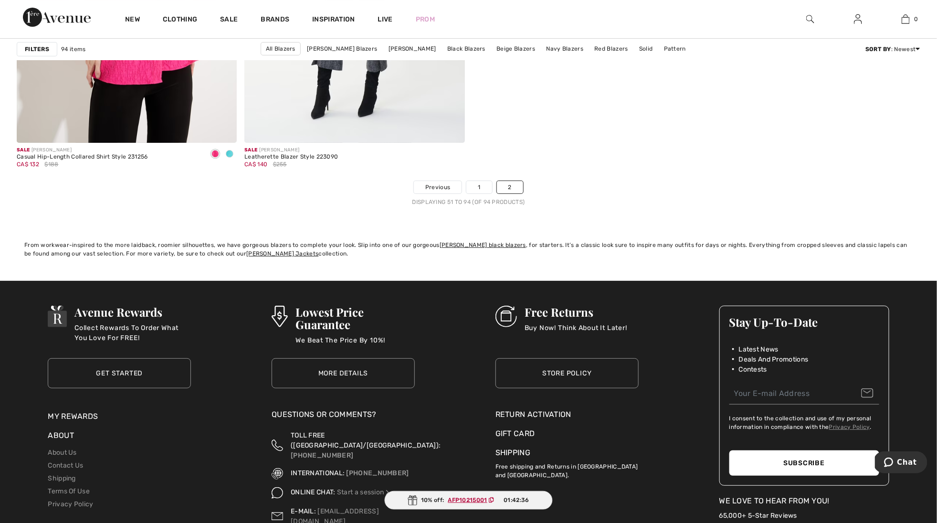
scroll to position [5285, 0]
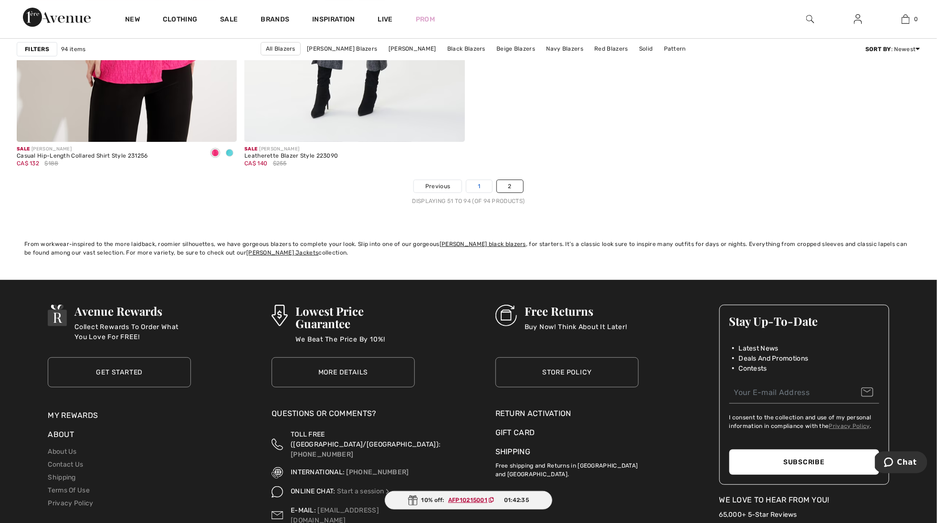
click at [482, 189] on link "1" at bounding box center [478, 186] width 25 height 12
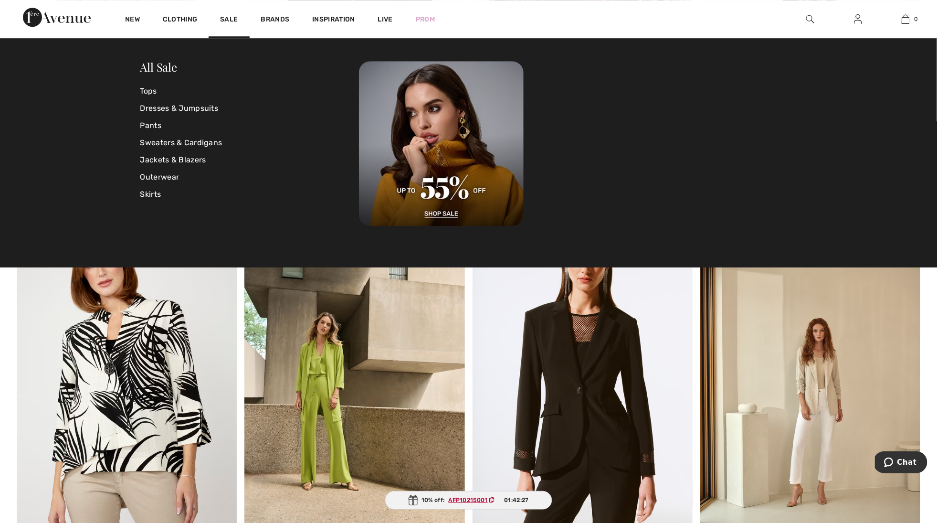
scroll to position [4868, 0]
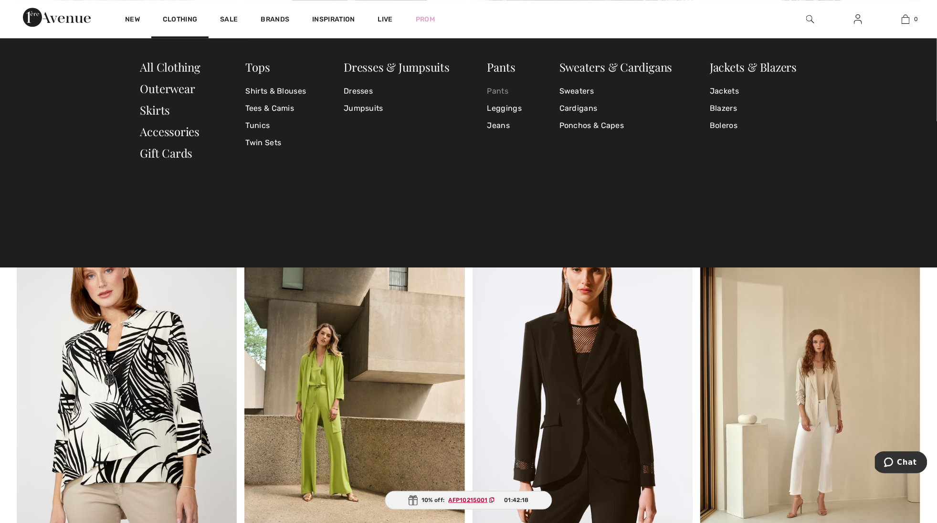
click at [497, 88] on link "Pants" at bounding box center [504, 91] width 34 height 17
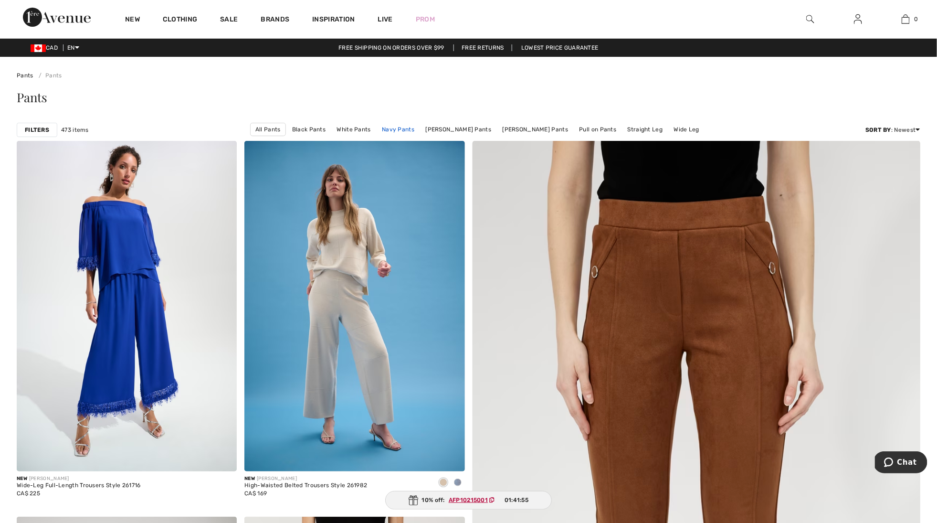
click at [399, 129] on link "Navy Pants" at bounding box center [398, 129] width 42 height 12
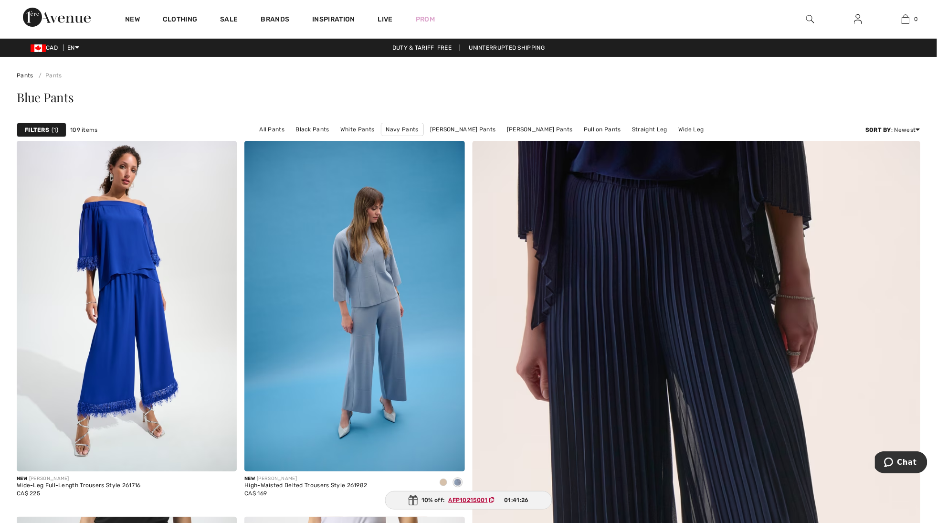
click at [45, 124] on div "Filters 1" at bounding box center [42, 130] width 50 height 14
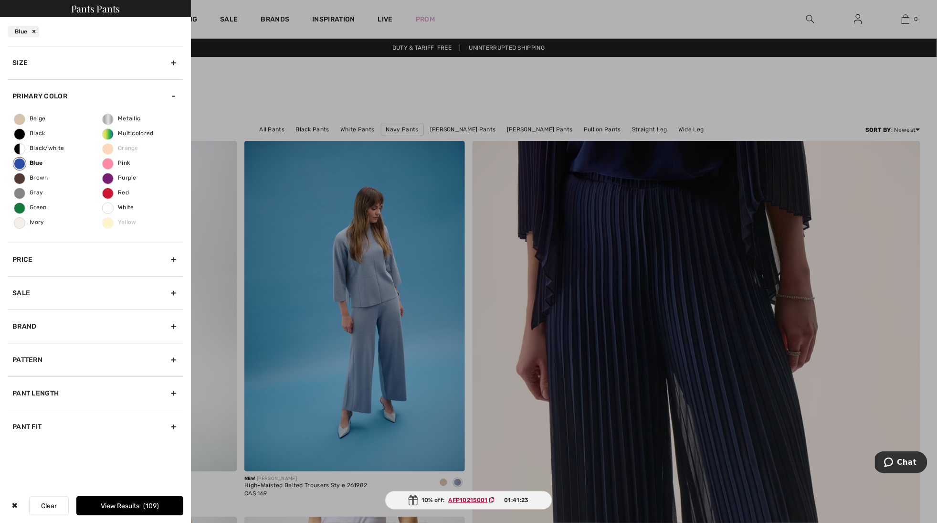
click at [66, 386] on div "Pant Length" at bounding box center [96, 392] width 176 height 33
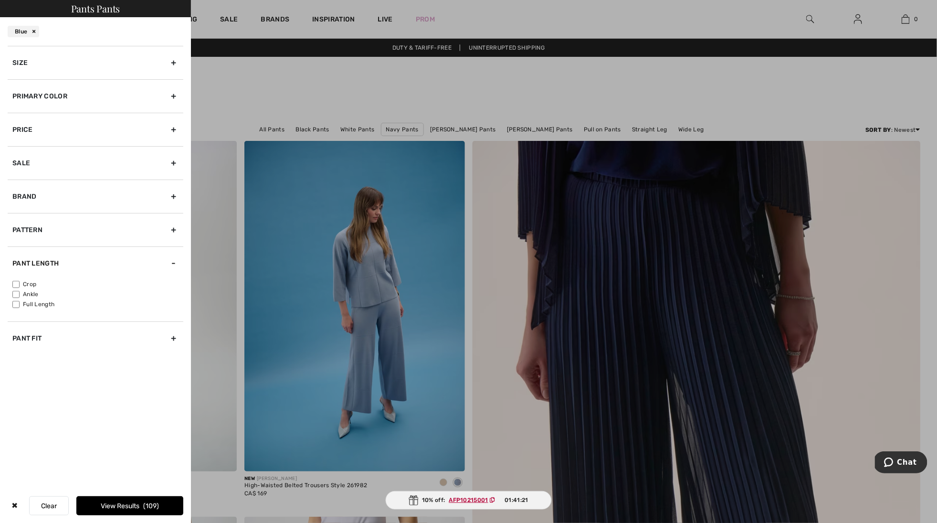
click at [23, 300] on label "Full Length" at bounding box center [97, 304] width 171 height 9
click at [20, 301] on input"] "Full Length" at bounding box center [15, 304] width 7 height 7
checkbox input"] "true"
click at [34, 29] on div "Blue" at bounding box center [23, 31] width 31 height 11
click at [153, 504] on span "213" at bounding box center [151, 506] width 15 height 8
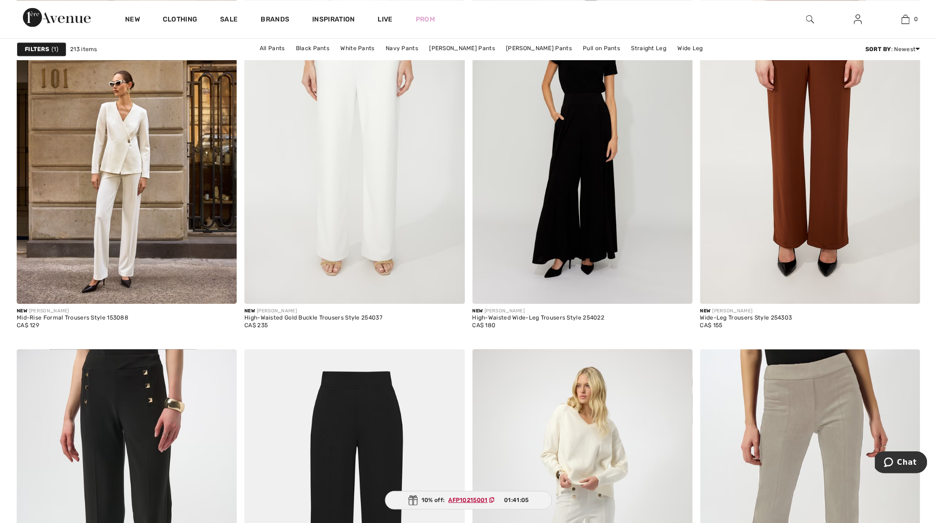
scroll to position [918, 0]
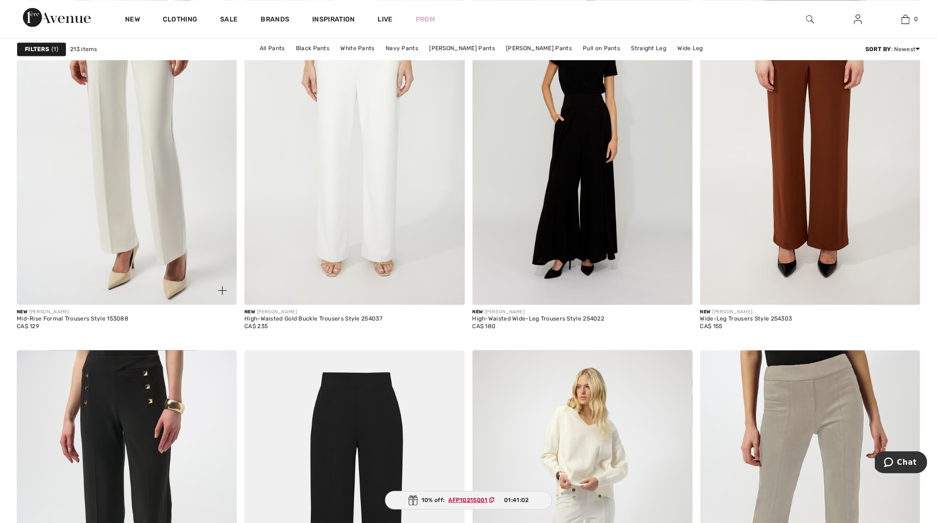
click at [114, 169] on img at bounding box center [127, 139] width 220 height 330
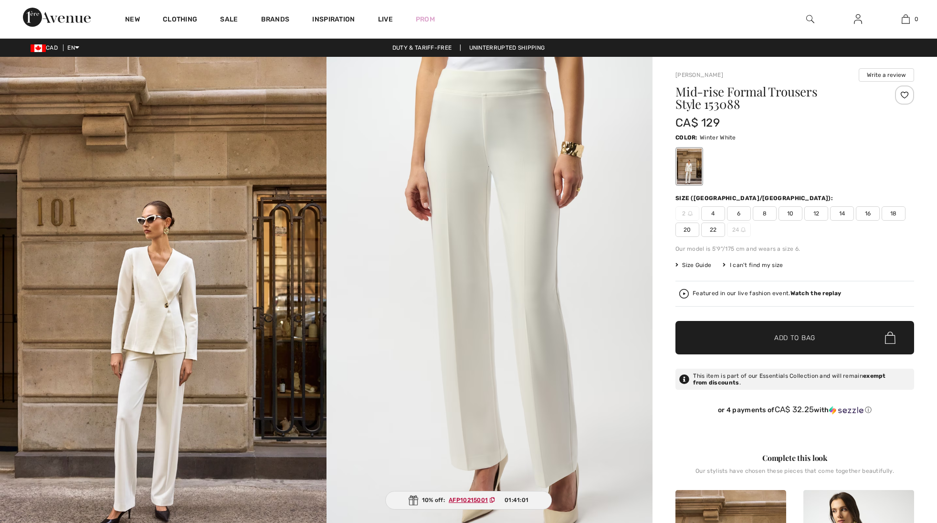
checkbox input "true"
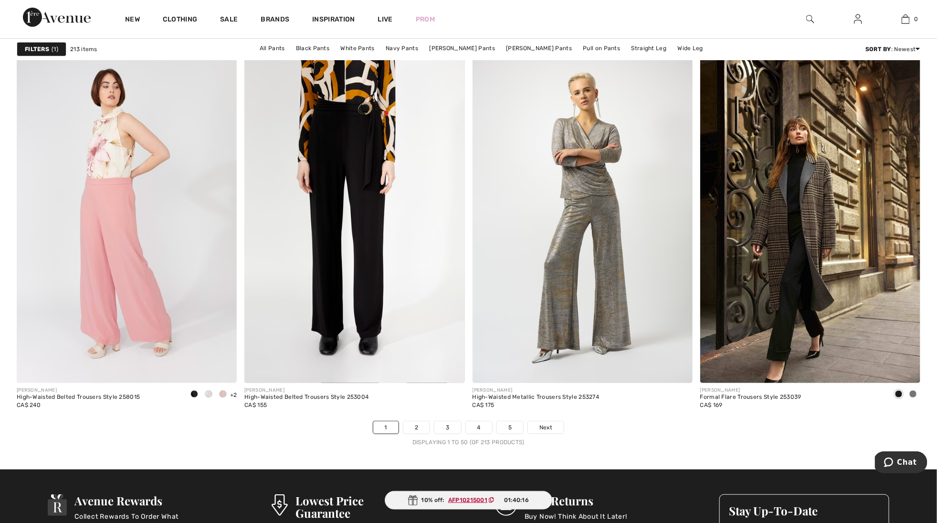
scroll to position [5422, 0]
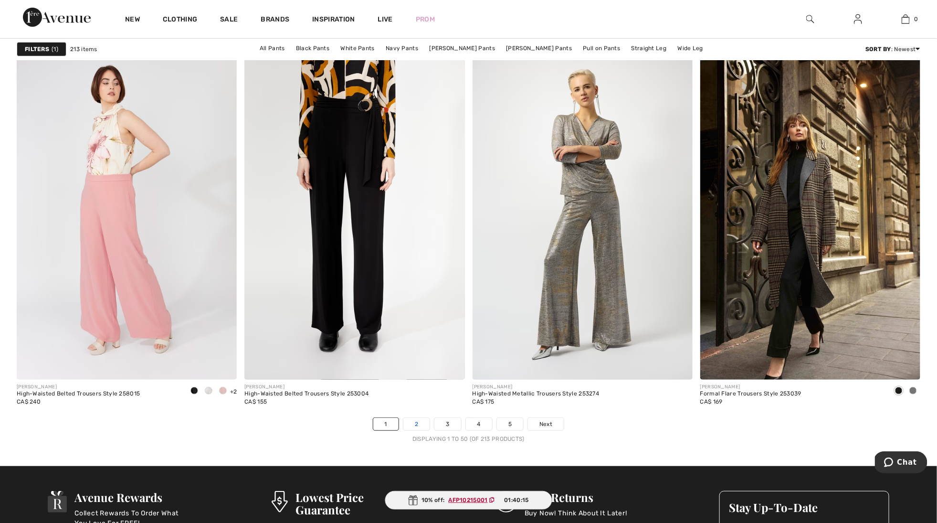
click at [416, 422] on link "2" at bounding box center [416, 424] width 26 height 12
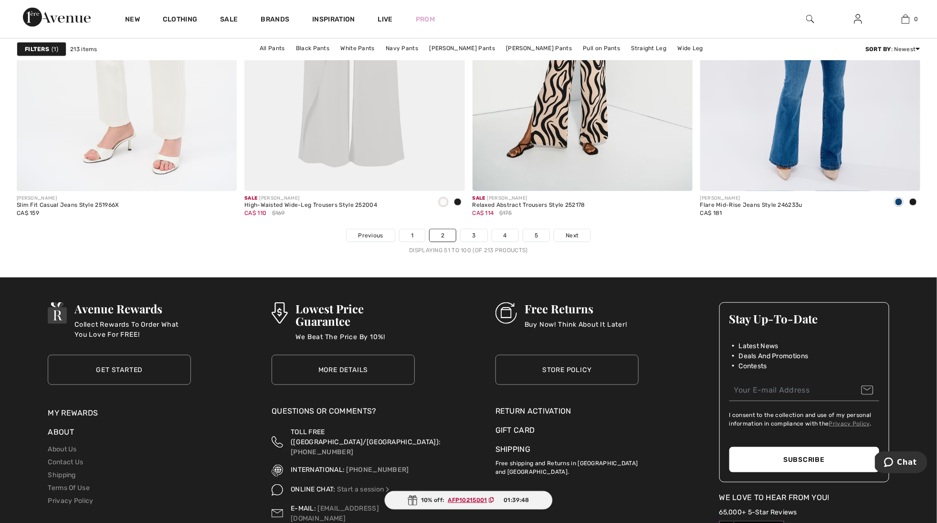
scroll to position [5613, 0]
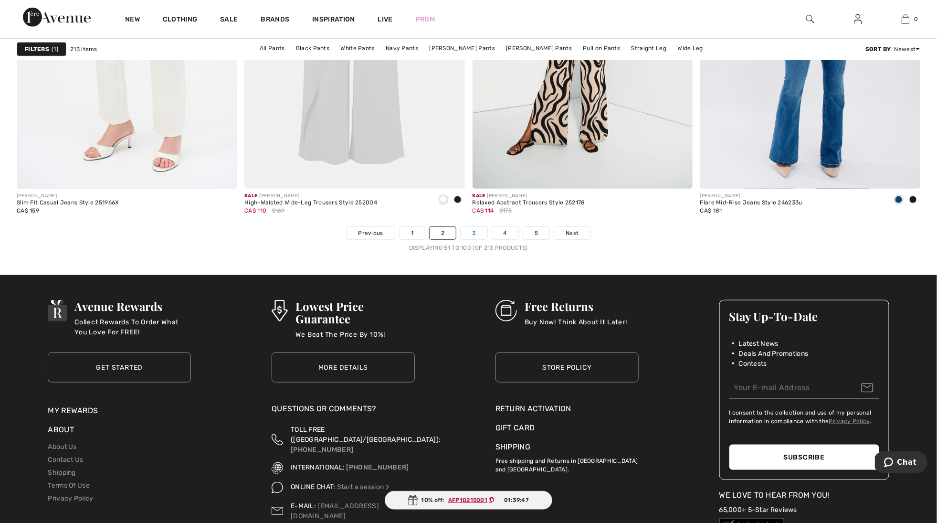
click at [472, 234] on link "3" at bounding box center [474, 233] width 26 height 12
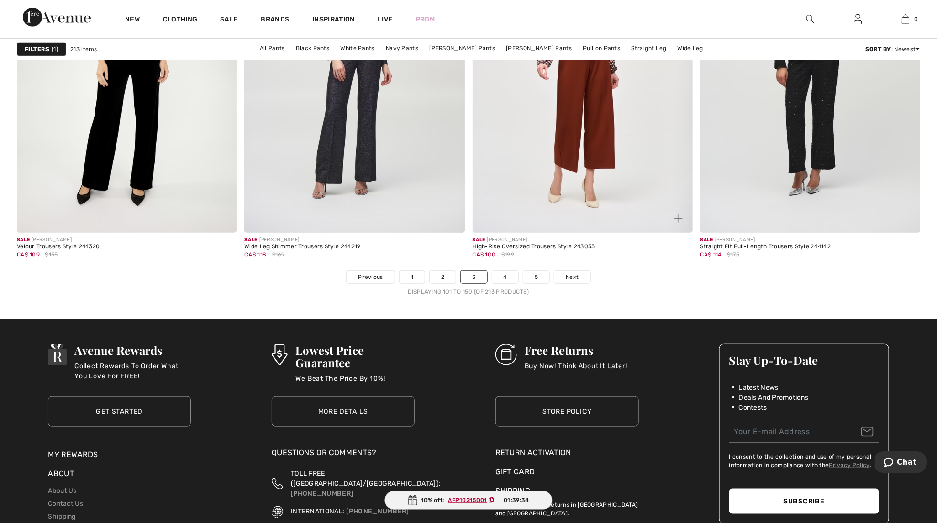
scroll to position [5570, 0]
click at [508, 276] on link "4" at bounding box center [505, 276] width 26 height 12
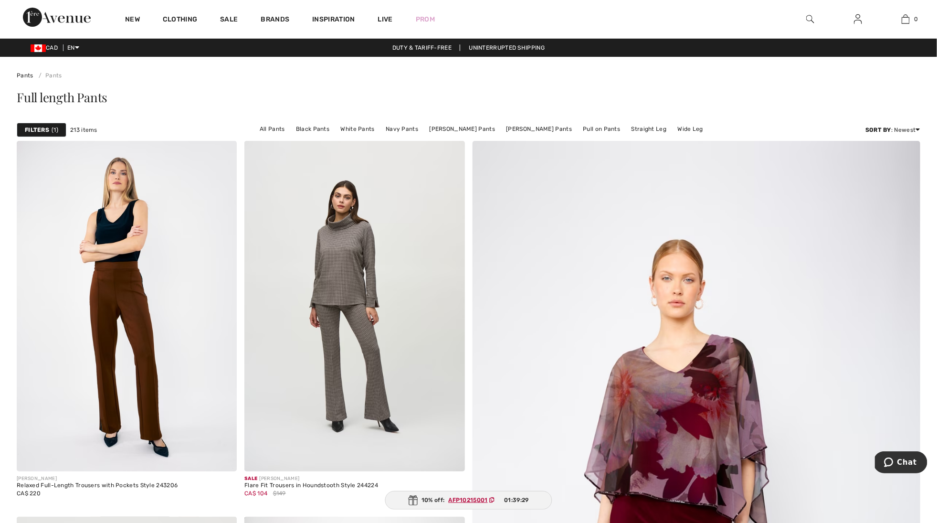
click at [43, 126] on strong "Filters" at bounding box center [37, 130] width 24 height 9
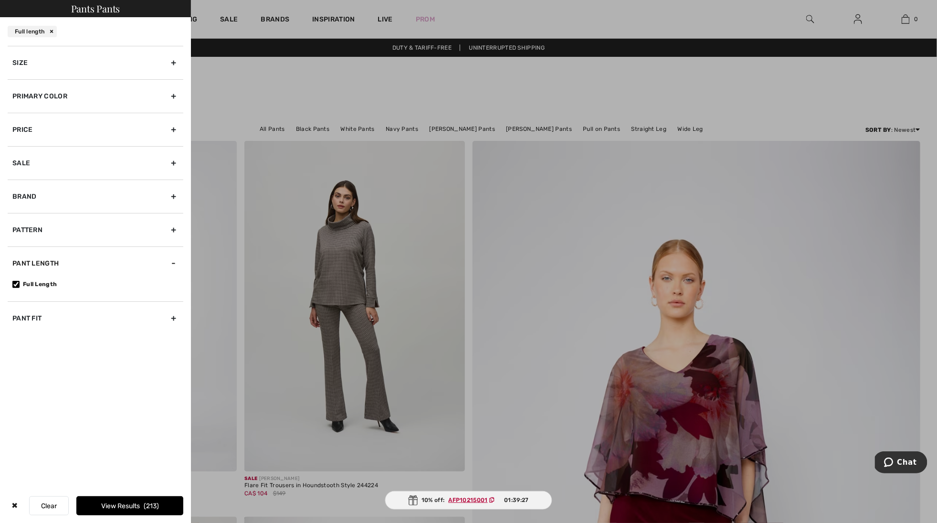
click at [60, 93] on div "Primary Color" at bounding box center [96, 95] width 176 height 33
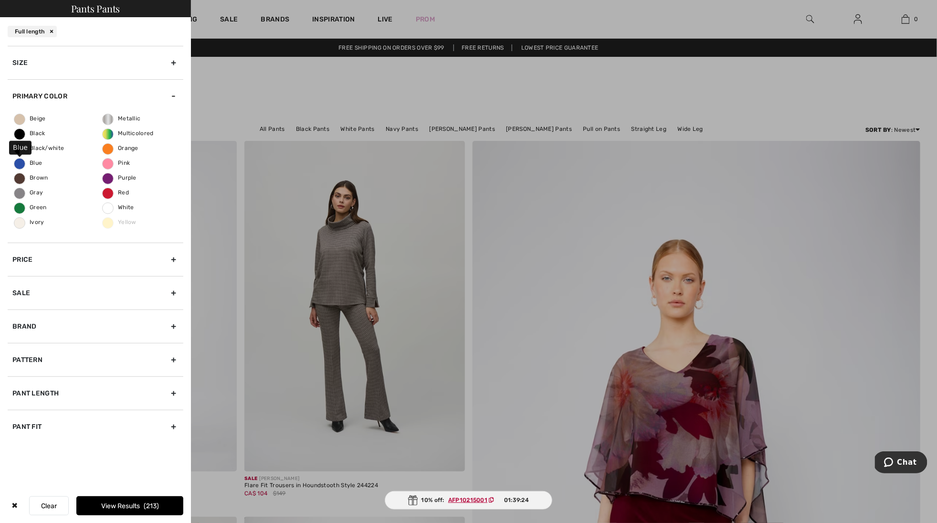
click at [27, 161] on span "Blue" at bounding box center [28, 162] width 28 height 7
click at [0, 0] on input "Blue" at bounding box center [0, 0] width 0 height 0
click at [33, 176] on span "Brown" at bounding box center [31, 177] width 34 height 7
click at [0, 0] on input "Brown" at bounding box center [0, 0] width 0 height 0
click at [123, 501] on button "View Results 53" at bounding box center [129, 505] width 107 height 19
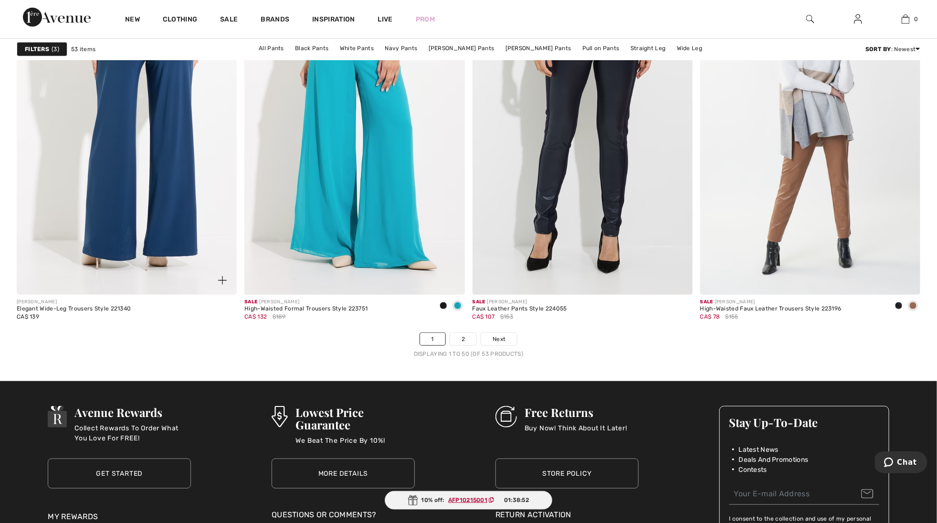
scroll to position [5509, 0]
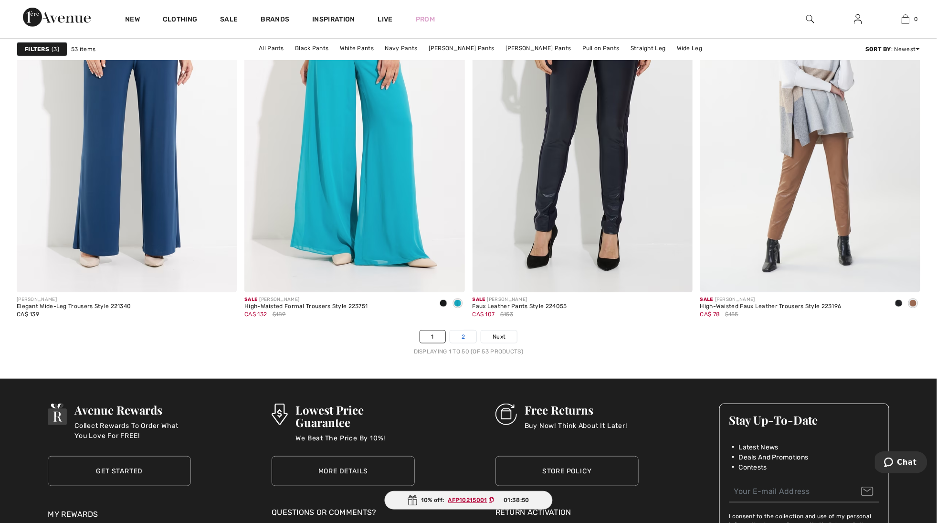
click at [462, 335] on link "2" at bounding box center [463, 336] width 26 height 12
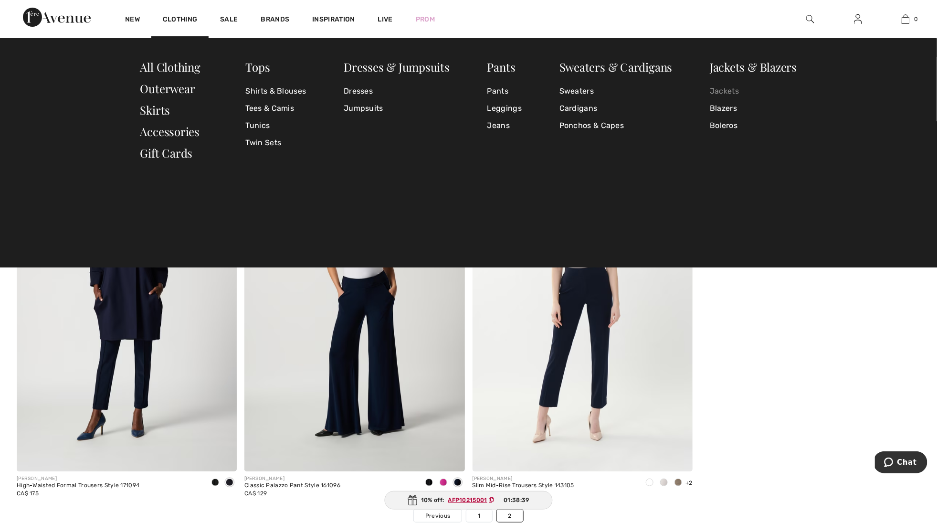
click at [727, 90] on link "Jackets" at bounding box center [753, 91] width 87 height 17
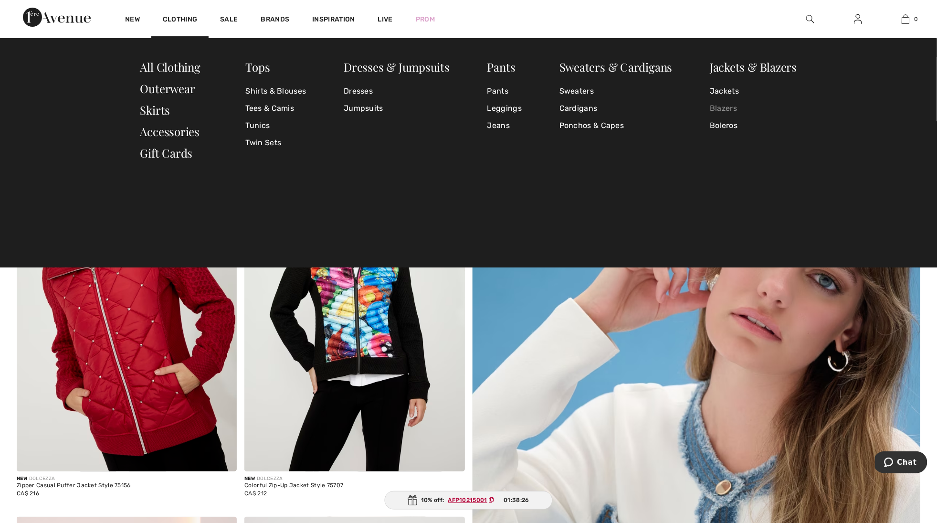
click at [721, 109] on link "Blazers" at bounding box center [753, 108] width 87 height 17
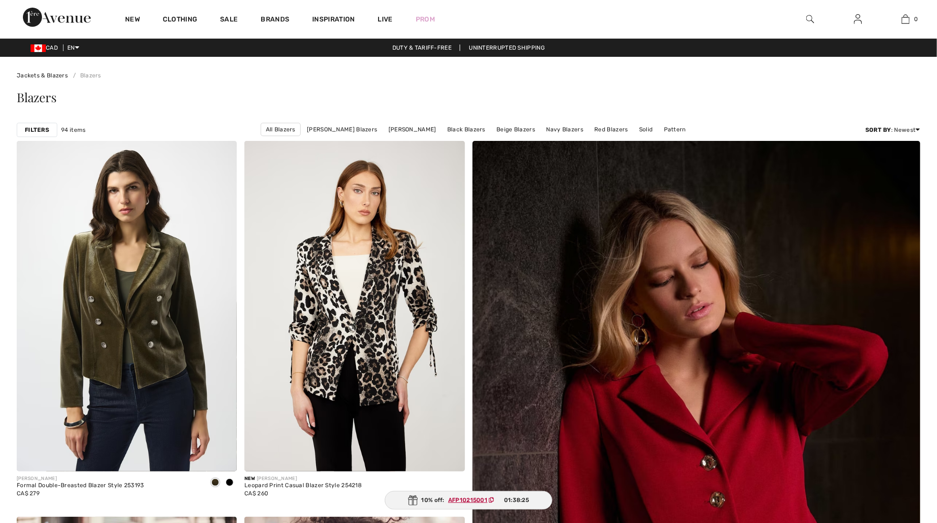
checkbox input "true"
click at [336, 132] on link "Joseph Ribkoff Blazers" at bounding box center [342, 129] width 80 height 12
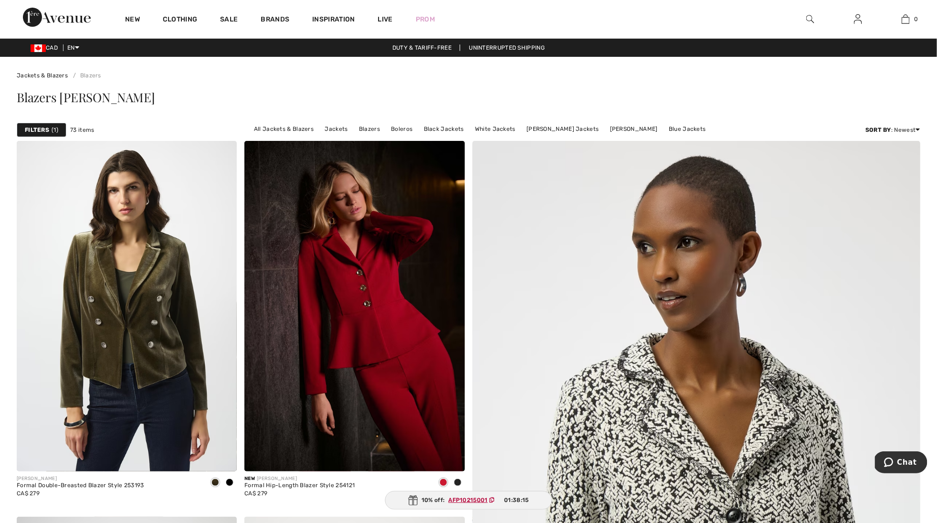
click at [52, 129] on span "1" at bounding box center [55, 130] width 7 height 9
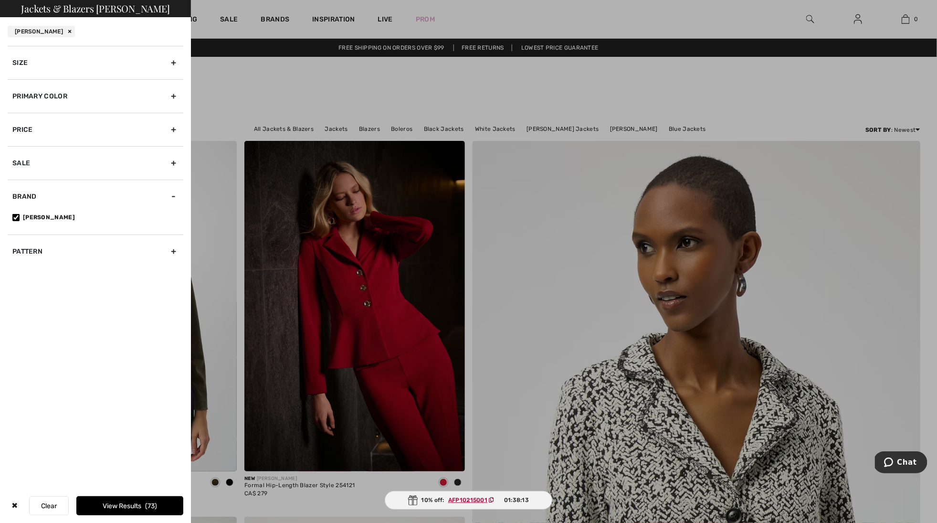
click at [71, 95] on div "Primary Color" at bounding box center [96, 95] width 176 height 33
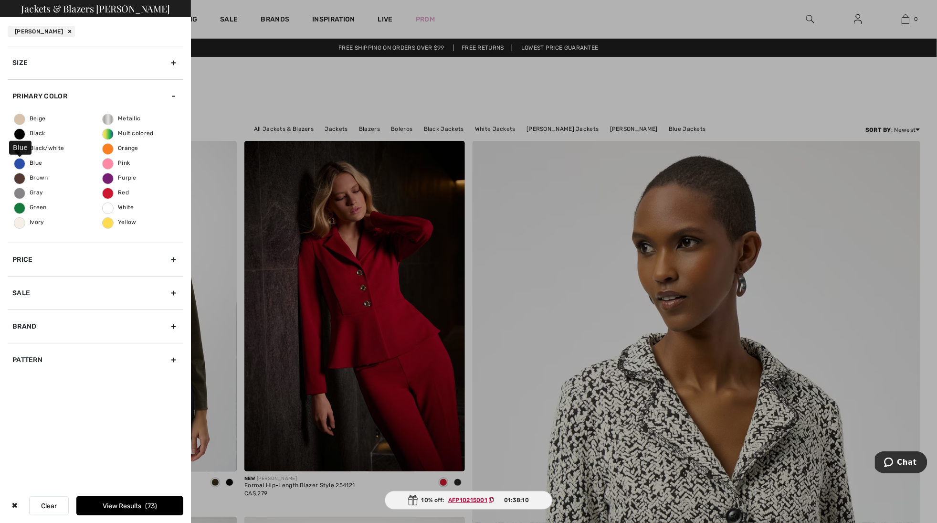
click at [34, 161] on span "Blue" at bounding box center [28, 162] width 28 height 7
click at [0, 0] on input "Blue" at bounding box center [0, 0] width 0 height 0
click at [37, 221] on span "Ivory" at bounding box center [29, 222] width 30 height 7
click at [0, 0] on input "Ivory" at bounding box center [0, 0] width 0 height 0
click at [123, 163] on span "Pink" at bounding box center [116, 162] width 27 height 7
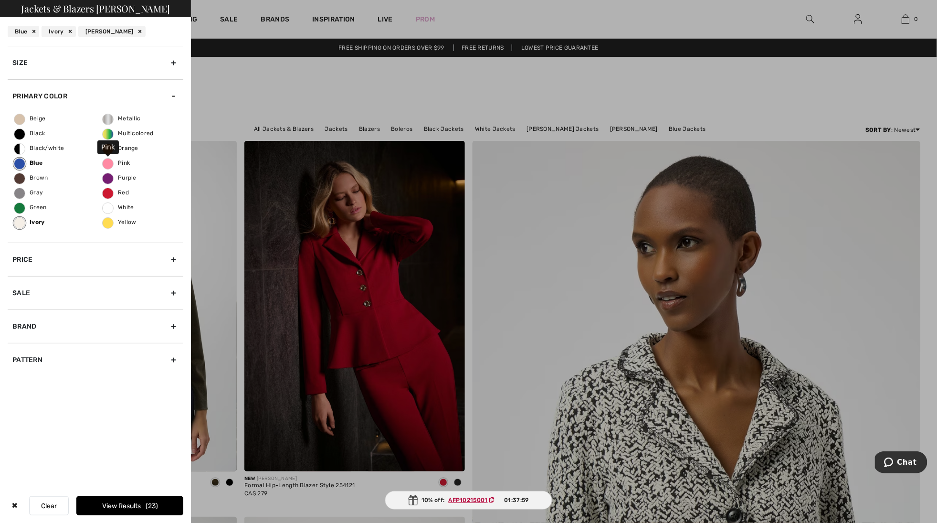
click at [0, 0] on input "Pink" at bounding box center [0, 0] width 0 height 0
click at [126, 505] on button "View Results 27" at bounding box center [129, 505] width 107 height 19
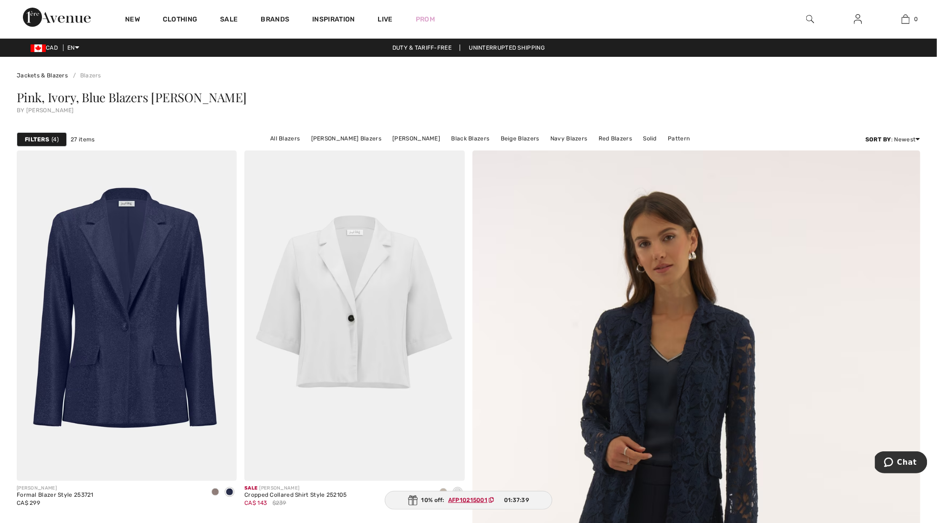
click at [59, 140] on span "4" at bounding box center [55, 139] width 7 height 9
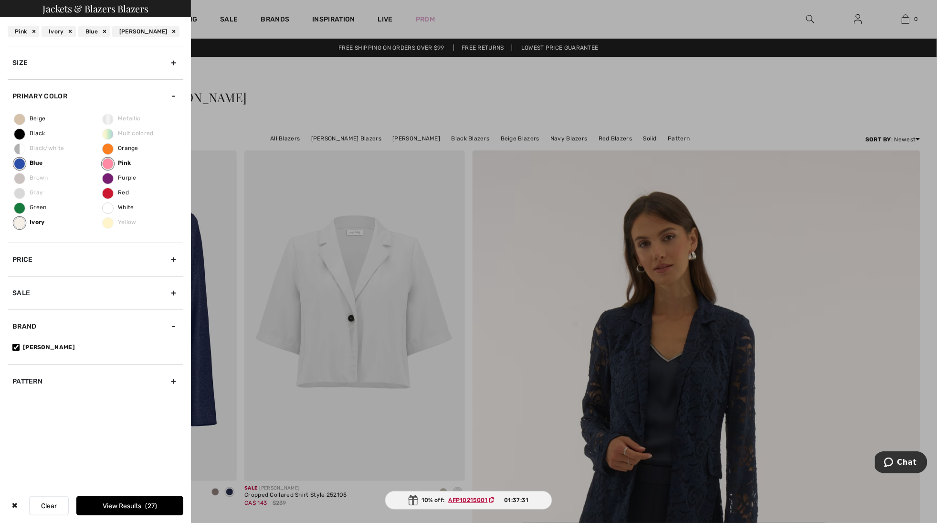
click at [104, 31] on div "Blue" at bounding box center [93, 31] width 31 height 11
click at [68, 30] on div "Pink" at bounding box center [59, 31] width 31 height 11
click at [31, 33] on div "Ivory" at bounding box center [25, 31] width 34 height 11
click at [116, 502] on button "View Results 73" at bounding box center [129, 505] width 107 height 19
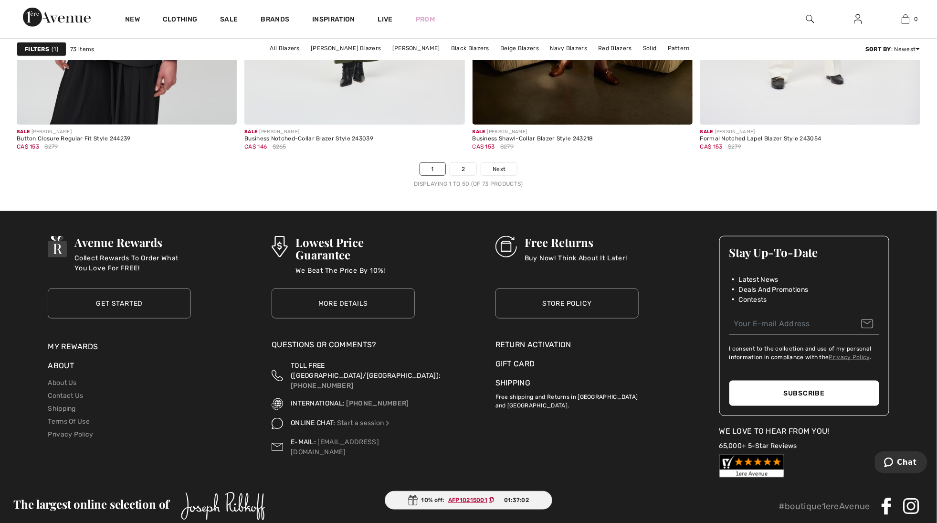
scroll to position [5681, 0]
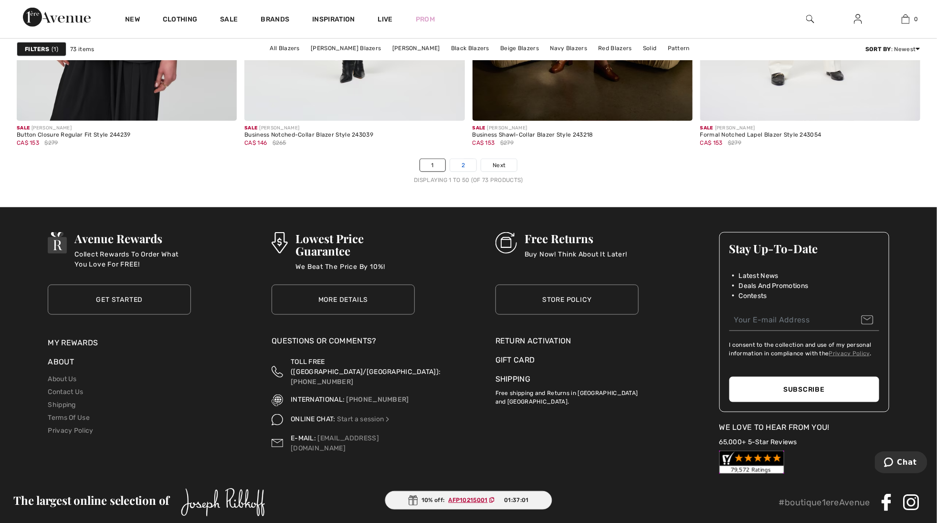
click at [462, 170] on link "2" at bounding box center [463, 165] width 26 height 12
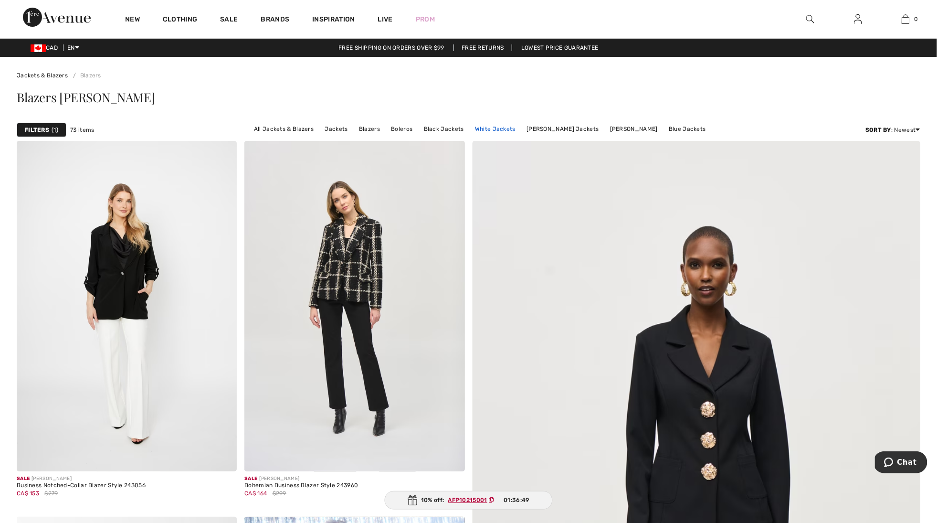
click at [499, 125] on link "White Jackets" at bounding box center [495, 129] width 50 height 12
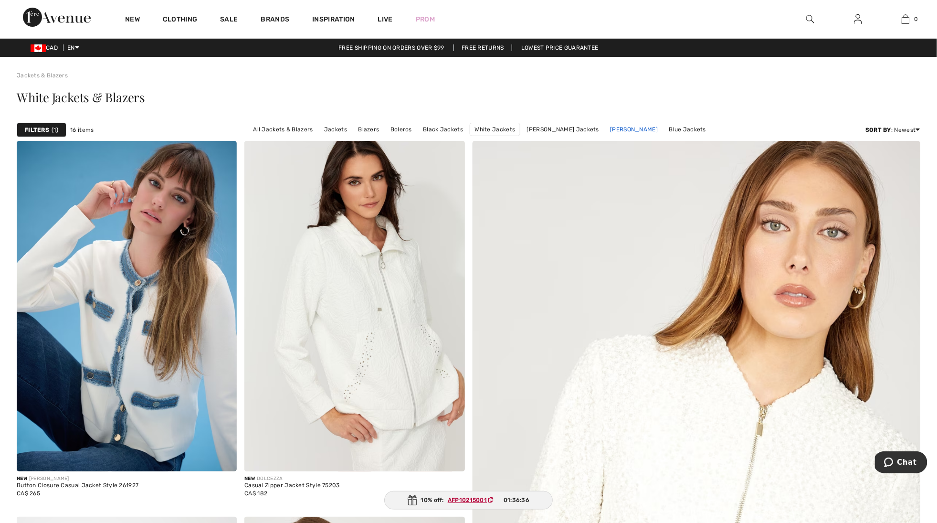
click at [607, 129] on link "[PERSON_NAME]" at bounding box center [633, 129] width 57 height 12
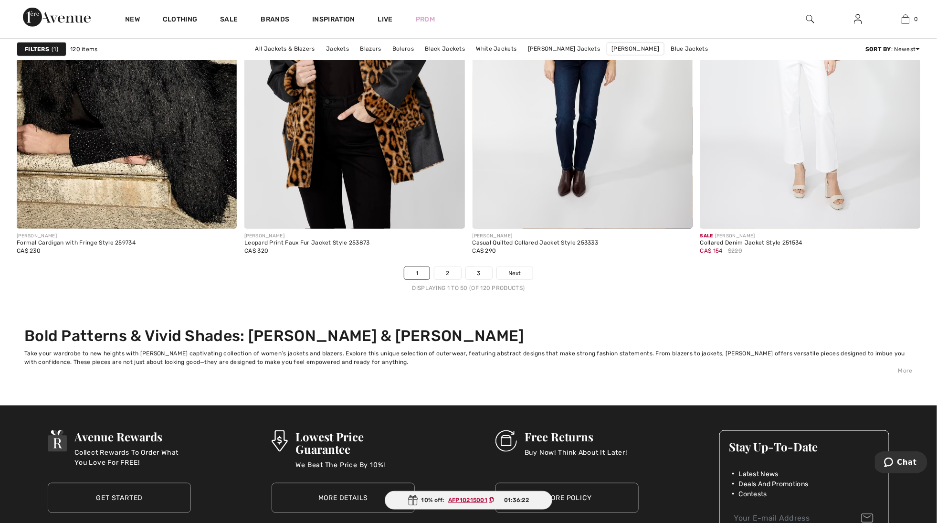
scroll to position [5575, 0]
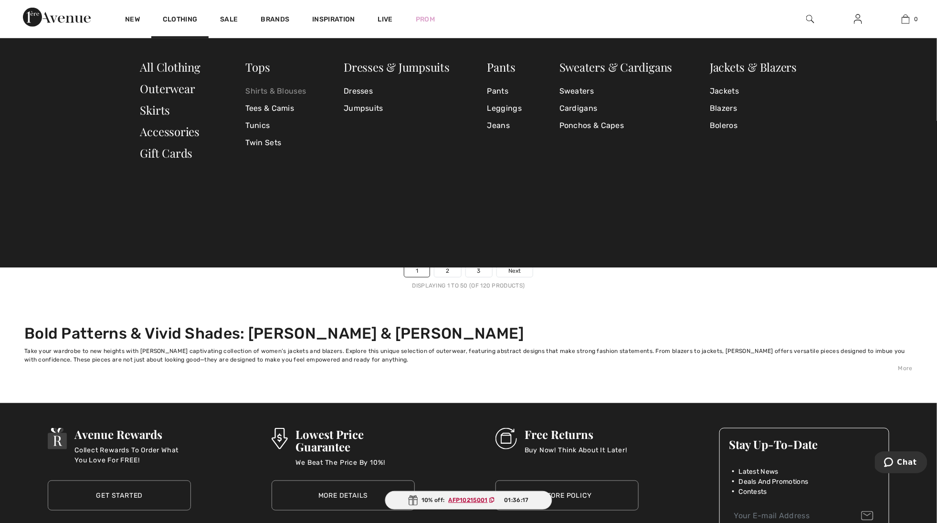
click at [253, 86] on link "Shirts & Blouses" at bounding box center [276, 91] width 61 height 17
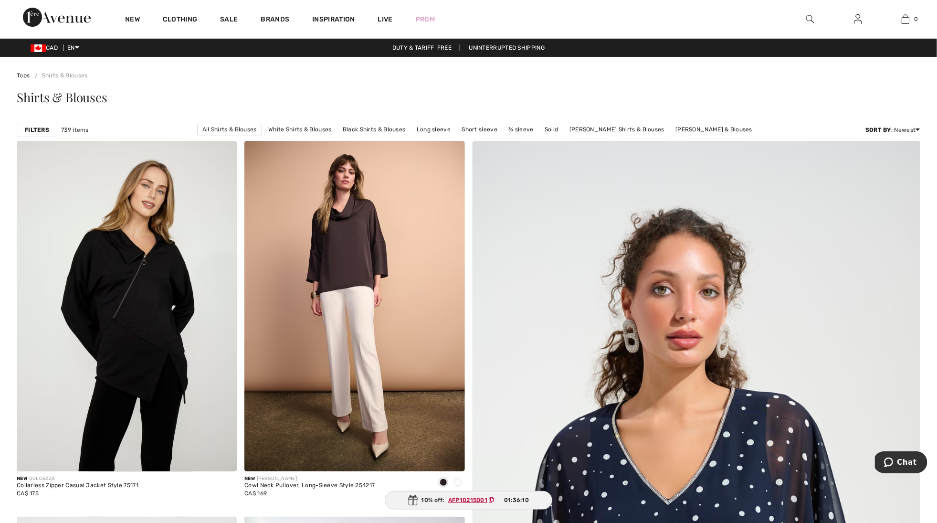
click at [42, 128] on strong "Filters" at bounding box center [37, 130] width 24 height 9
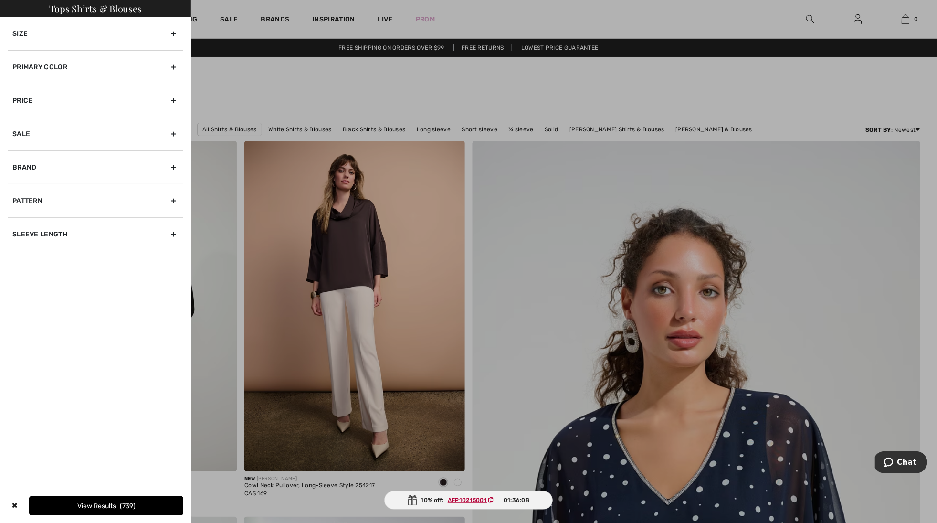
click at [49, 56] on div "Primary Color" at bounding box center [96, 66] width 176 height 33
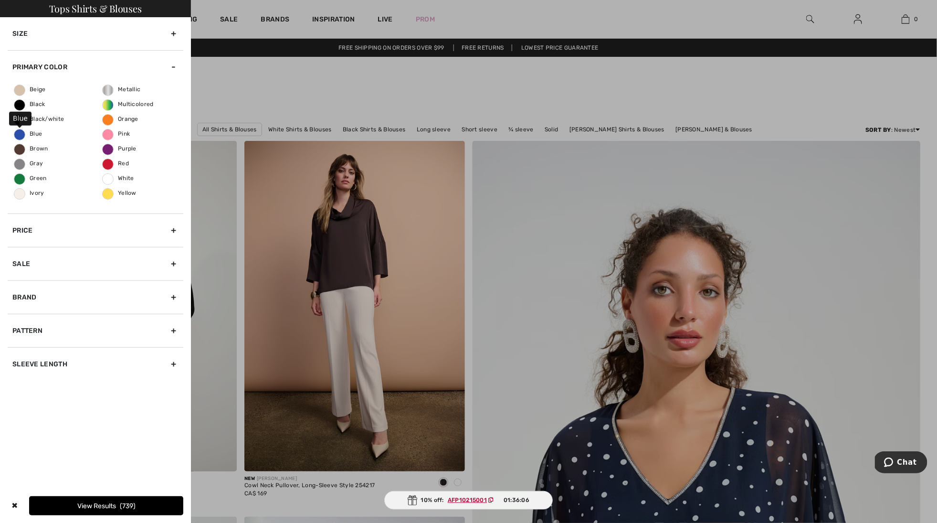
click at [37, 133] on span "Blue" at bounding box center [28, 133] width 28 height 7
click at [0, 0] on input "Blue" at bounding box center [0, 0] width 0 height 0
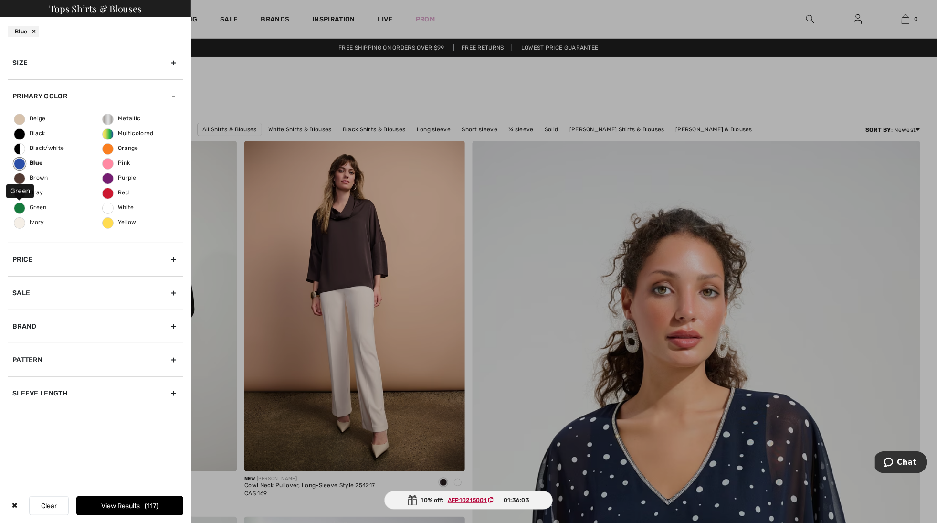
click at [42, 204] on span "Green" at bounding box center [30, 207] width 32 height 7
click at [0, 0] on input "Green" at bounding box center [0, 0] width 0 height 0
click at [129, 176] on span "Purple" at bounding box center [120, 177] width 34 height 7
click at [0, 0] on input "Purple" at bounding box center [0, 0] width 0 height 0
click at [125, 161] on span "Pink" at bounding box center [116, 162] width 27 height 7
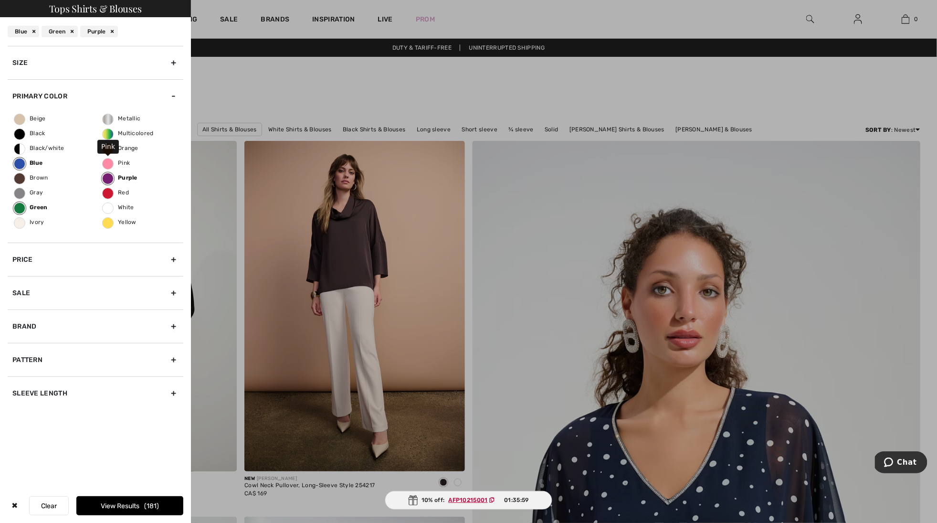
click at [0, 0] on input "Pink" at bounding box center [0, 0] width 0 height 0
click at [93, 505] on button "View Results 208" at bounding box center [129, 505] width 107 height 19
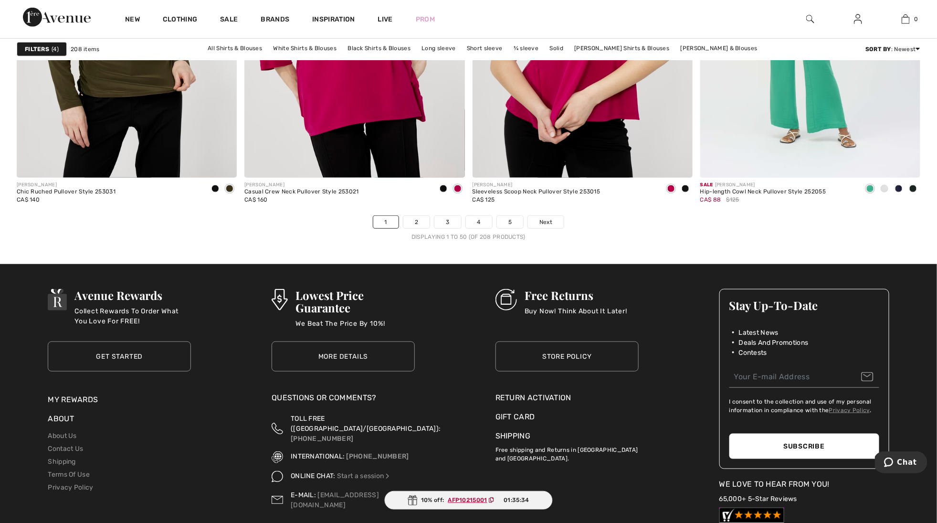
scroll to position [5630, 0]
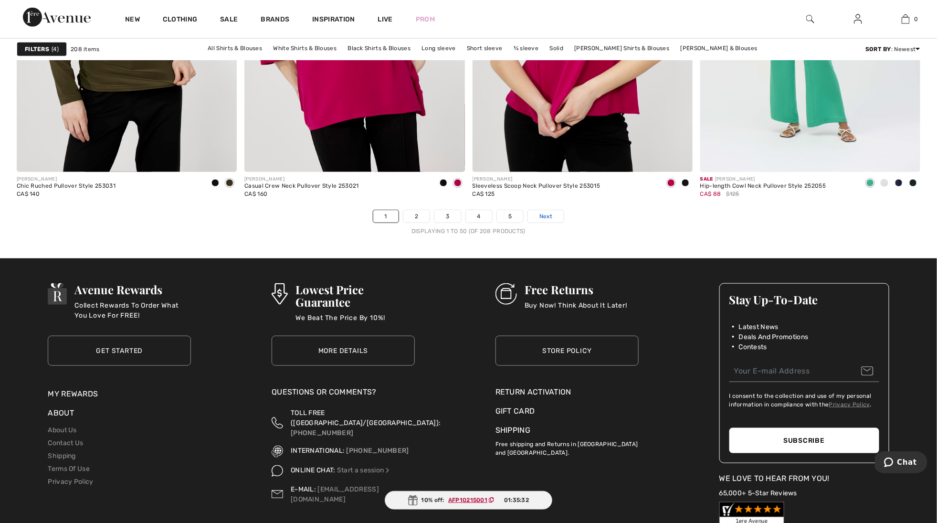
click at [555, 217] on link "Next" at bounding box center [546, 216] width 36 height 12
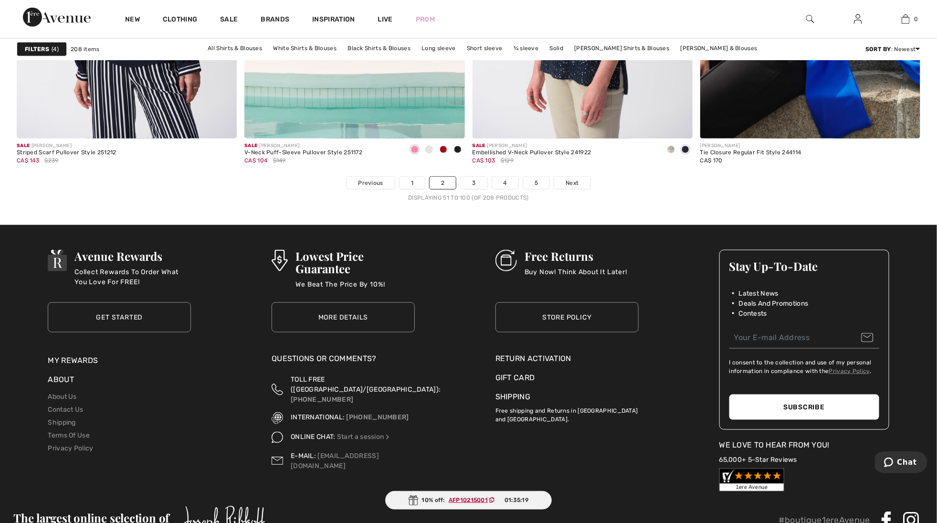
scroll to position [5665, 0]
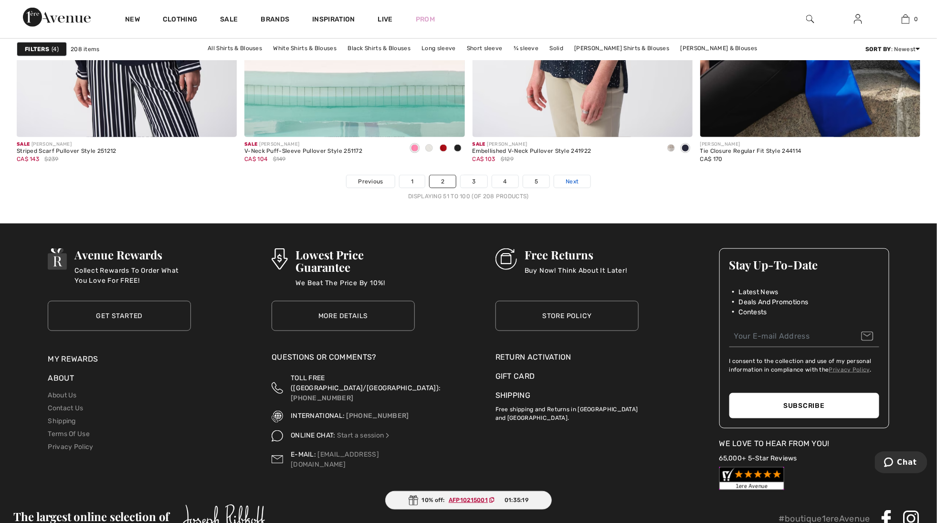
click at [564, 182] on link "Next" at bounding box center [572, 181] width 36 height 12
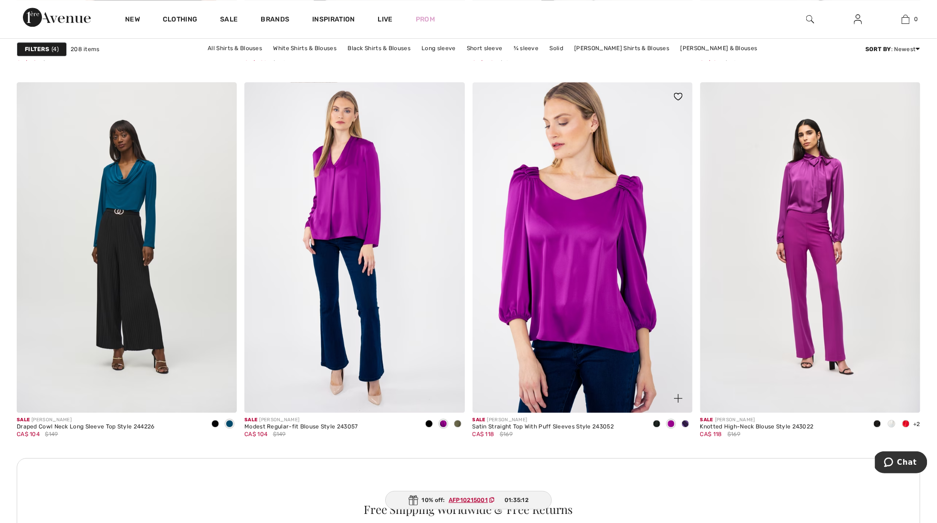
scroll to position [1185, 0]
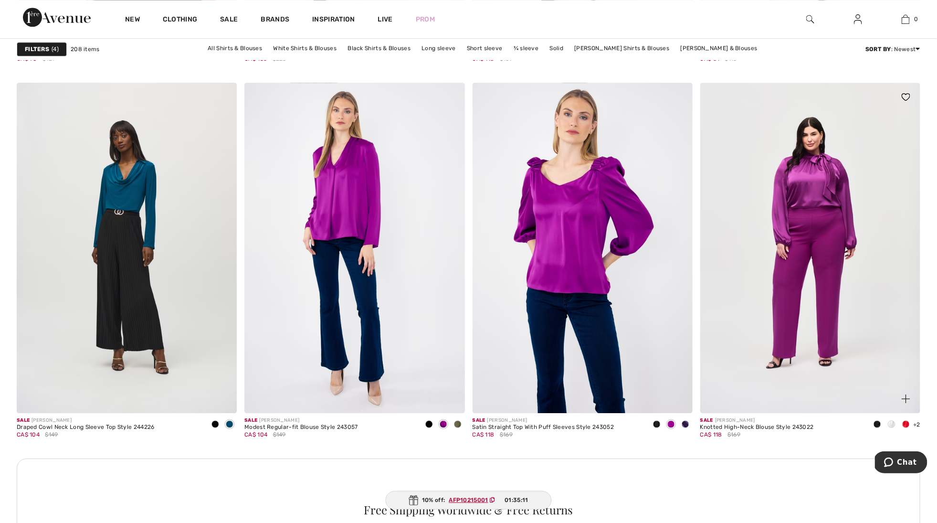
click at [830, 190] on img at bounding box center [810, 248] width 220 height 330
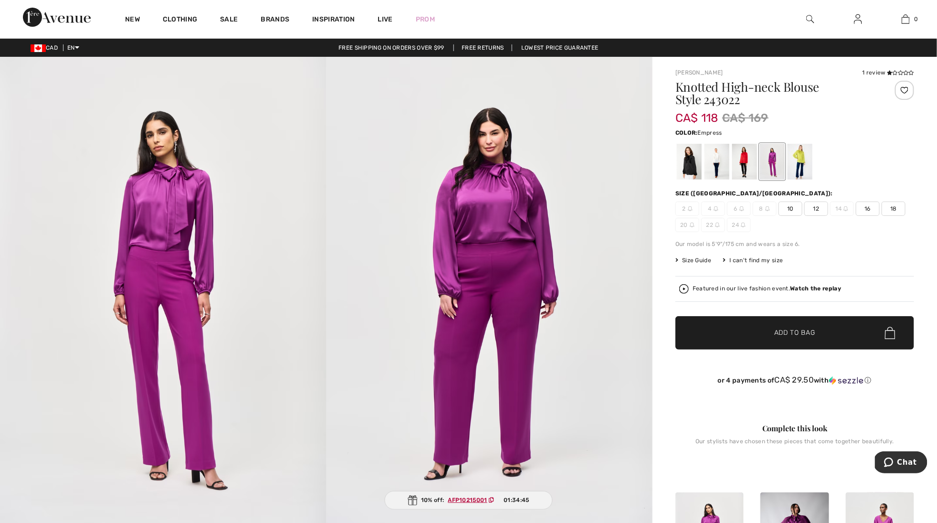
click at [790, 204] on span "10" at bounding box center [790, 208] width 24 height 14
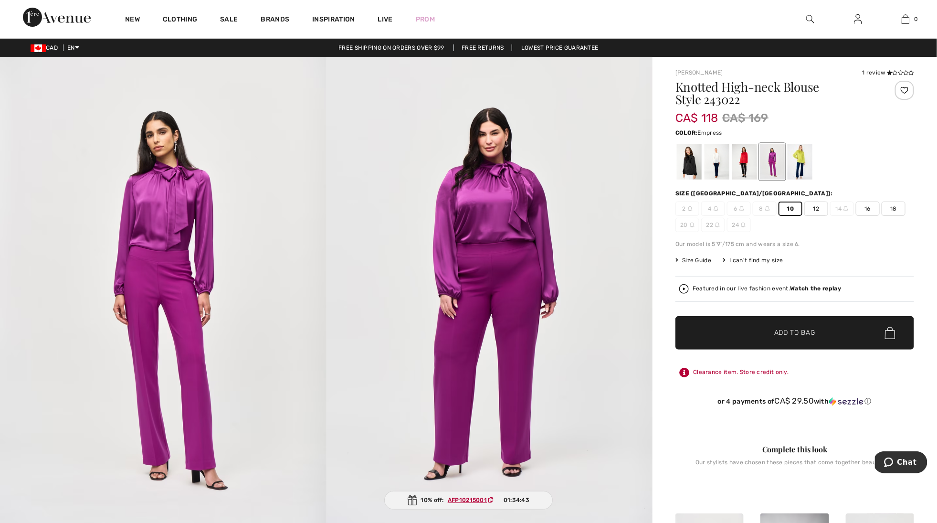
click at [786, 339] on span "✔ Added to Bag Add to Bag" at bounding box center [794, 332] width 239 height 33
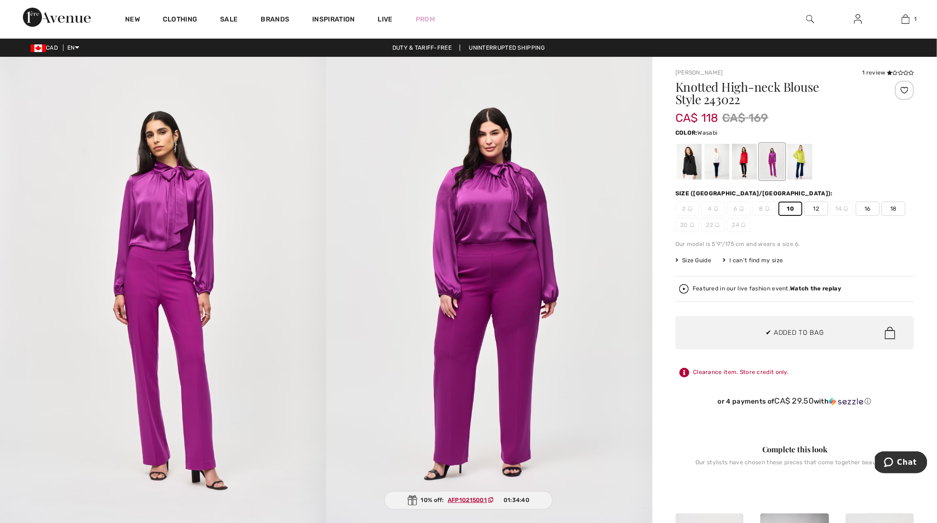
click at [798, 159] on div at bounding box center [799, 162] width 25 height 36
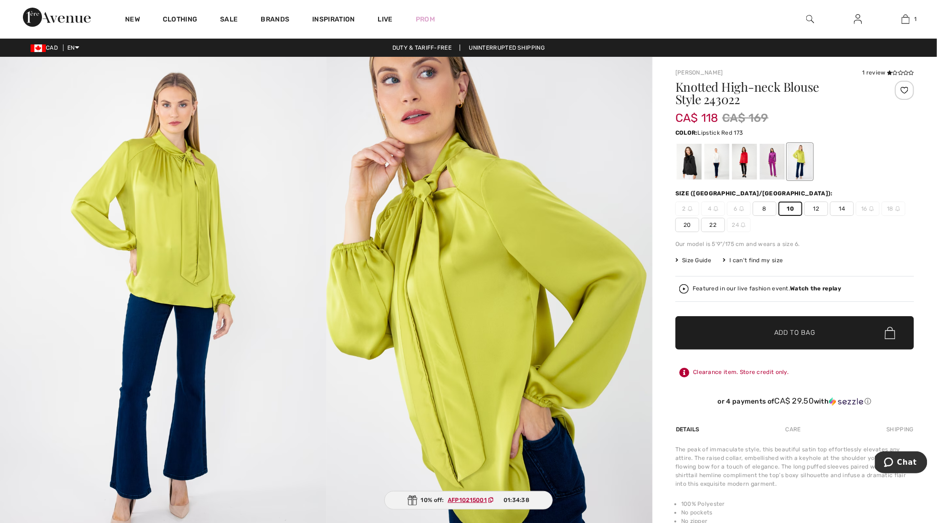
click at [748, 164] on div at bounding box center [744, 162] width 25 height 36
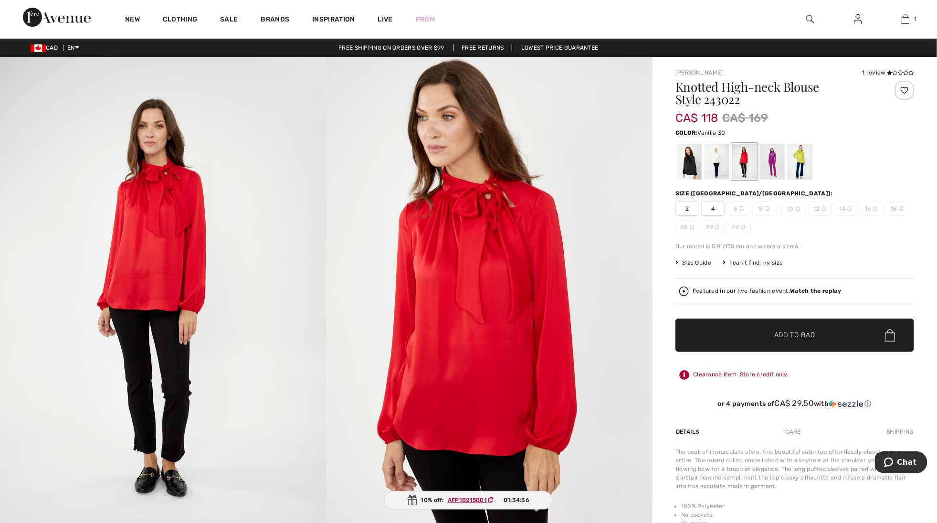
click at [717, 164] on div at bounding box center [716, 162] width 25 height 36
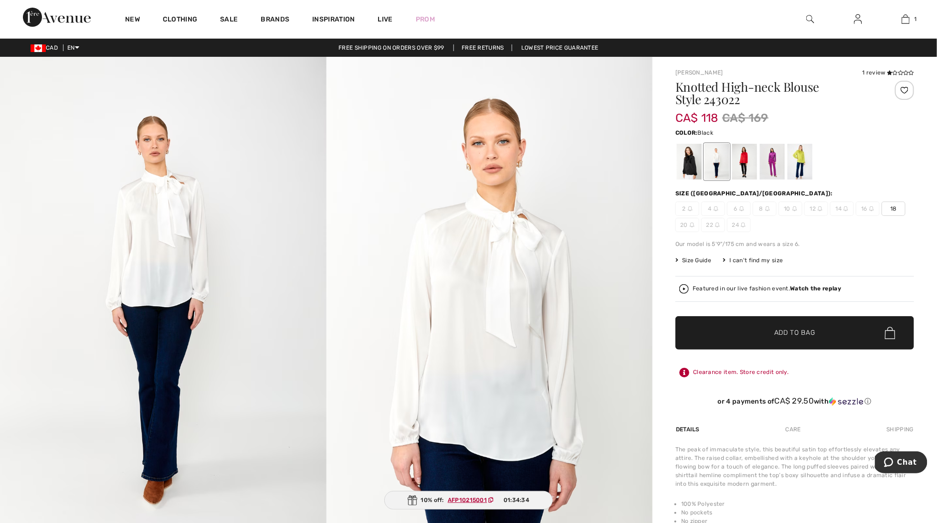
click at [679, 166] on div at bounding box center [689, 162] width 25 height 36
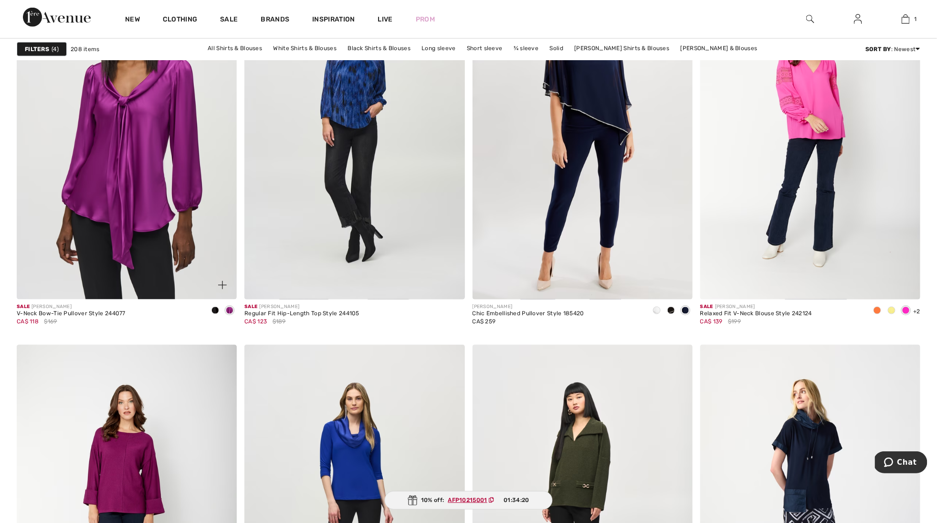
scroll to position [2183, 0]
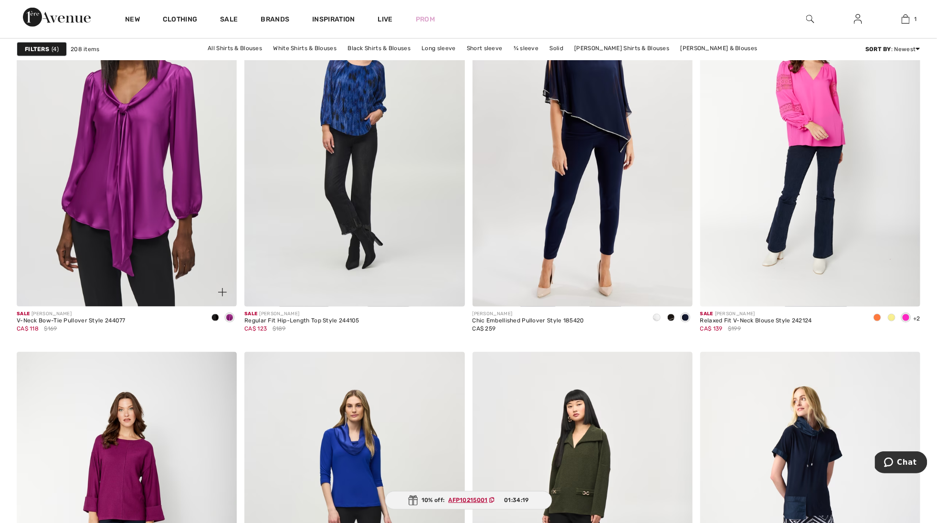
click at [126, 193] on img at bounding box center [127, 141] width 220 height 330
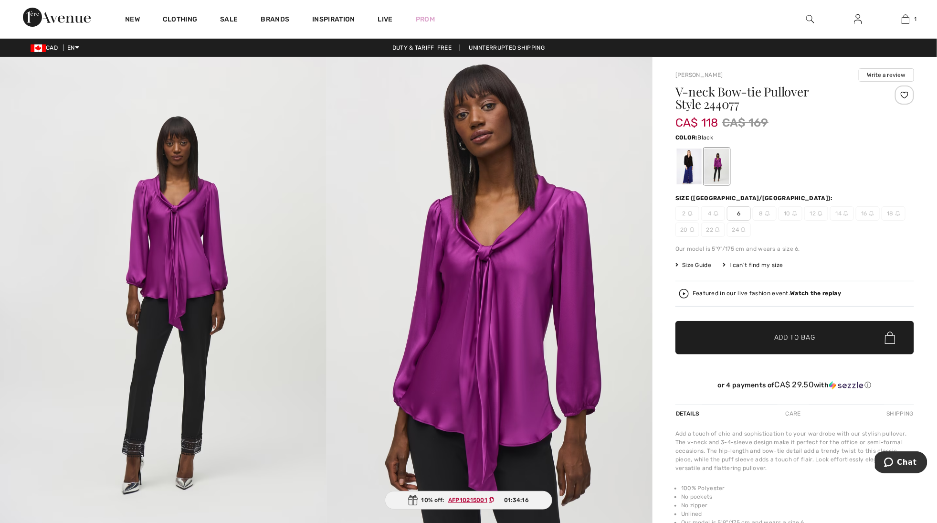
click at [685, 164] on div at bounding box center [689, 166] width 25 height 36
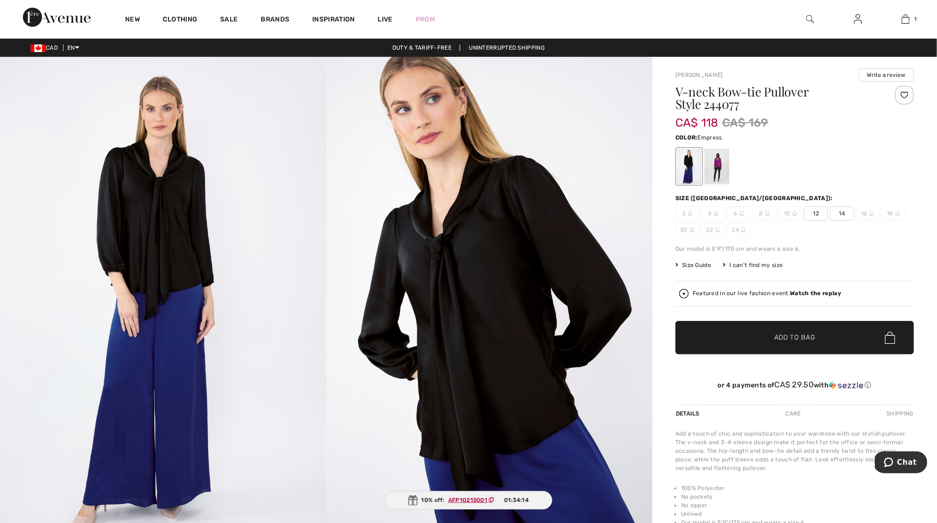
click at [724, 162] on div at bounding box center [716, 166] width 25 height 36
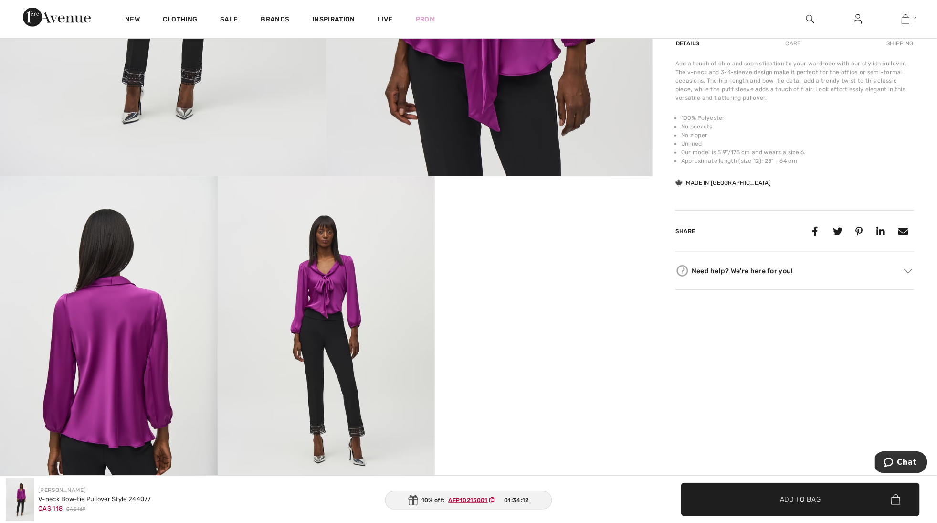
scroll to position [373, 0]
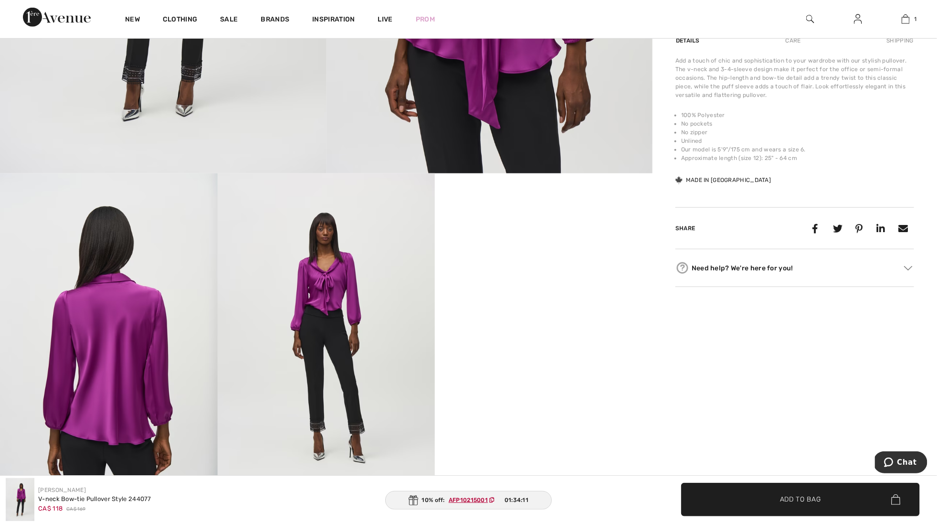
click at [360, 316] on img at bounding box center [327, 336] width 218 height 326
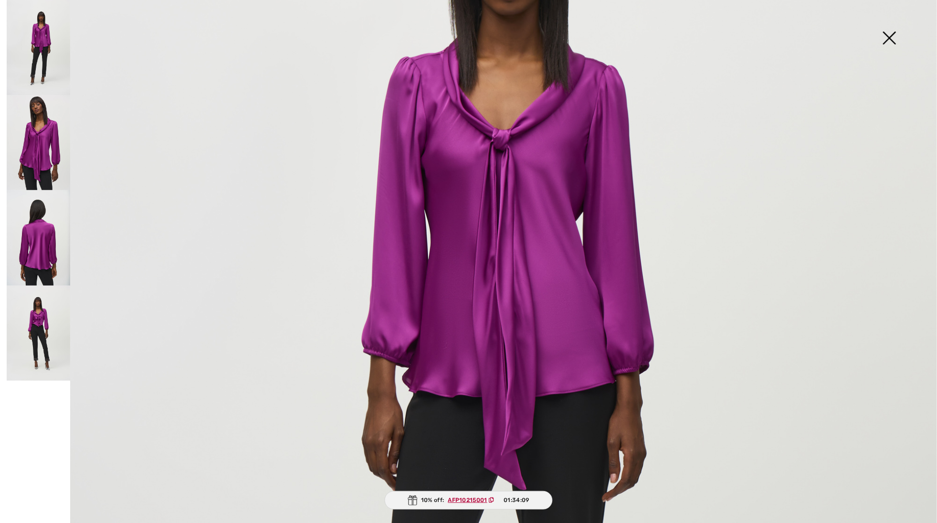
scroll to position [304, 0]
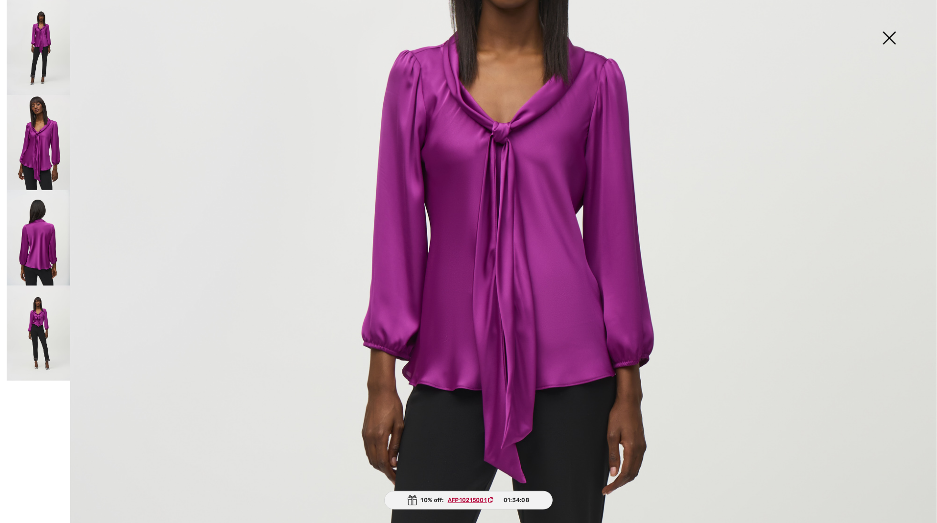
click at [44, 333] on img at bounding box center [38, 332] width 63 height 95
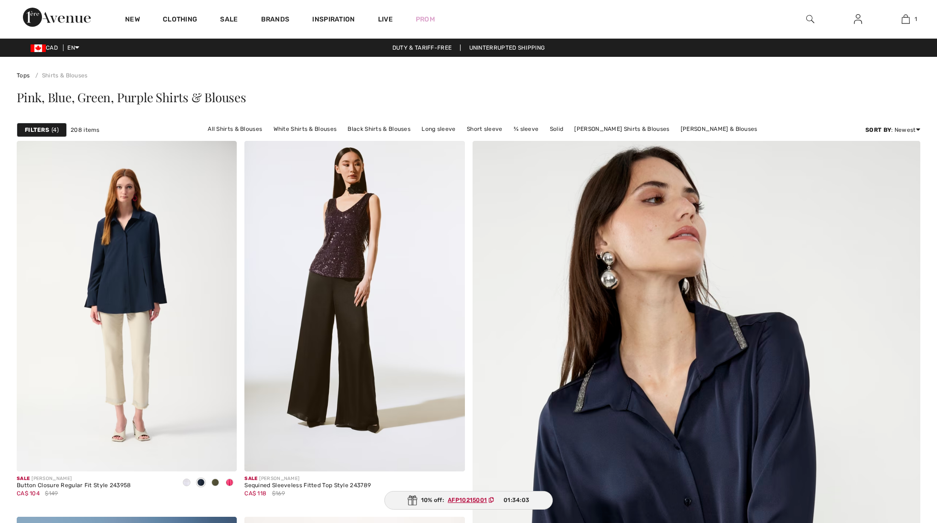
scroll to position [2183, 0]
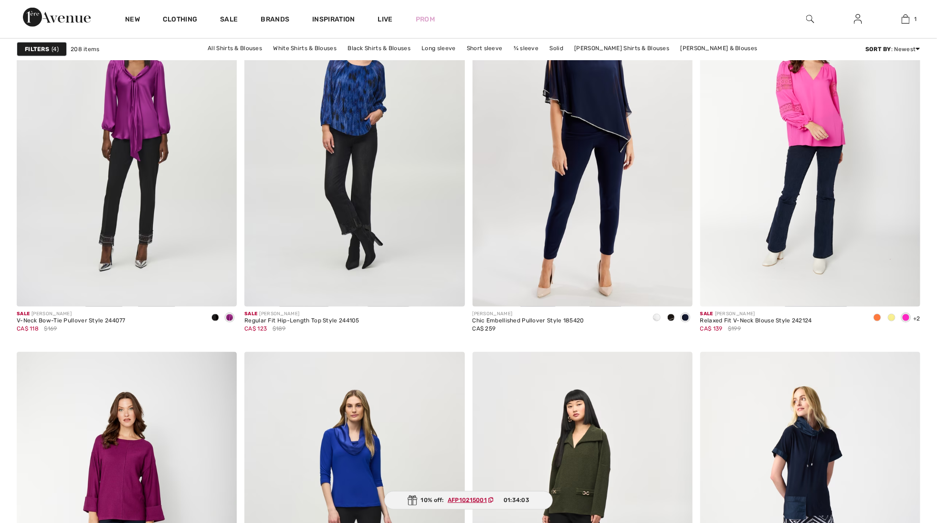
checkbox input "true"
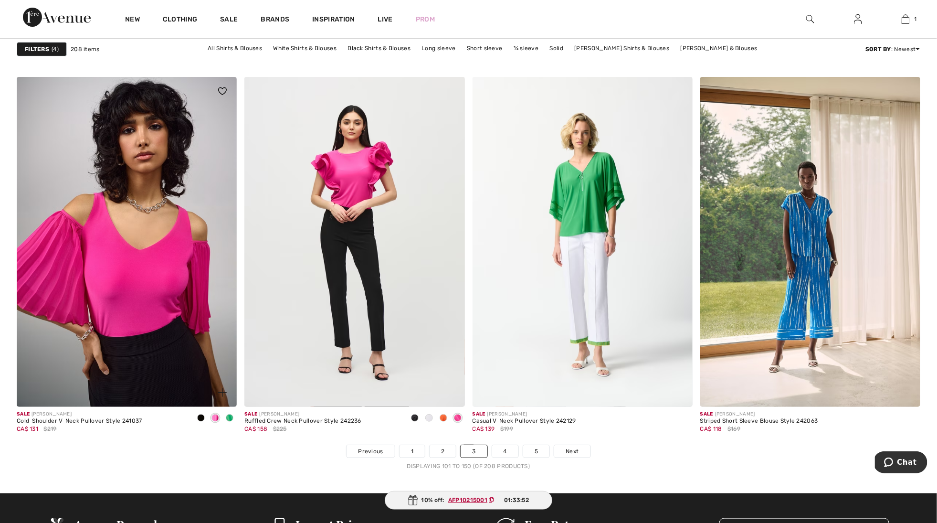
scroll to position [5401, 0]
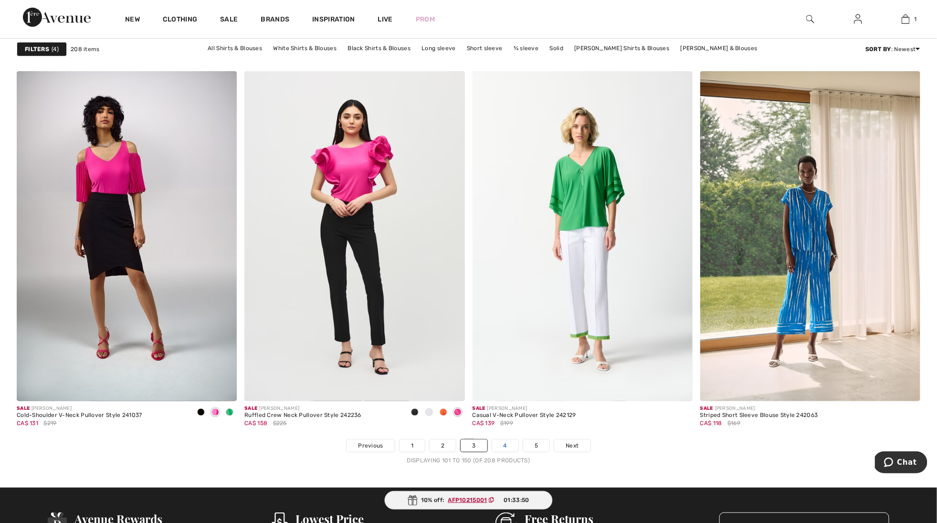
click at [506, 446] on link "4" at bounding box center [505, 445] width 26 height 12
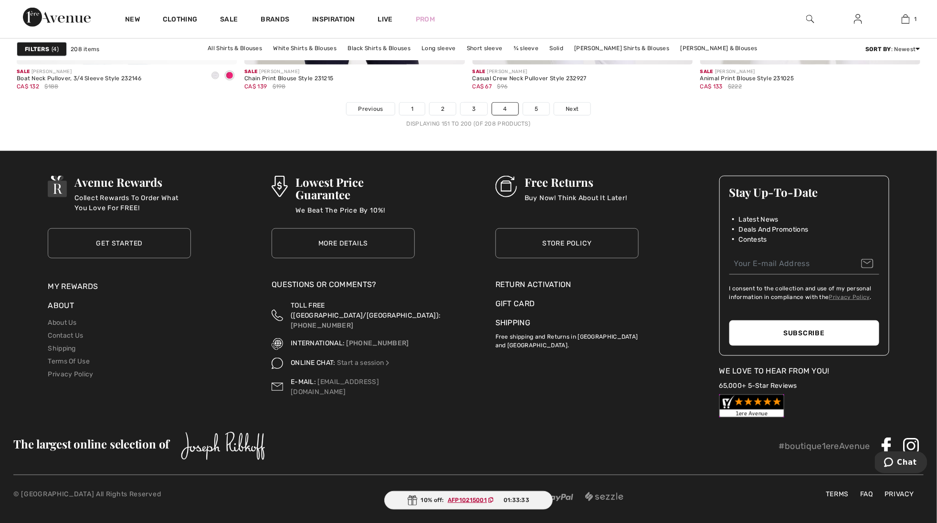
scroll to position [5737, 0]
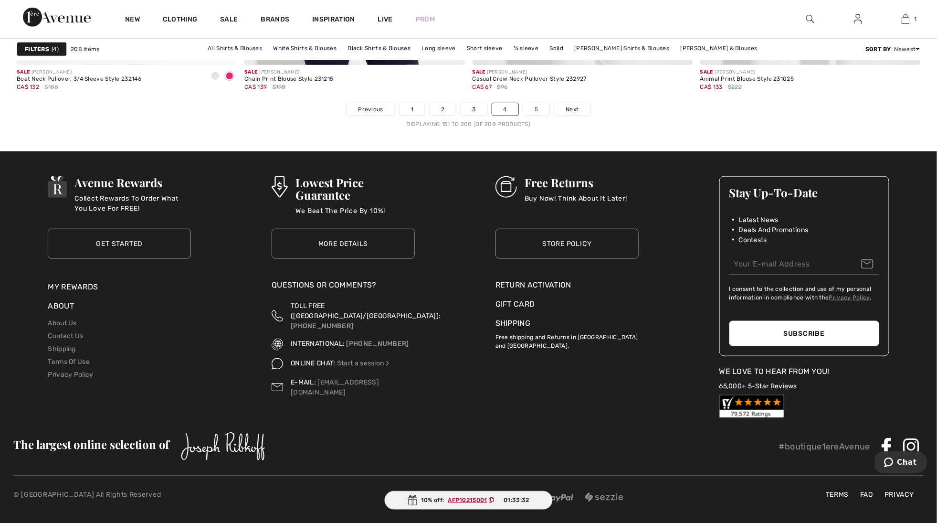
click at [534, 114] on link "5" at bounding box center [536, 109] width 26 height 12
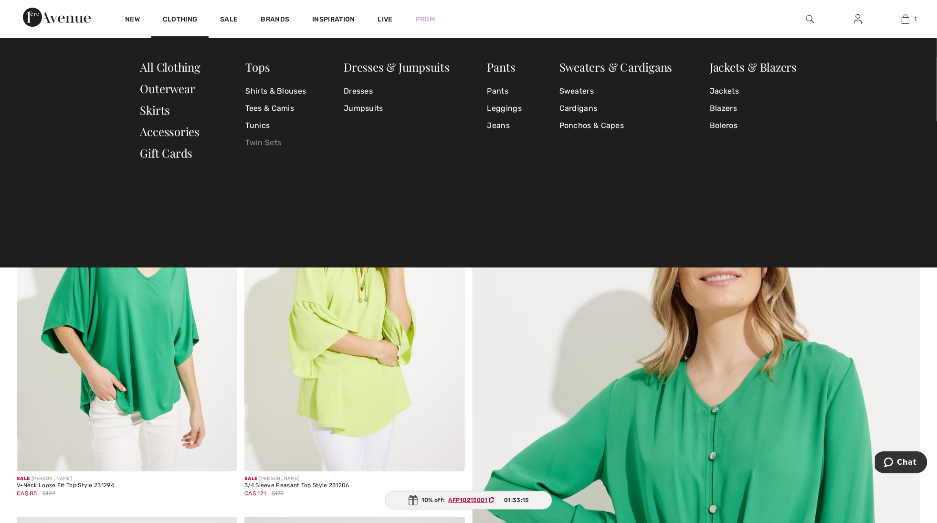
click at [260, 139] on link "Twin Sets" at bounding box center [276, 142] width 61 height 17
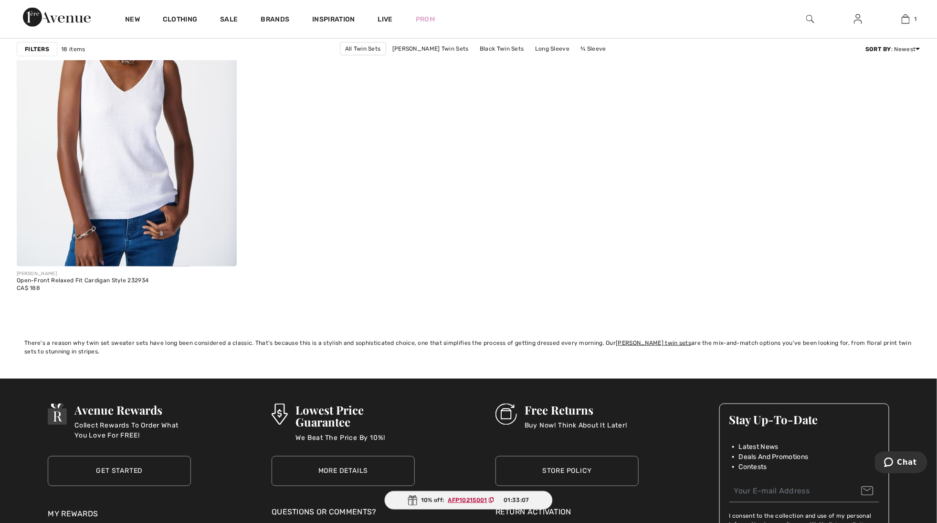
scroll to position [2241, 0]
